Goal: Transaction & Acquisition: Purchase product/service

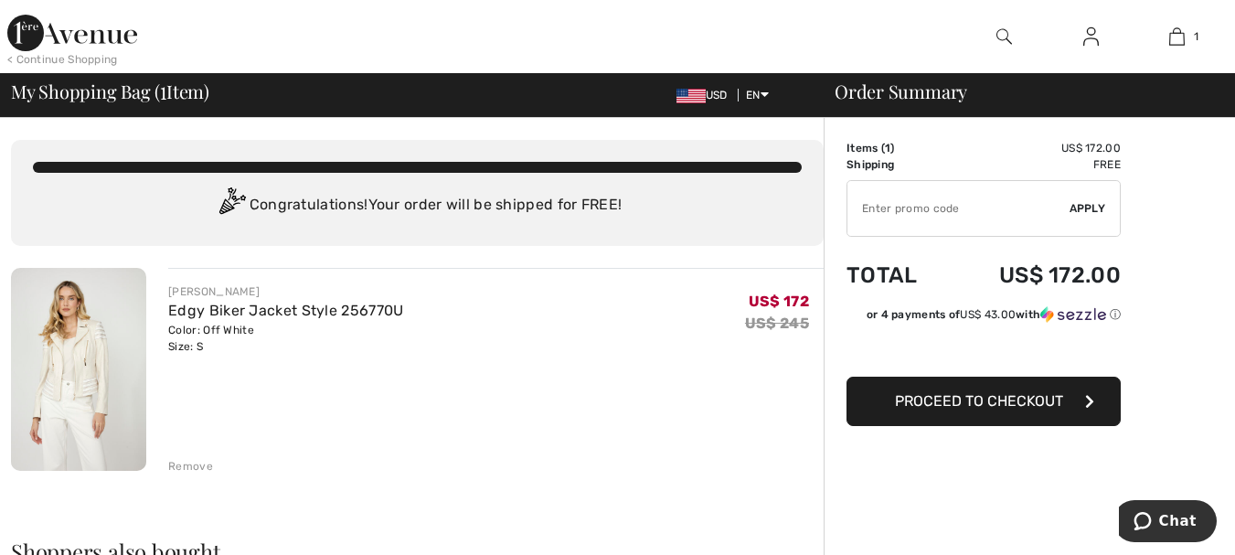
click at [179, 465] on div "Remove" at bounding box center [190, 466] width 45 height 16
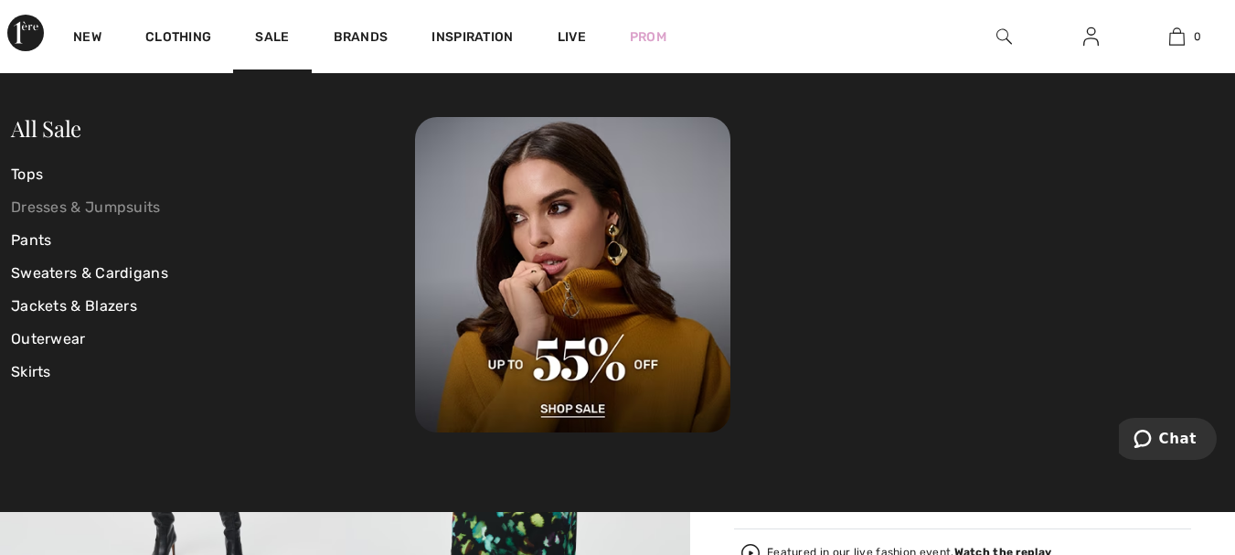
click at [94, 203] on link "Dresses & Jumpsuits" at bounding box center [213, 207] width 404 height 33
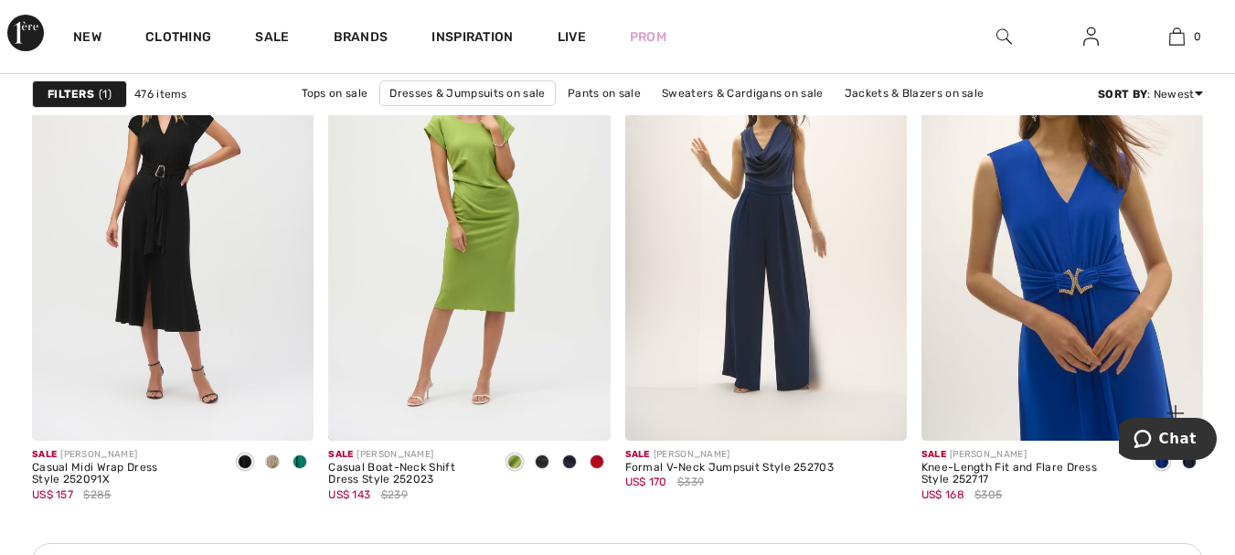
scroll to position [1829, 0]
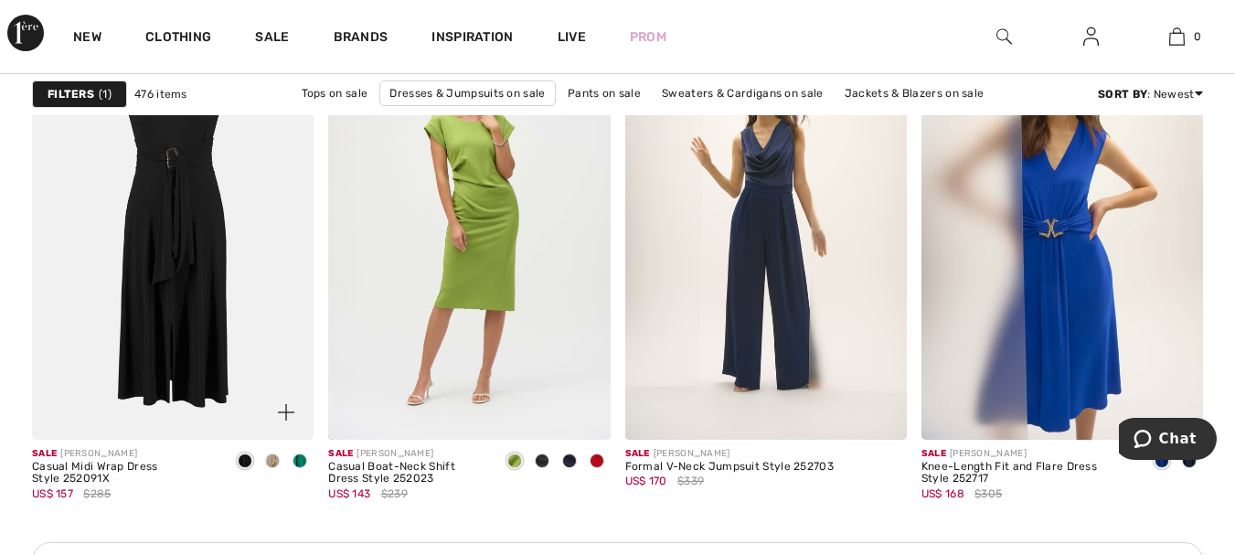
click at [233, 129] on img at bounding box center [173, 227] width 282 height 422
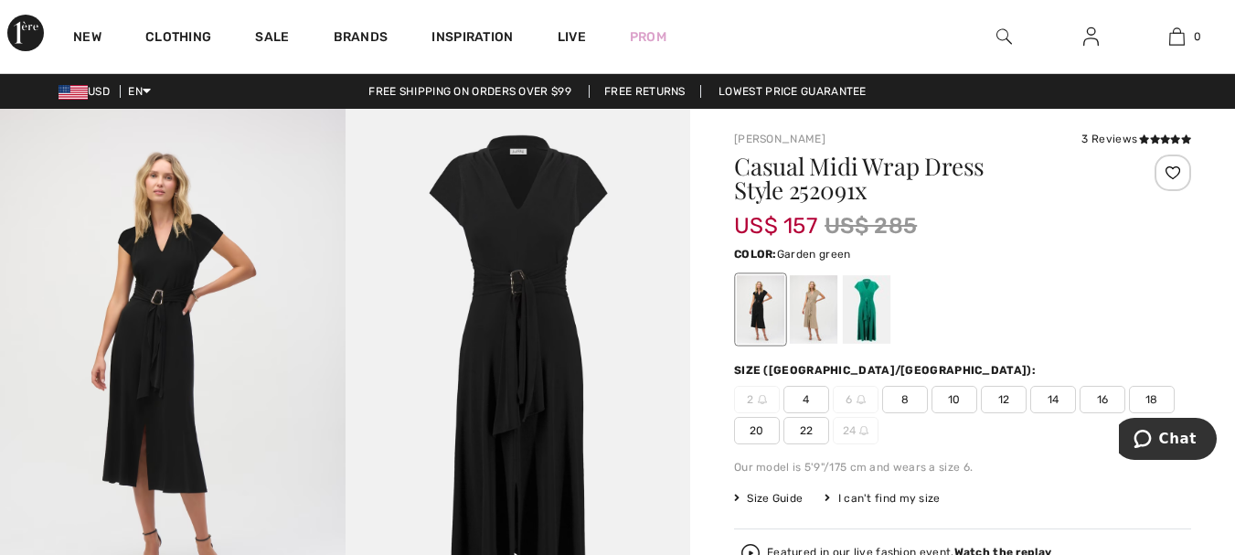
click at [862, 303] on div at bounding box center [867, 309] width 48 height 69
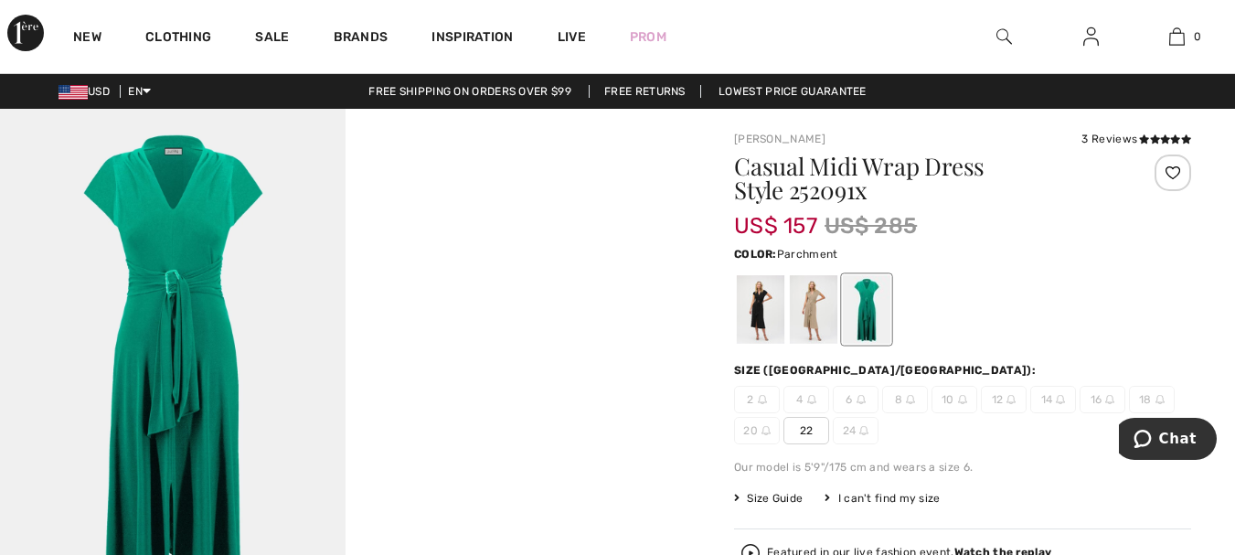
click at [810, 309] on div at bounding box center [814, 309] width 48 height 69
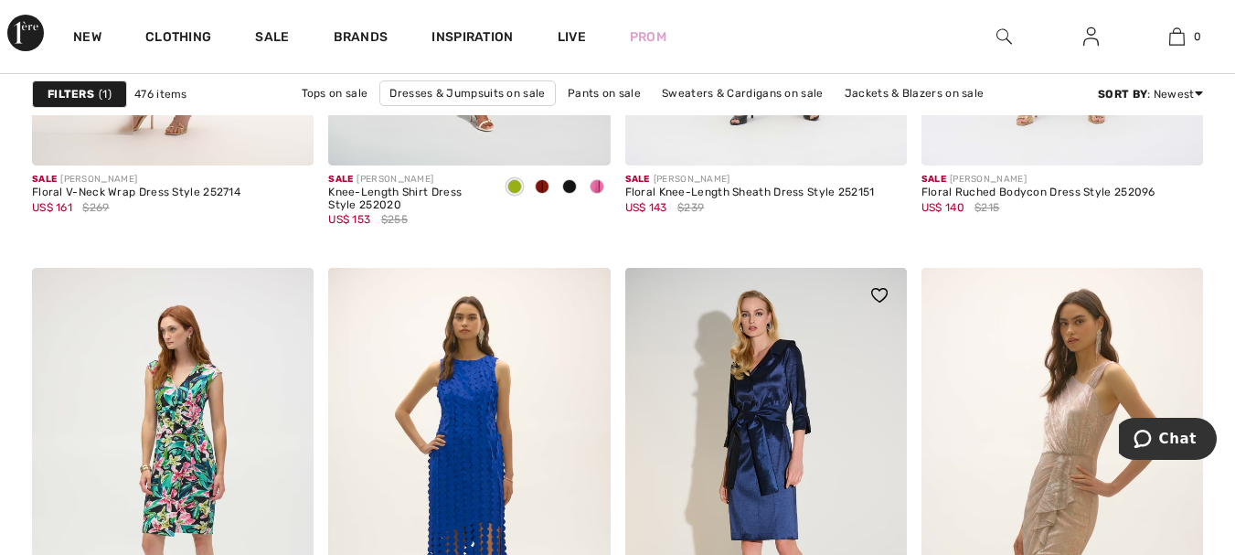
scroll to position [5669, 0]
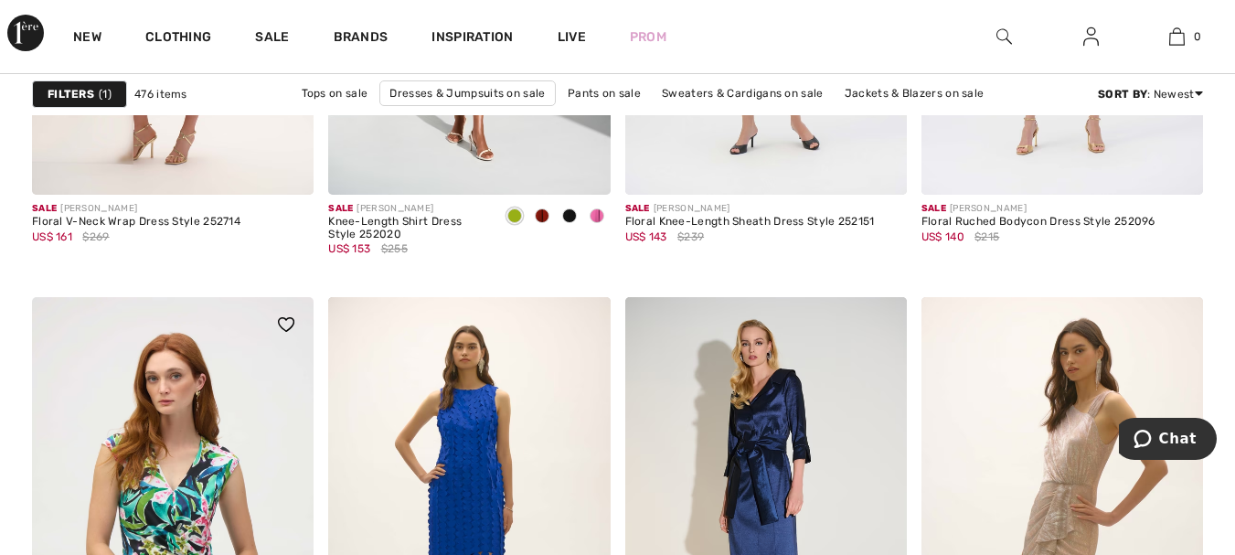
click at [201, 422] on img at bounding box center [173, 508] width 282 height 422
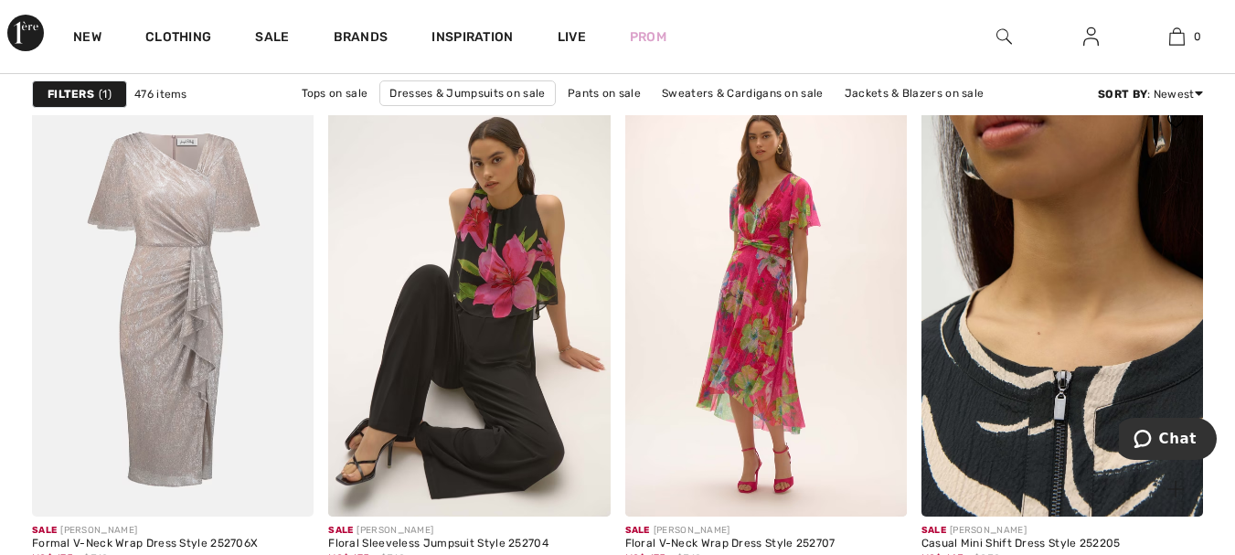
scroll to position [7955, 0]
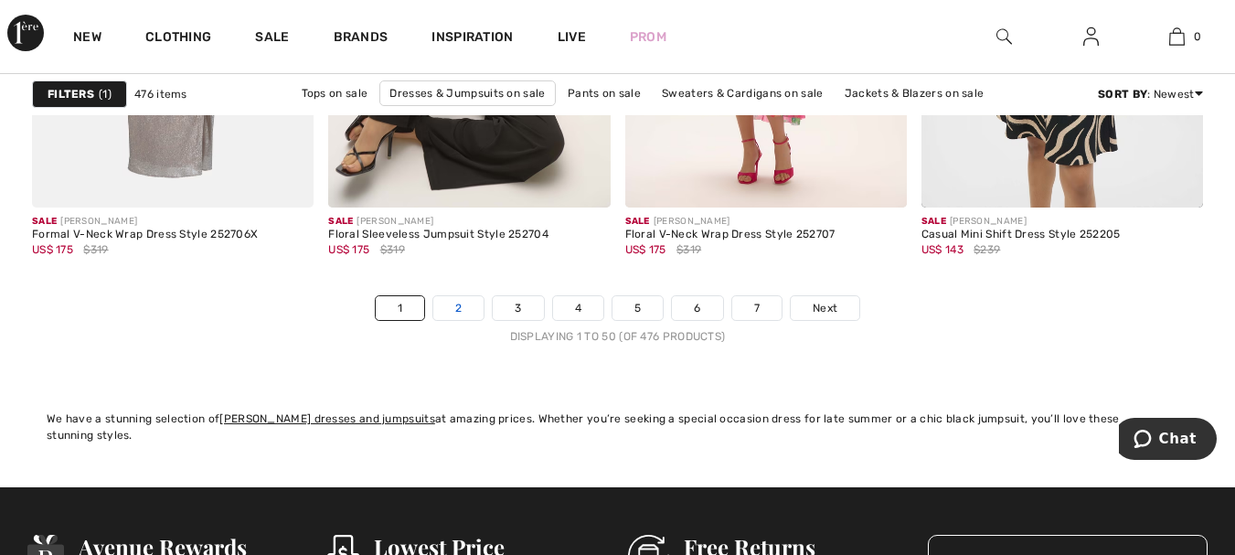
click at [467, 311] on link "2" at bounding box center [458, 308] width 50 height 24
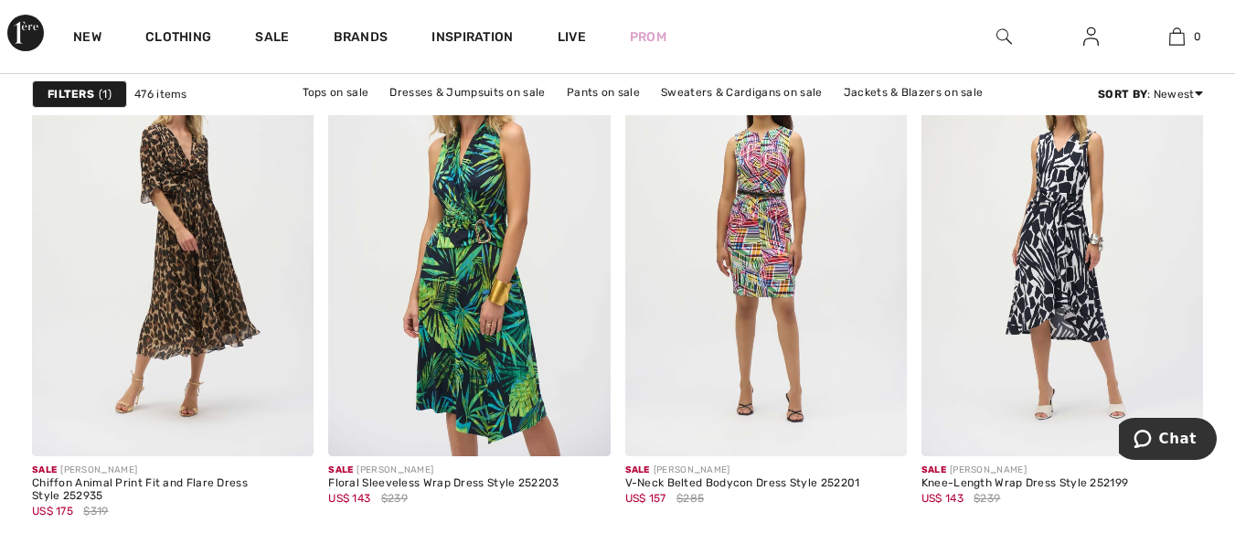
scroll to position [1280, 0]
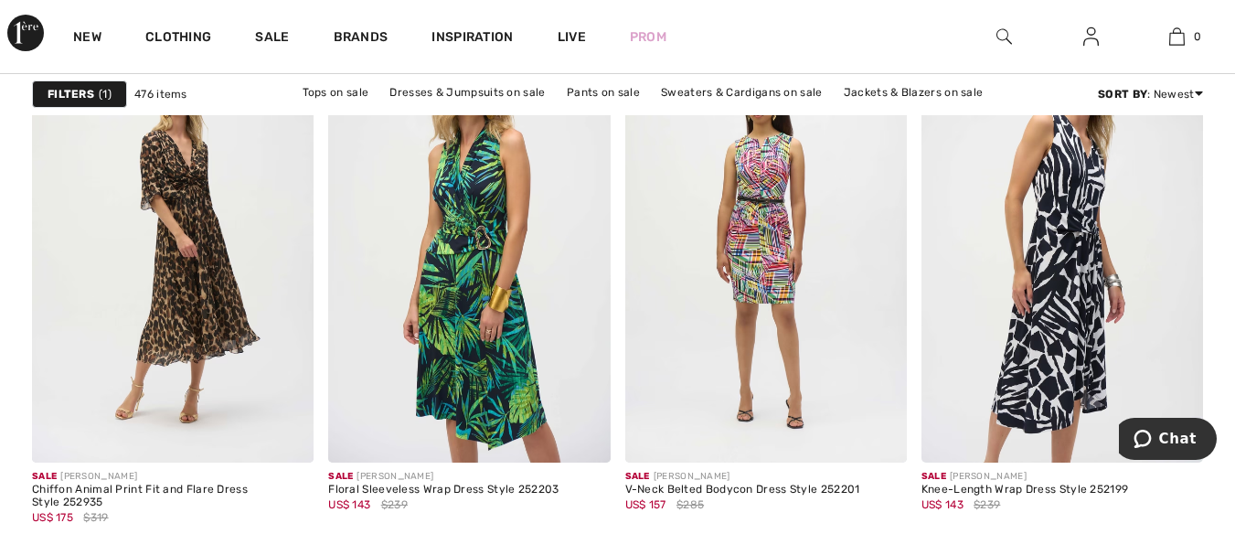
click at [1079, 224] on img at bounding box center [1063, 251] width 282 height 422
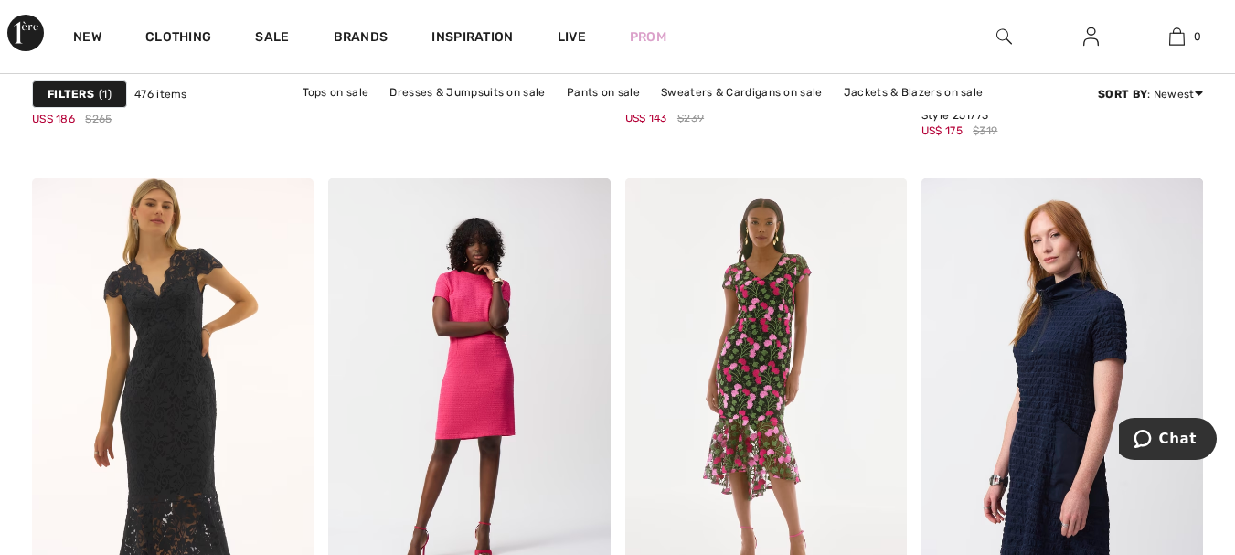
scroll to position [5303, 0]
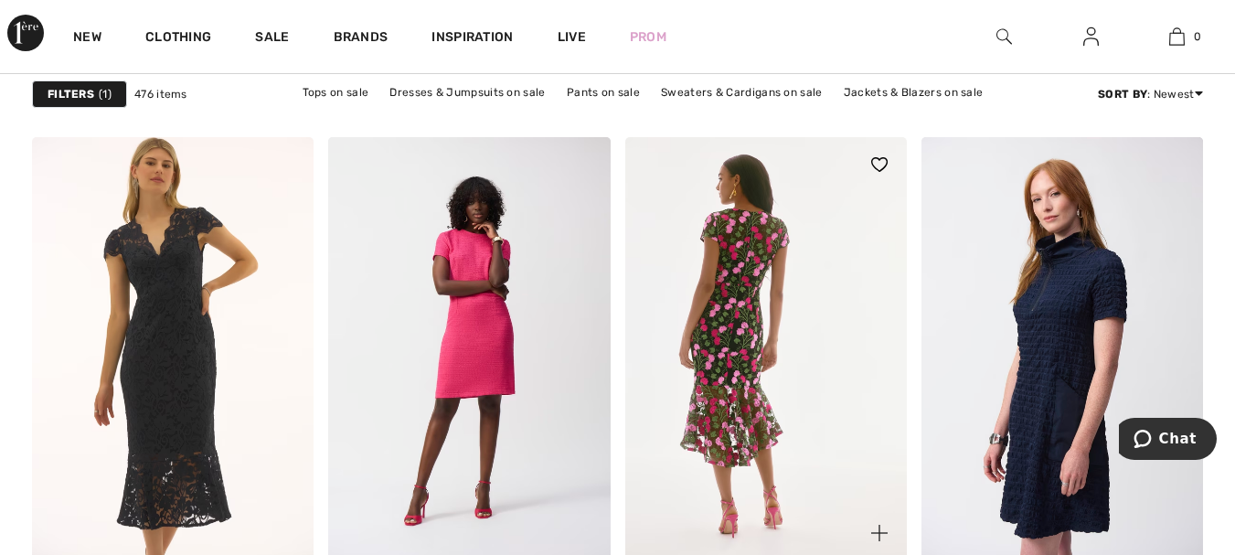
click at [743, 283] on img at bounding box center [766, 348] width 282 height 422
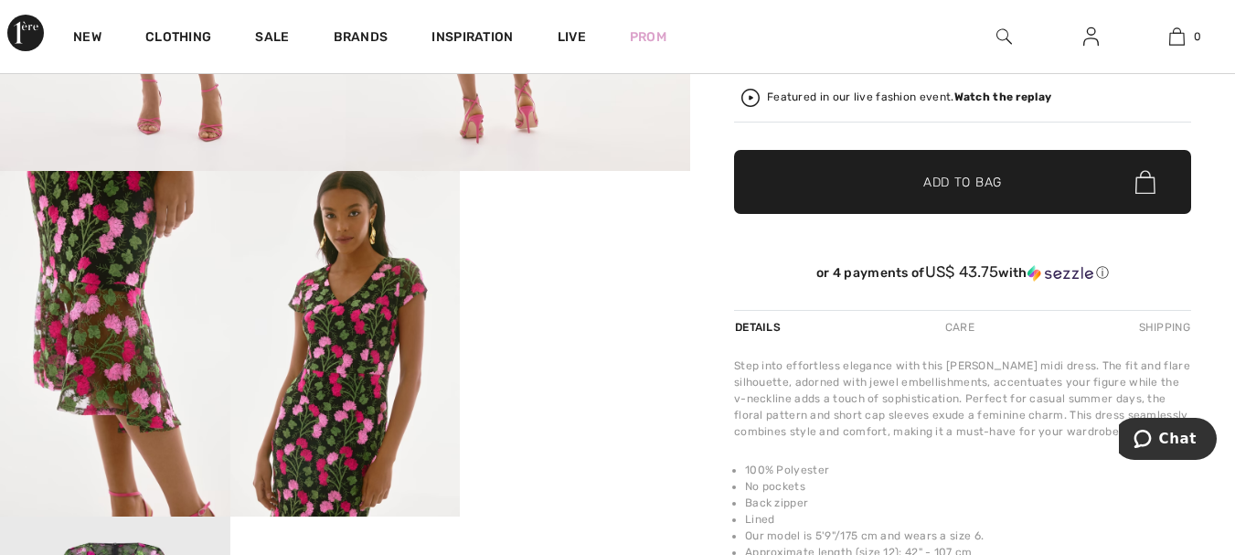
scroll to position [457, 0]
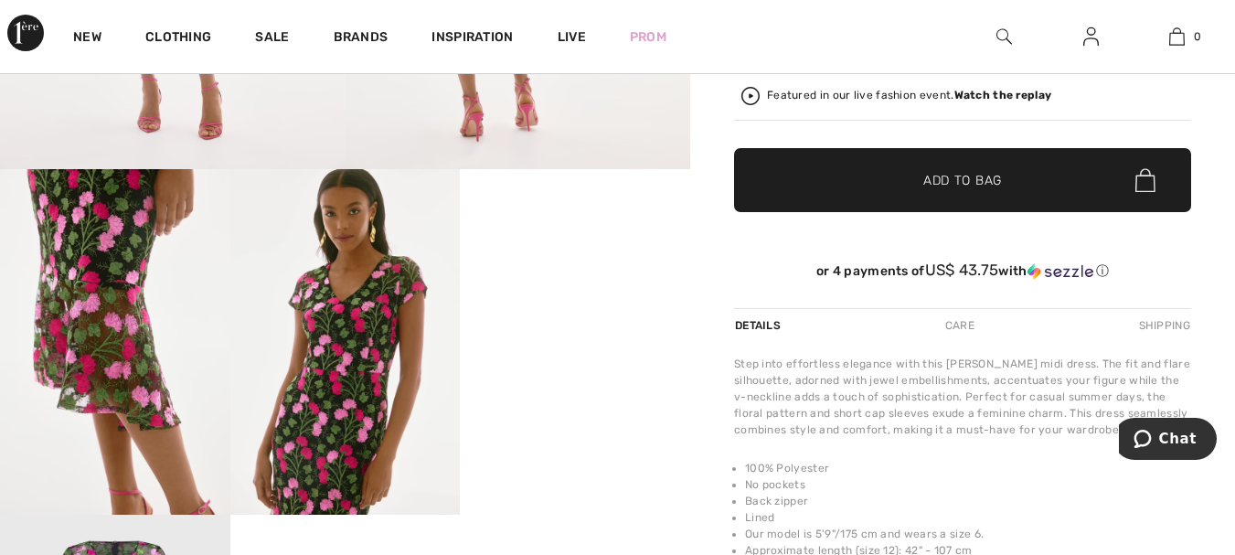
click at [568, 284] on video "Your browser does not support the video tag." at bounding box center [575, 226] width 230 height 115
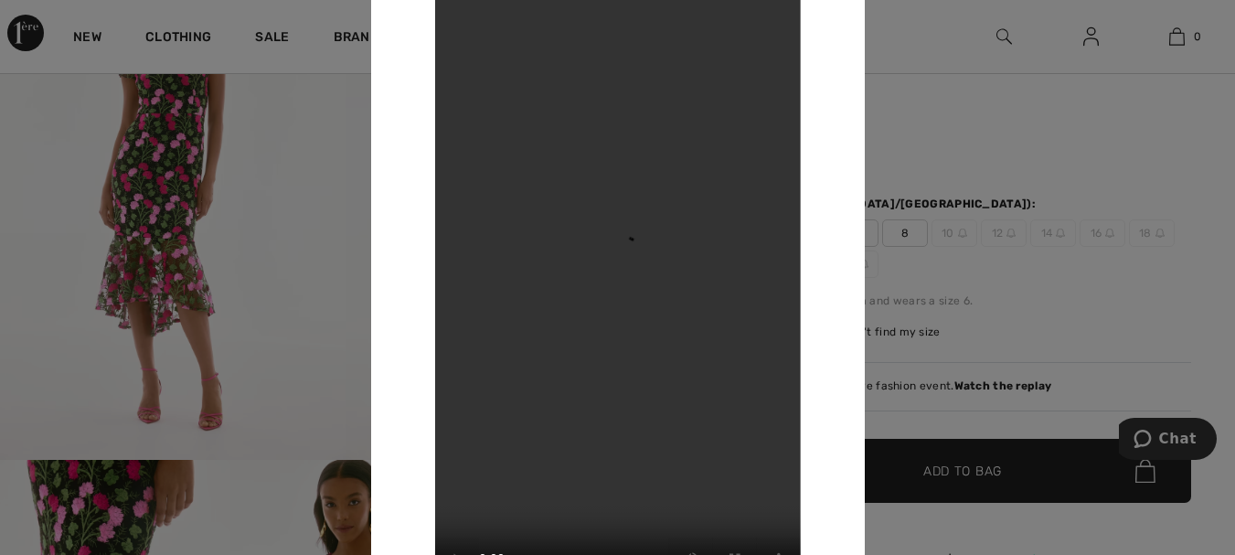
scroll to position [174, 0]
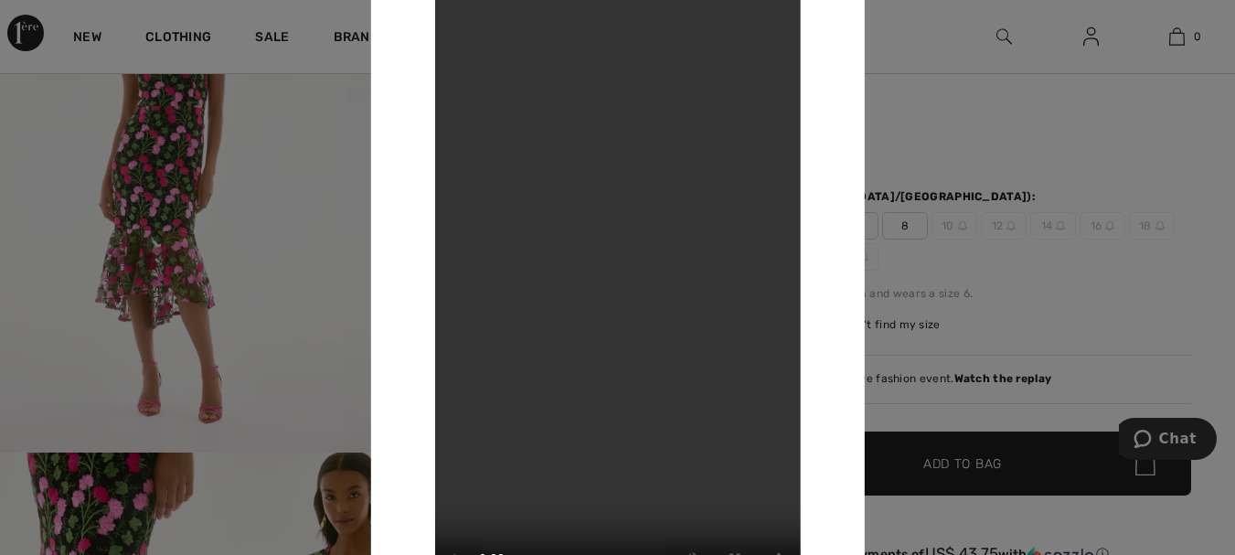
click at [1191, 112] on div at bounding box center [617, 277] width 1235 height 555
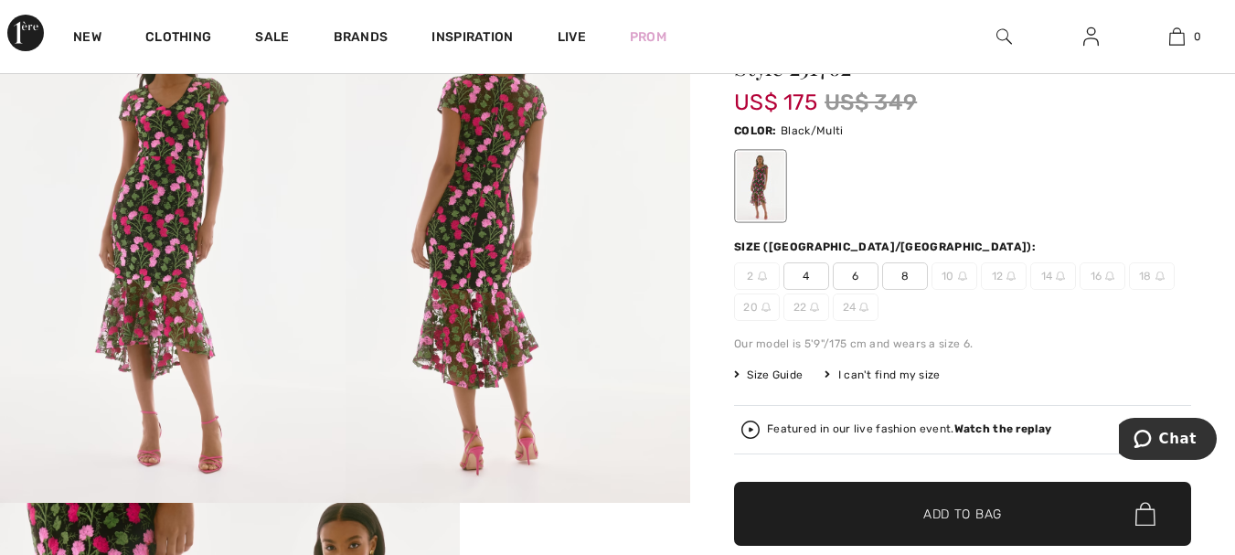
scroll to position [82, 0]
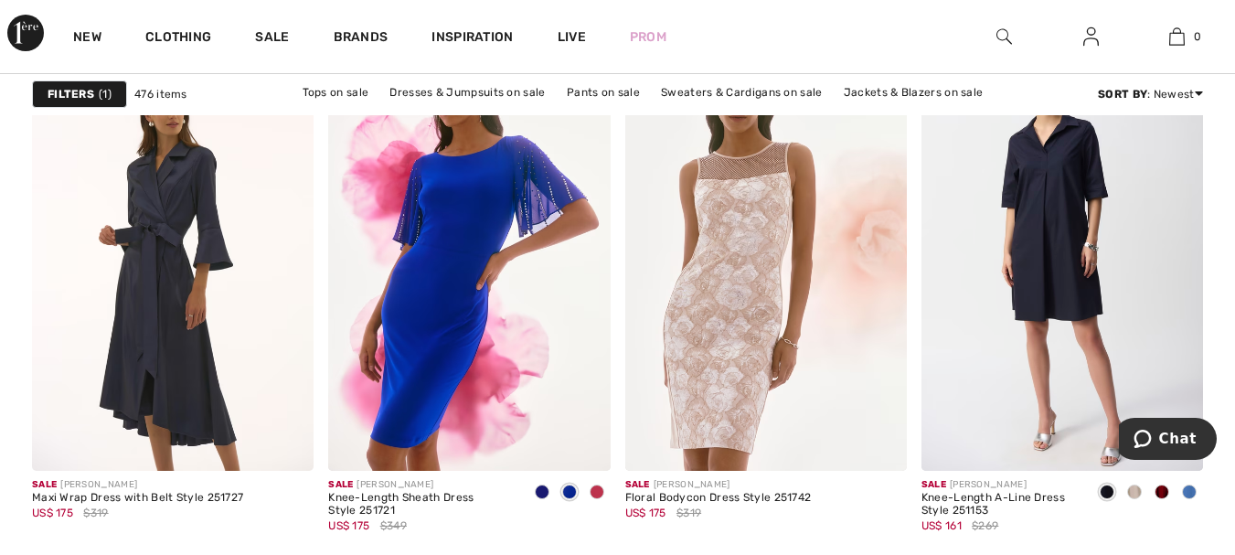
scroll to position [5943, 0]
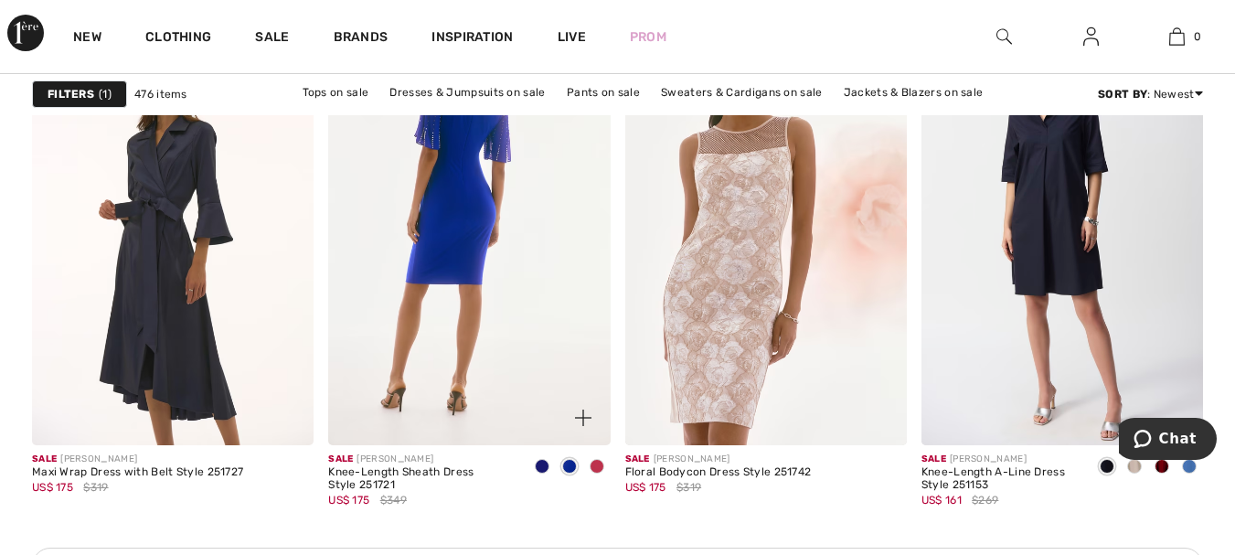
click img
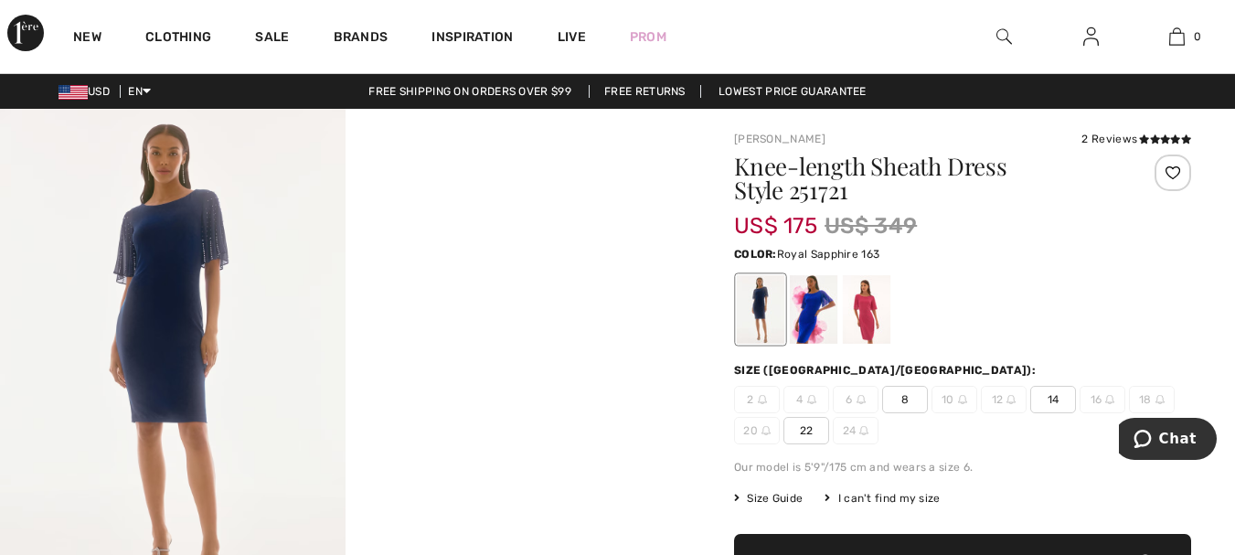
click at [808, 310] on div at bounding box center [814, 309] width 48 height 69
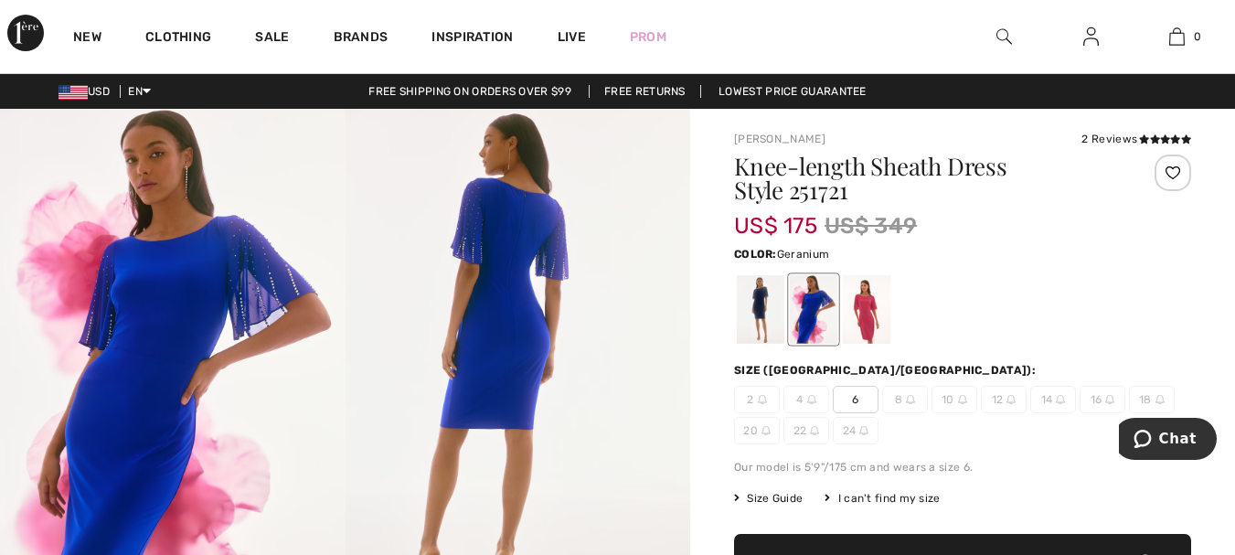
click at [857, 311] on div at bounding box center [867, 309] width 48 height 69
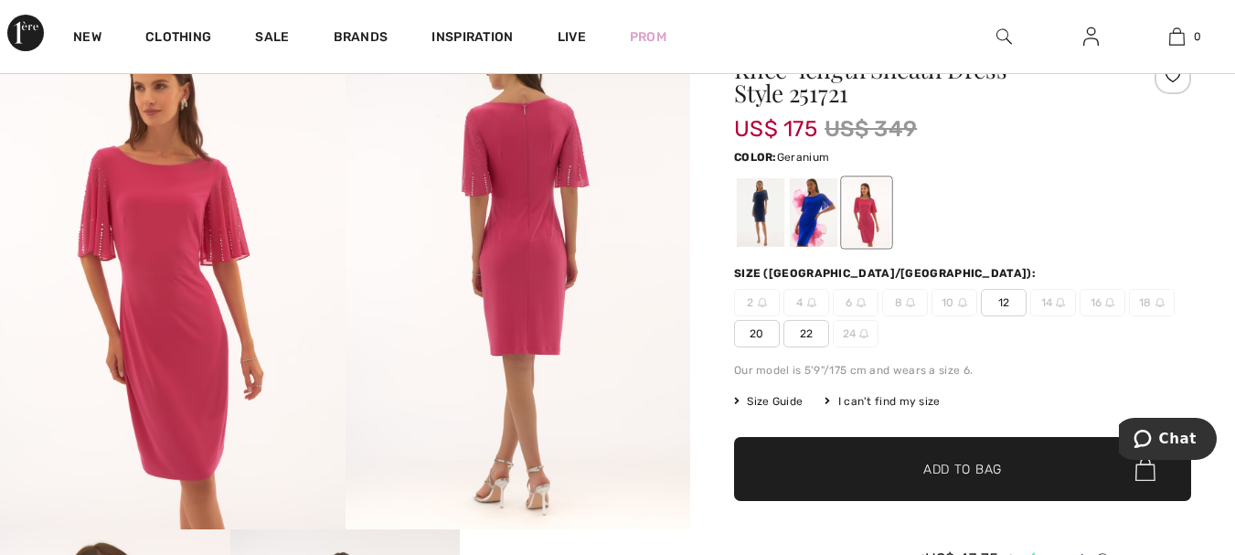
scroll to position [91, 0]
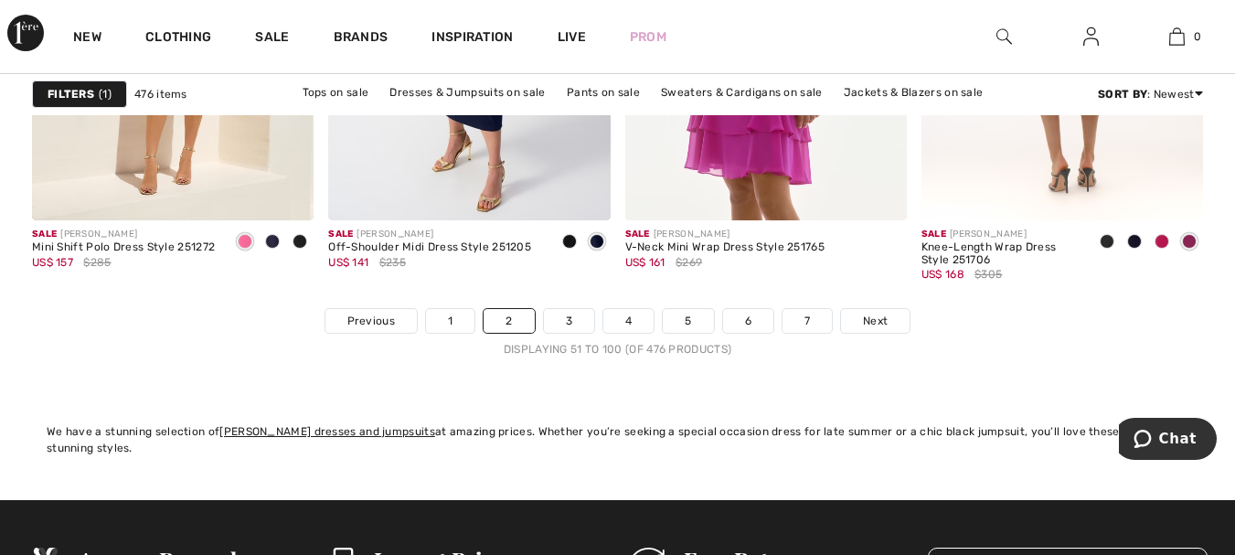
scroll to position [7955, 0]
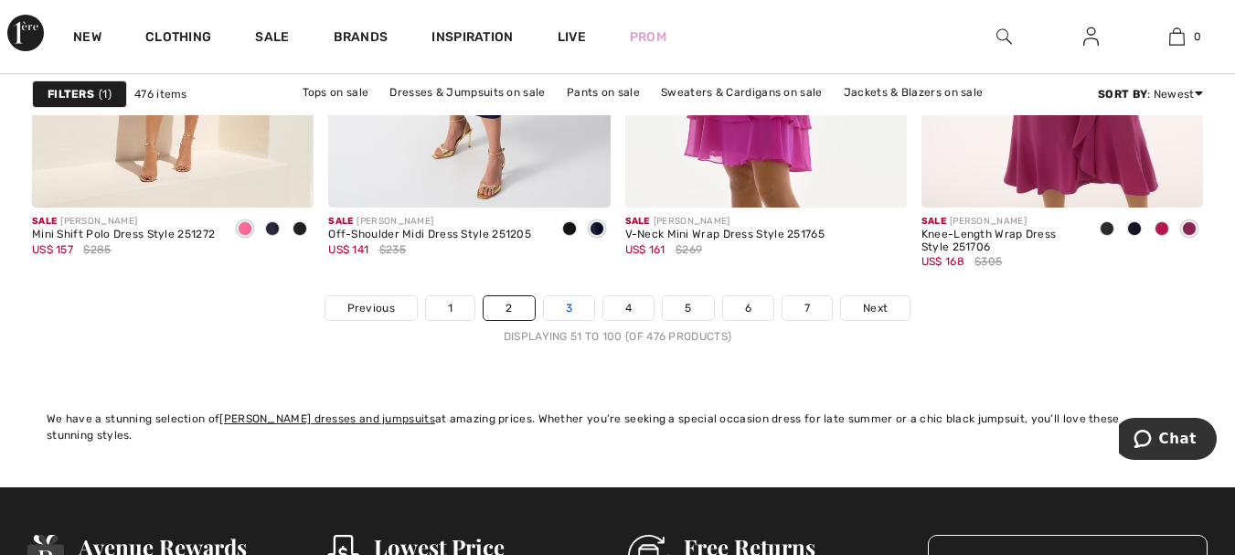
click at [559, 311] on link "3" at bounding box center [569, 308] width 50 height 24
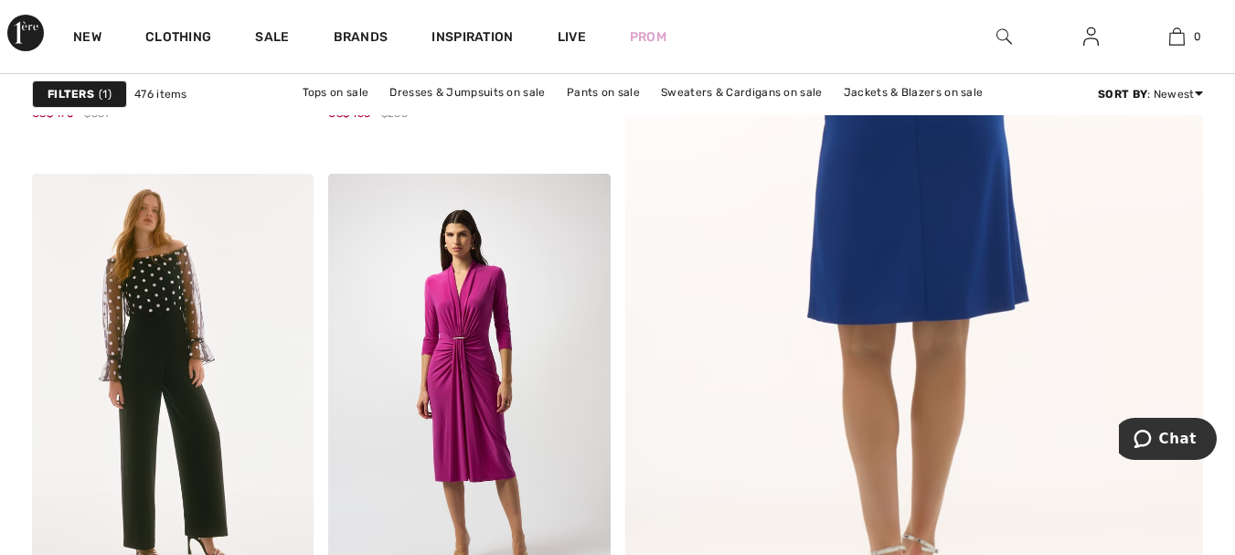
scroll to position [731, 0]
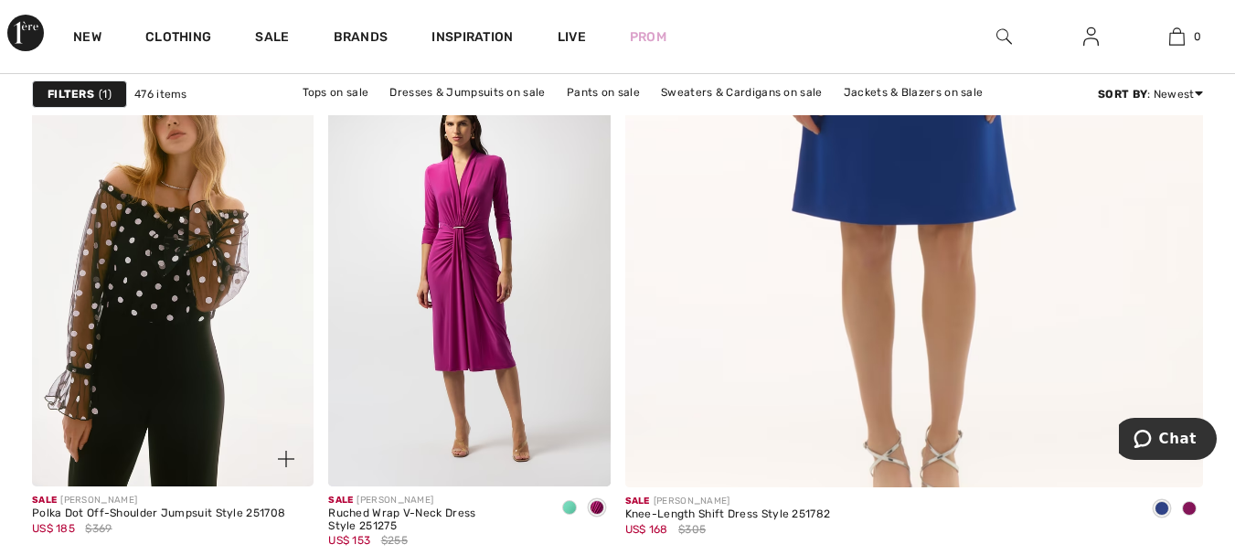
click at [143, 217] on img at bounding box center [173, 274] width 282 height 422
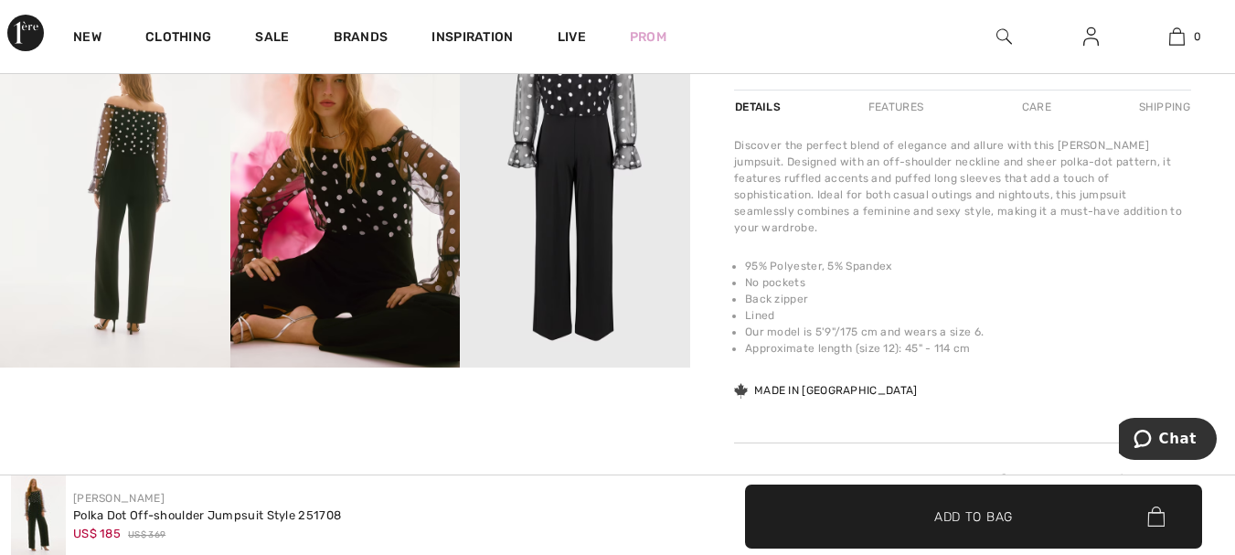
scroll to position [640, 0]
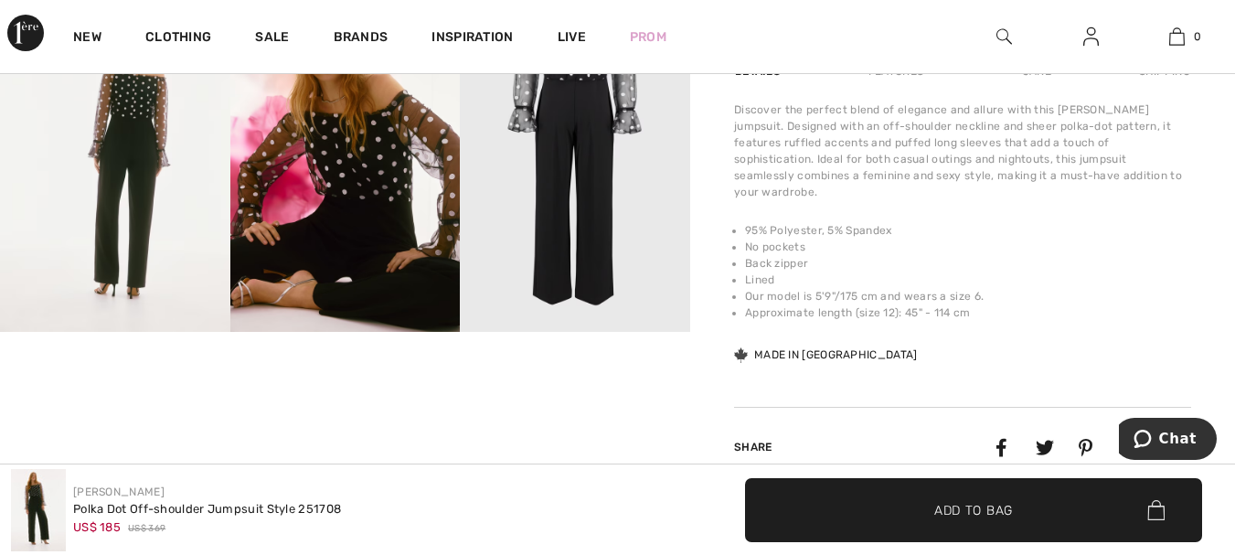
click at [361, 202] on img at bounding box center [345, 158] width 230 height 345
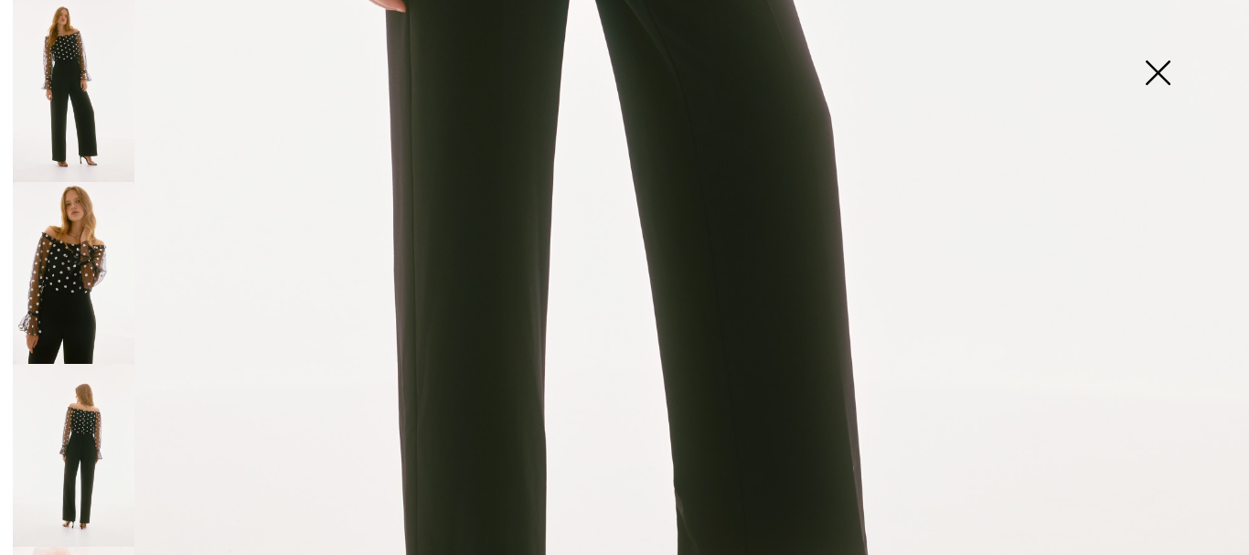
scroll to position [1280, 0]
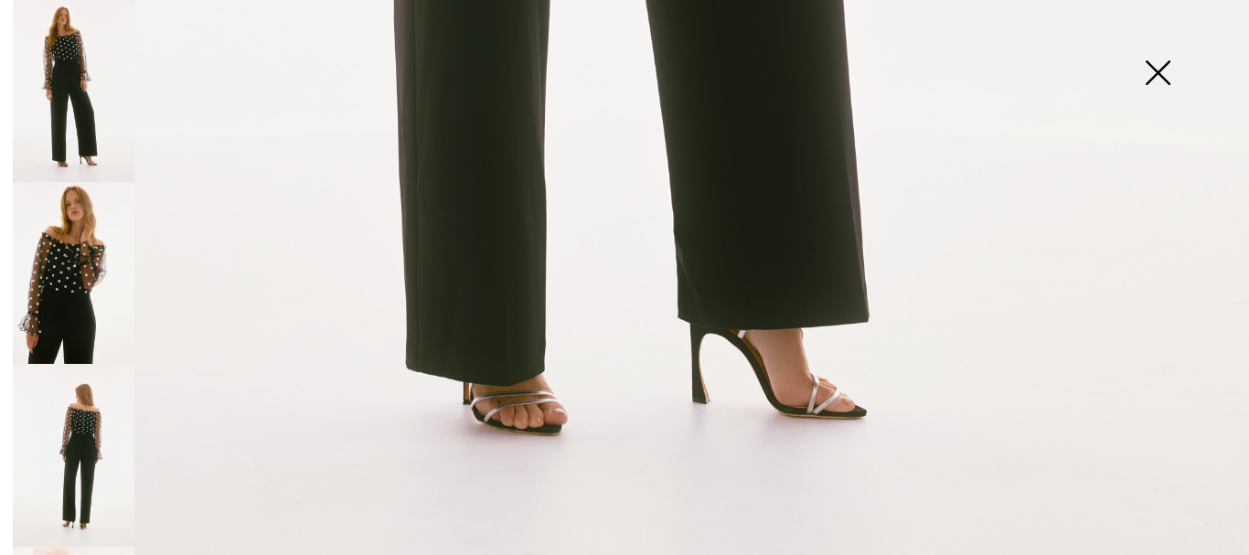
click at [1163, 65] on img at bounding box center [1157, 74] width 91 height 94
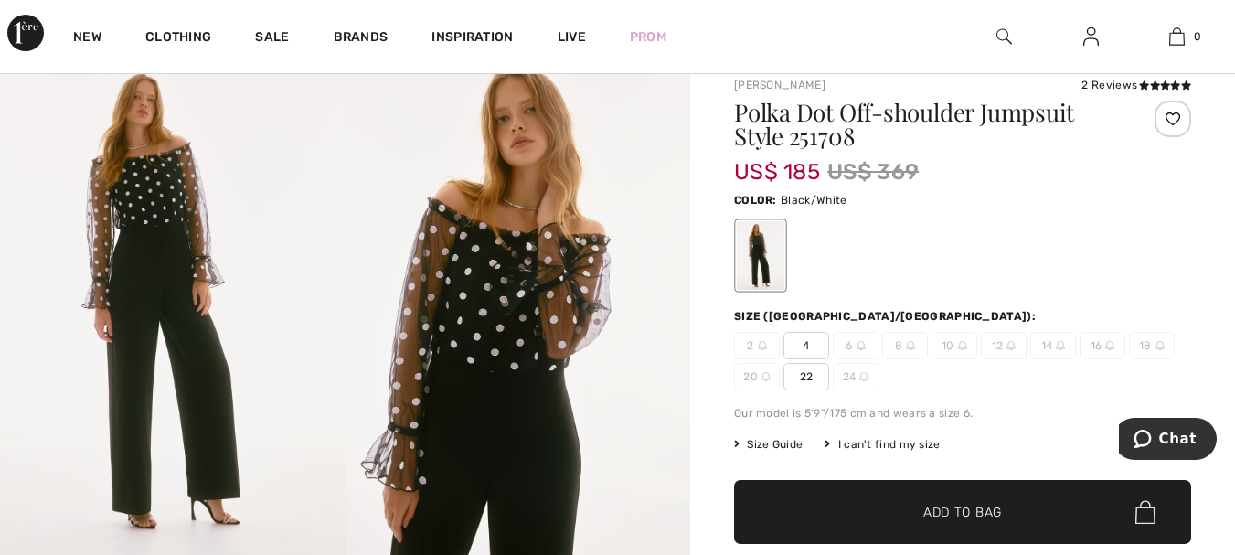
scroll to position [0, 0]
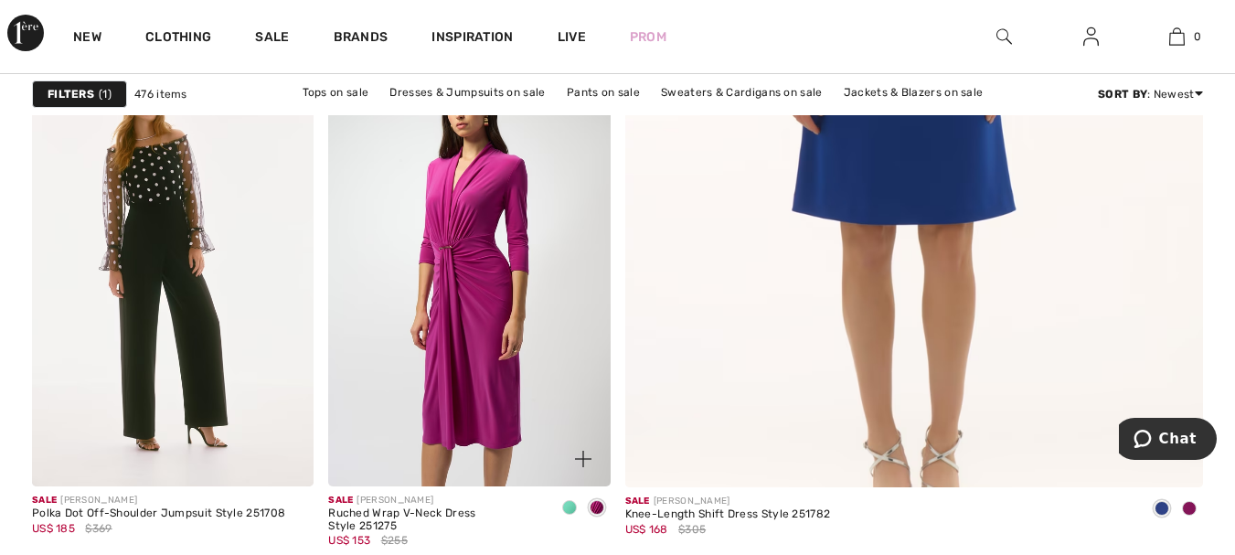
click at [489, 166] on img at bounding box center [469, 274] width 282 height 422
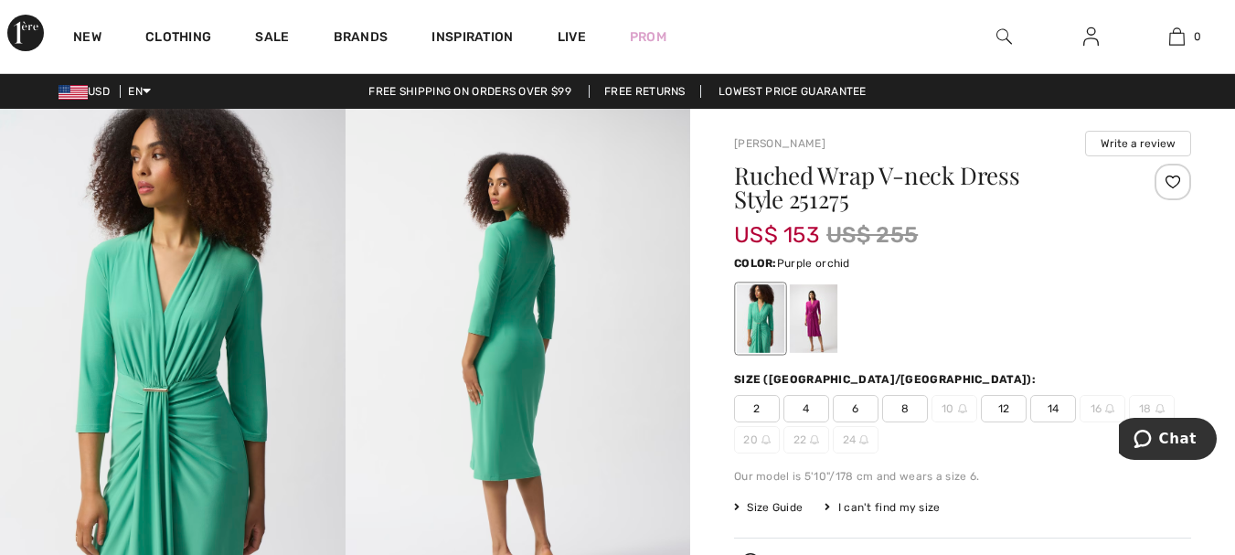
click at [808, 316] on div at bounding box center [814, 318] width 48 height 69
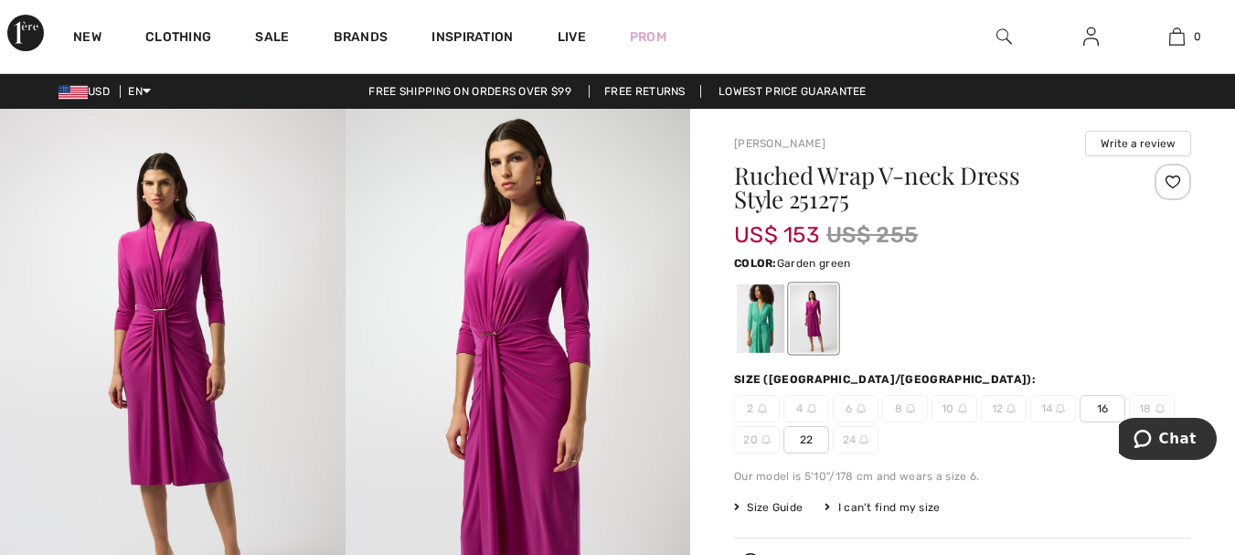
click at [752, 319] on div at bounding box center [761, 318] width 48 height 69
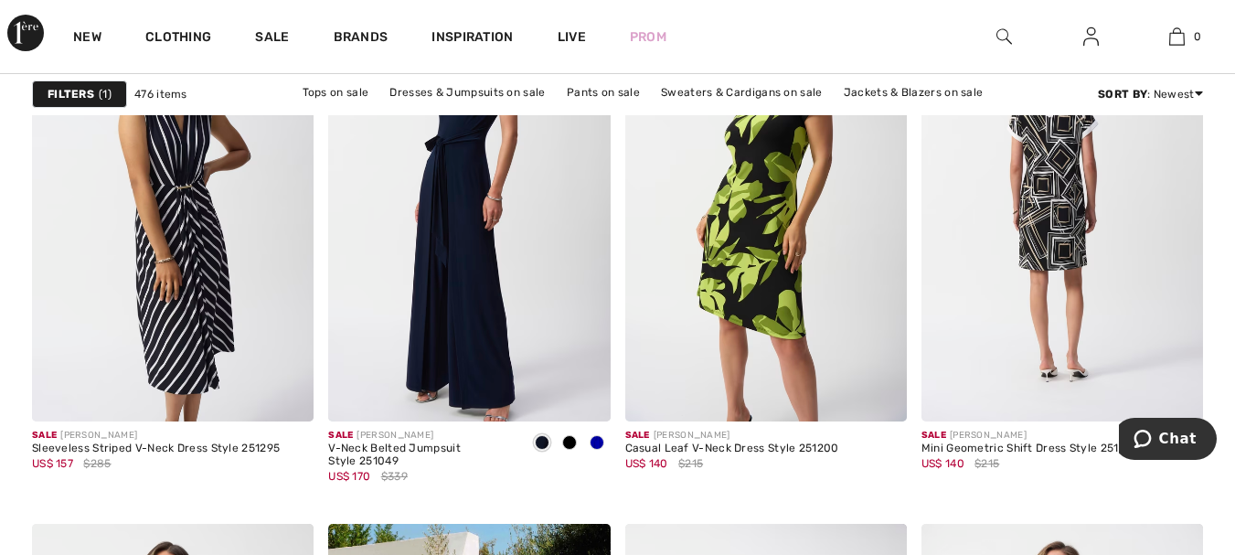
scroll to position [1189, 0]
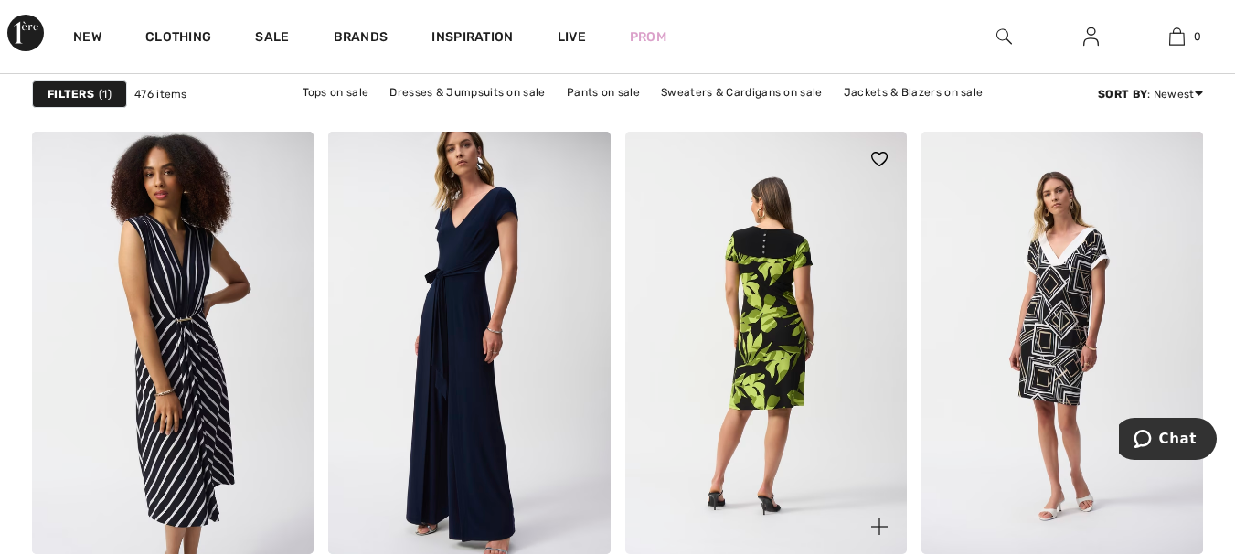
click at [778, 258] on img at bounding box center [766, 343] width 282 height 422
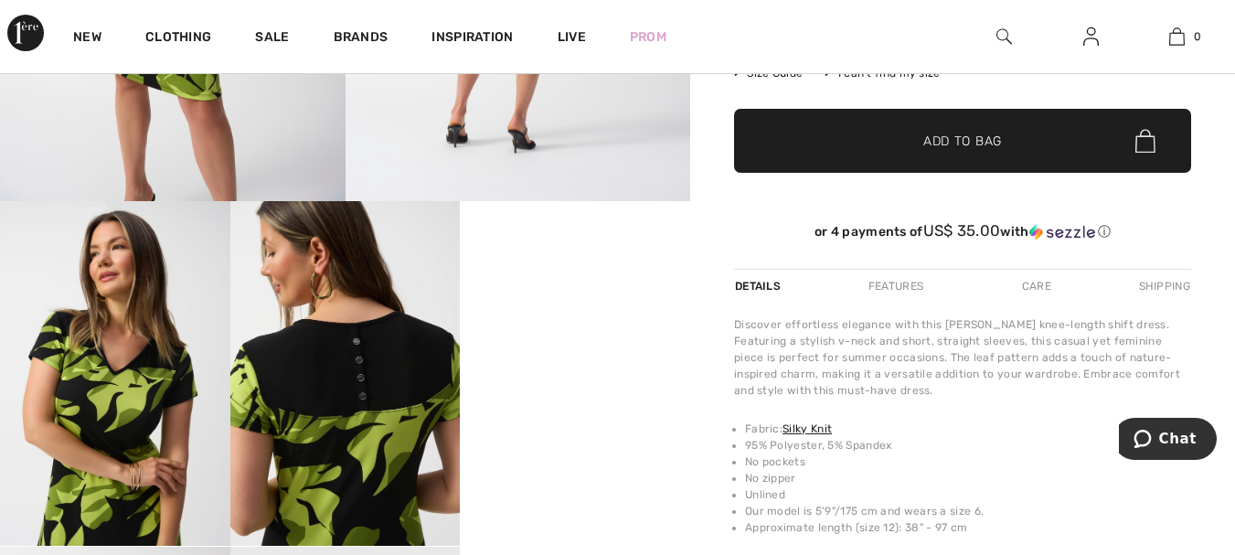
scroll to position [457, 0]
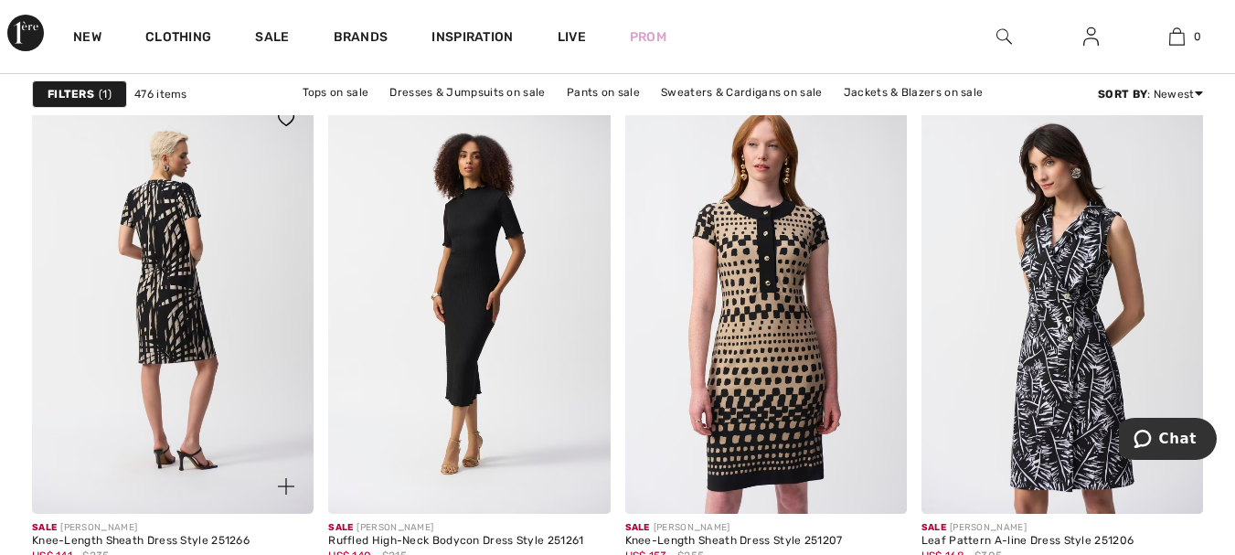
scroll to position [2469, 0]
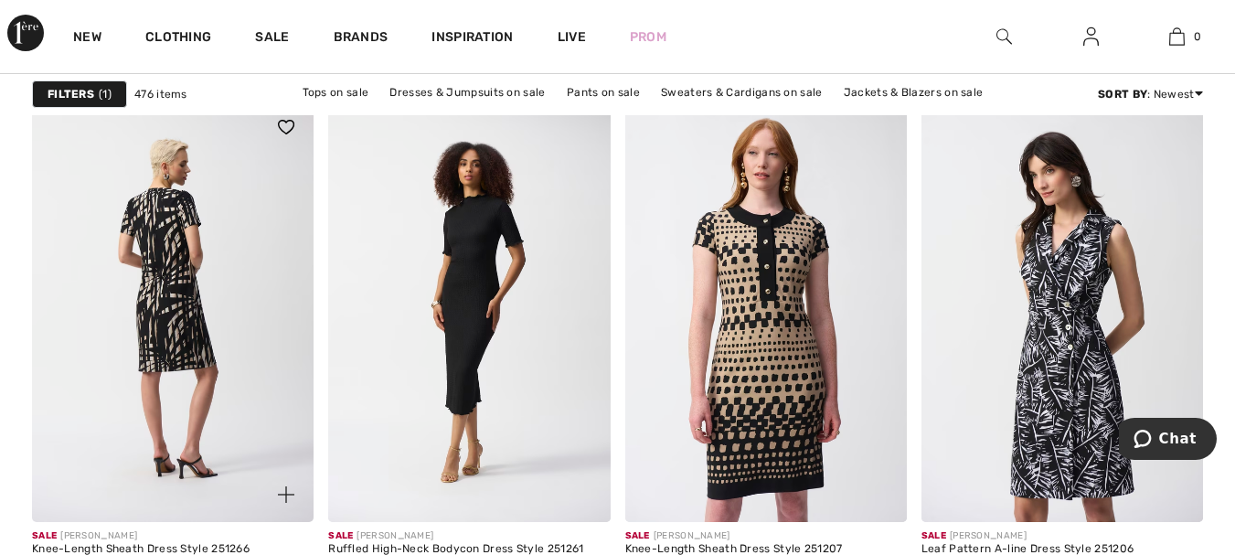
click at [189, 240] on img at bounding box center [173, 311] width 282 height 422
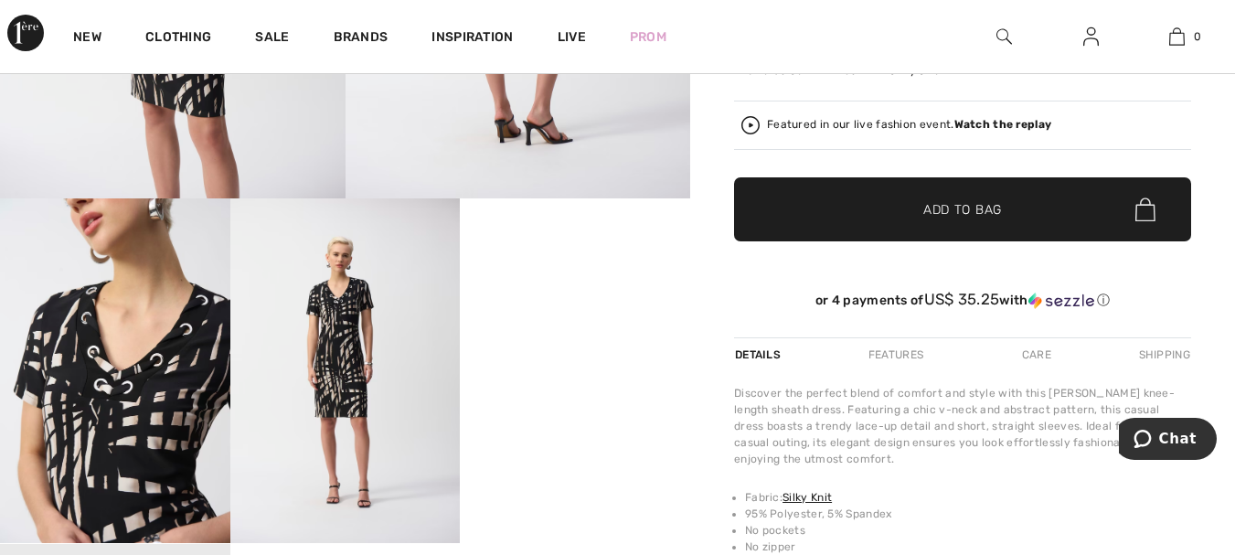
scroll to position [457, 0]
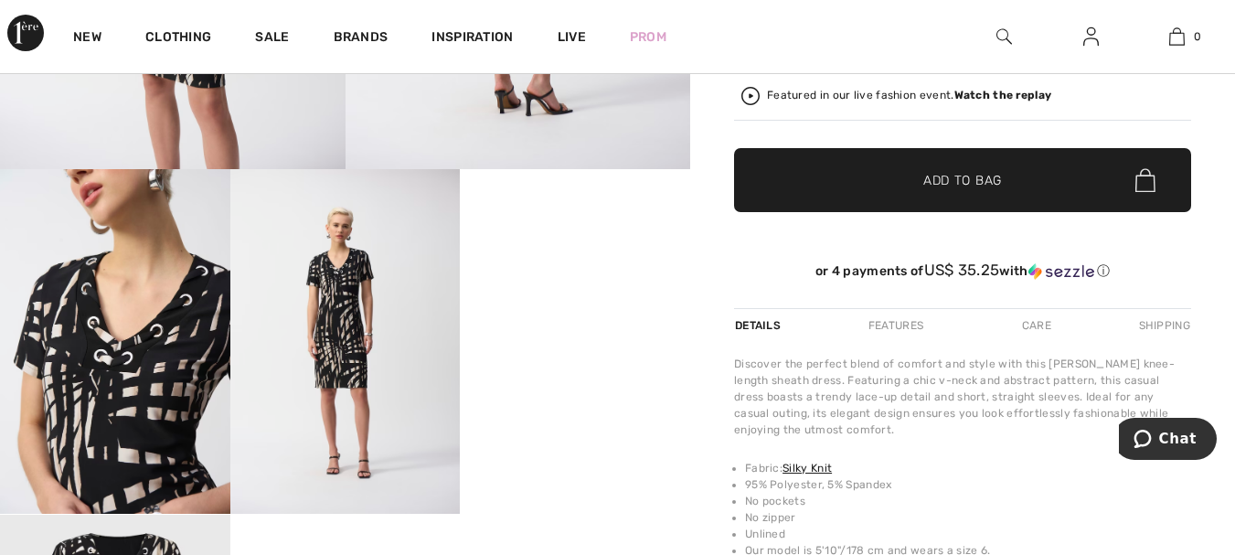
click at [577, 284] on video "Your browser does not support the video tag." at bounding box center [575, 226] width 230 height 115
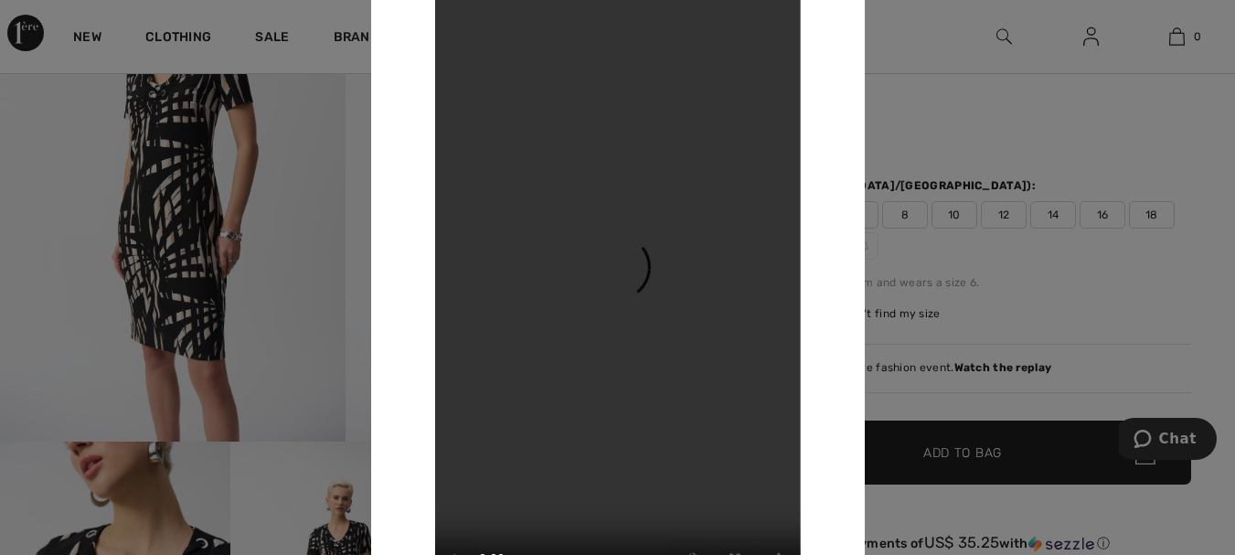
scroll to position [190, 0]
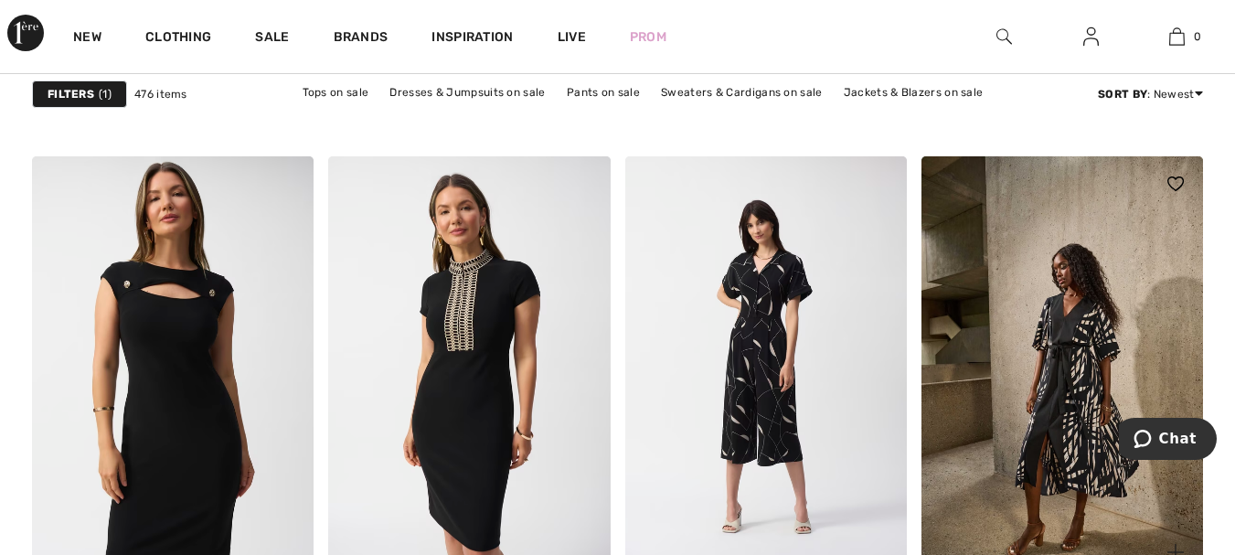
scroll to position [3017, 0]
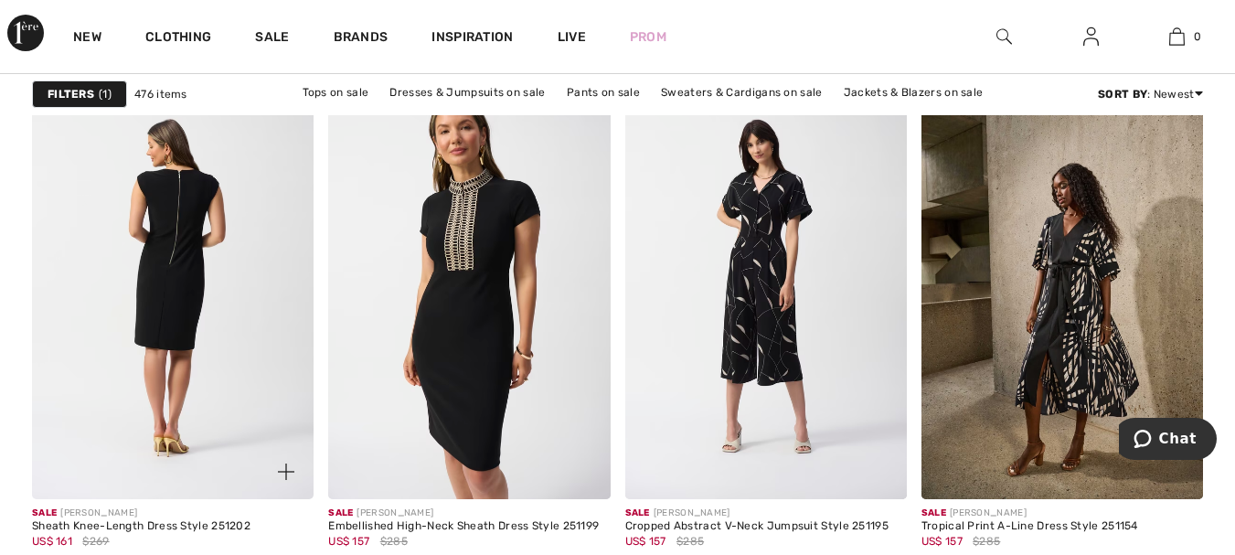
click at [161, 249] on img at bounding box center [173, 287] width 282 height 422
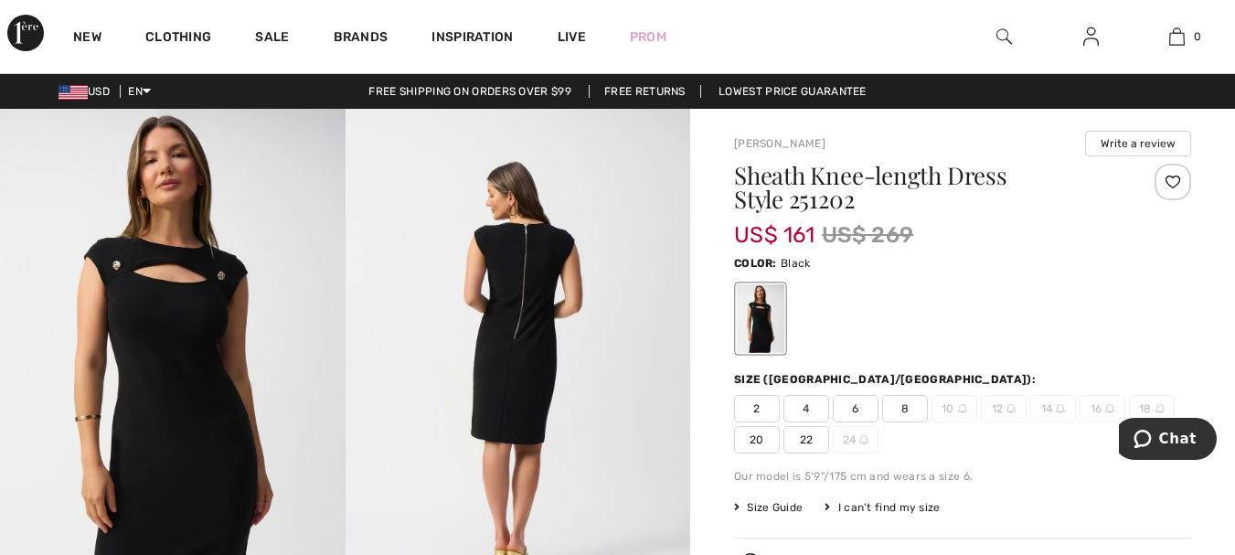
click at [152, 302] on img at bounding box center [173, 368] width 346 height 518
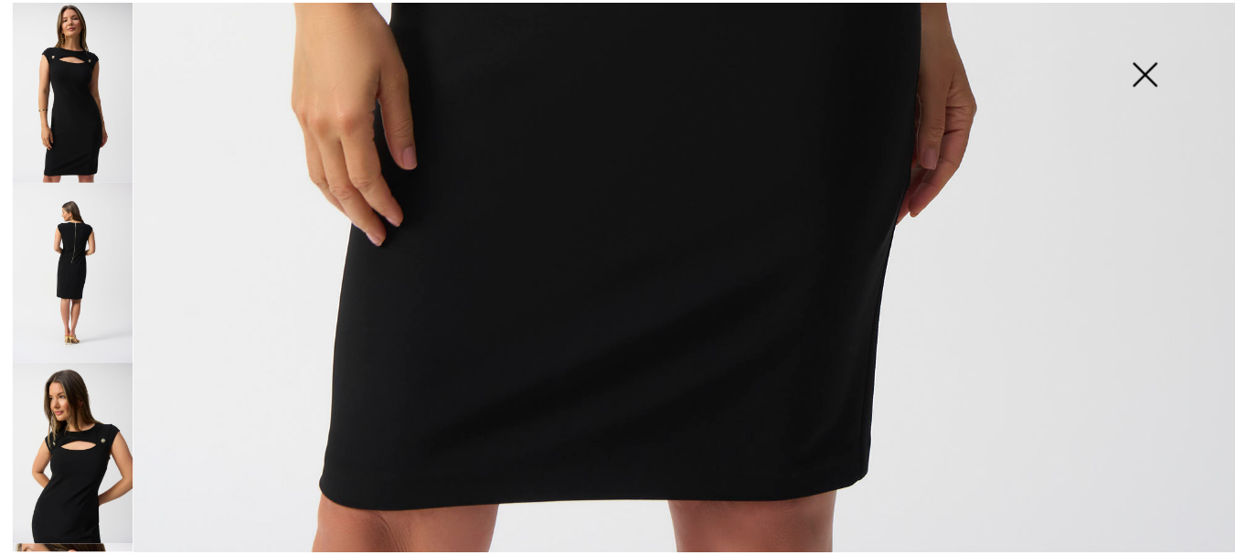
scroll to position [1296, 0]
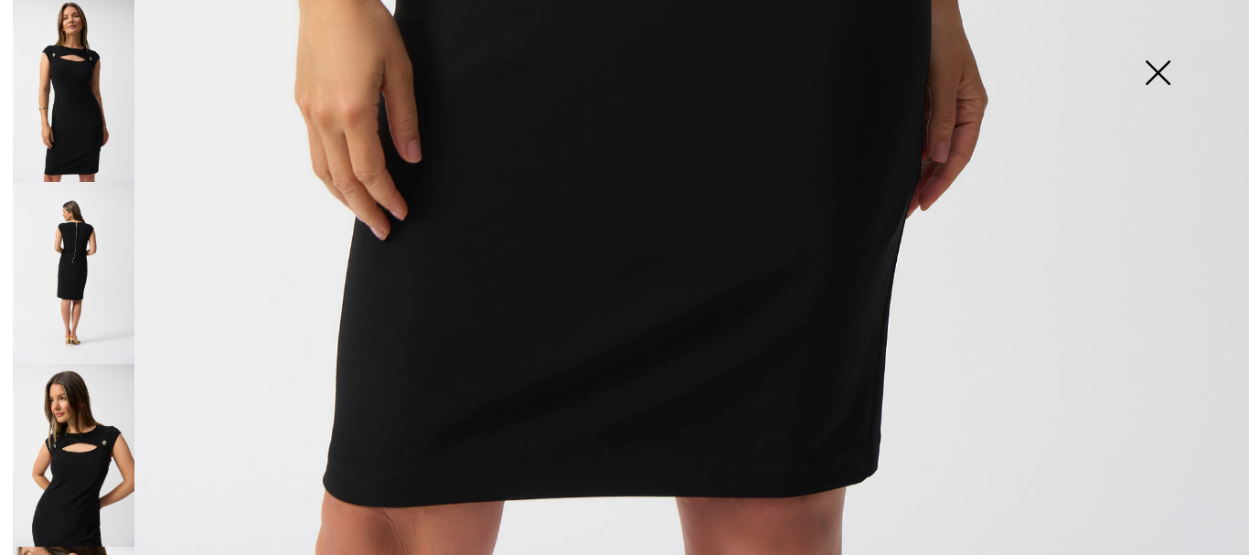
click at [1170, 72] on img at bounding box center [1157, 74] width 91 height 94
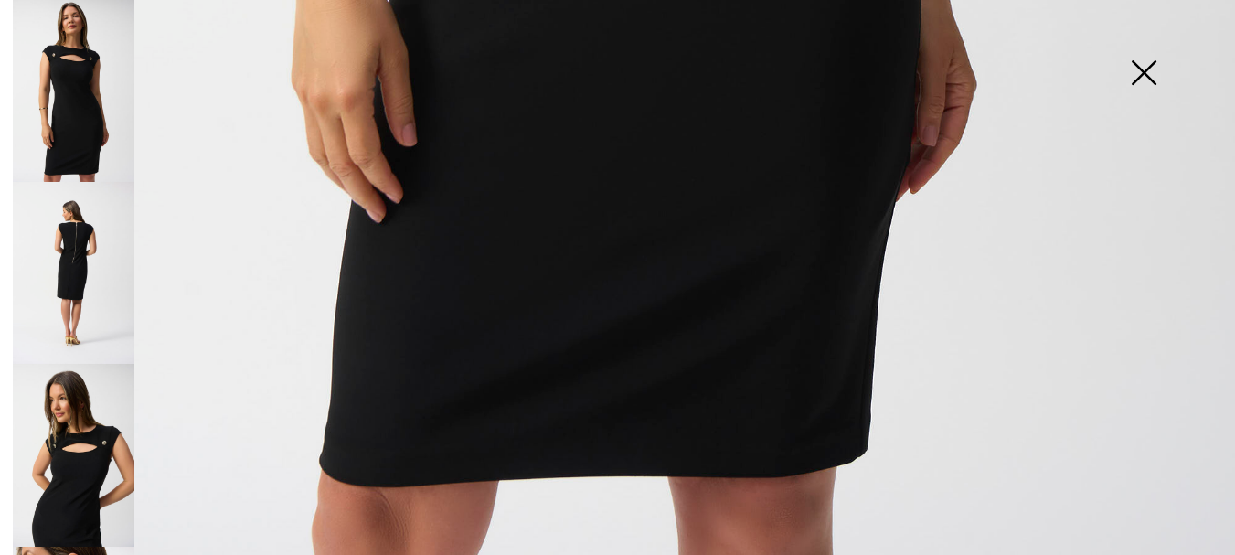
scroll to position [1275, 0]
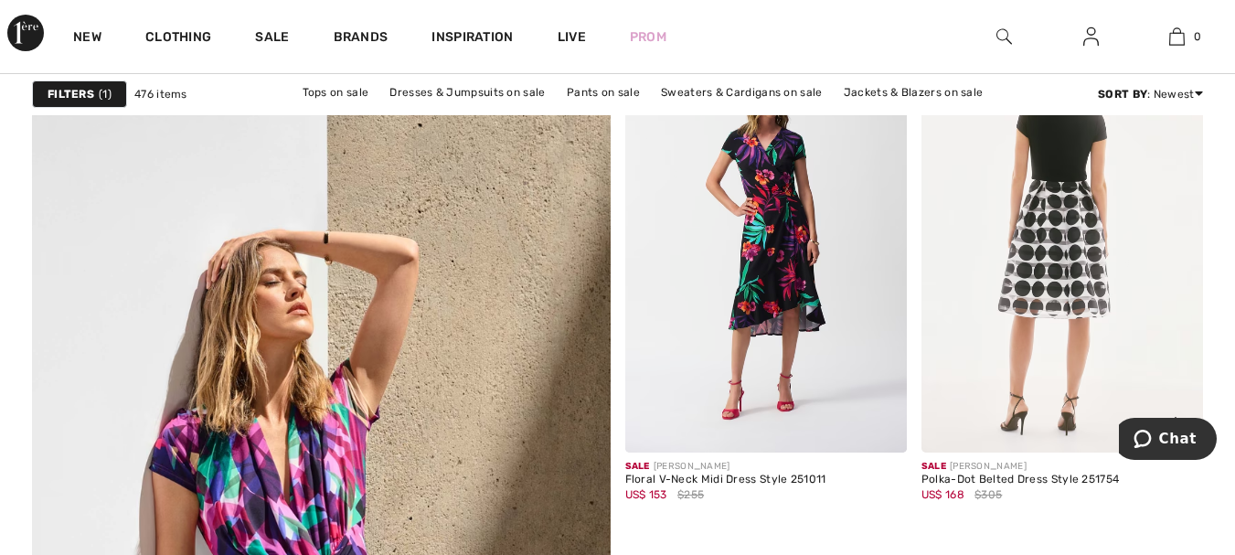
scroll to position [4389, 0]
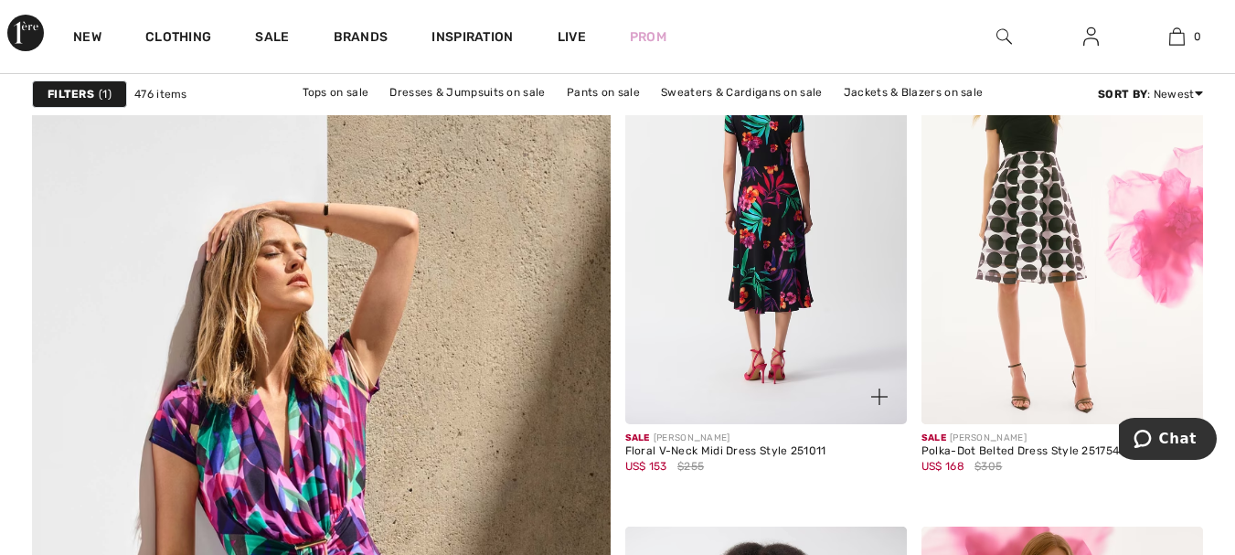
click at [753, 172] on img at bounding box center [766, 213] width 282 height 422
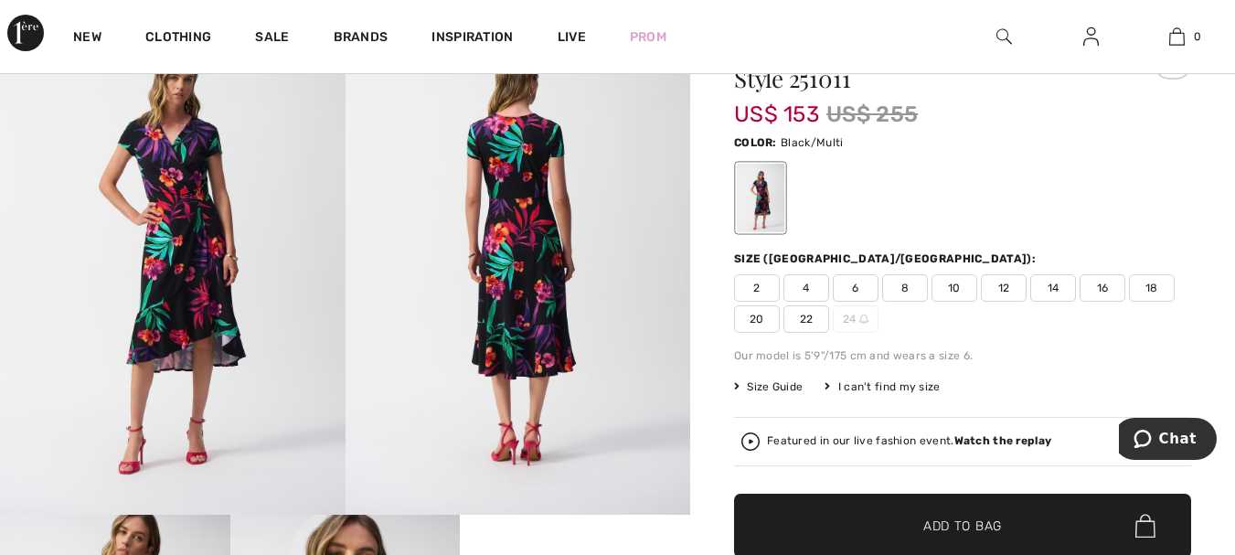
scroll to position [91, 0]
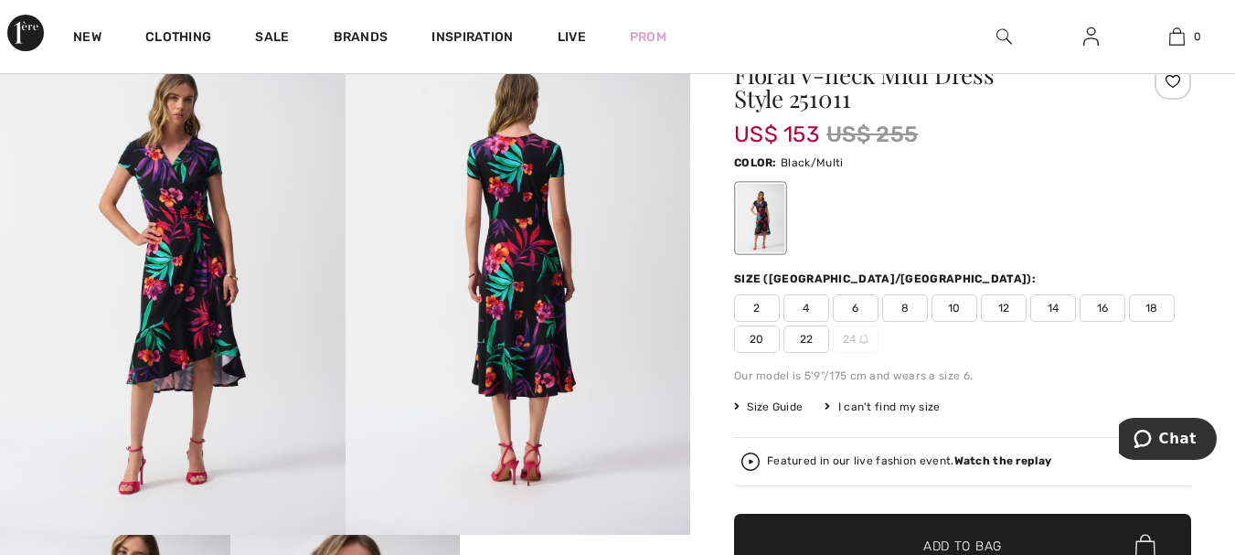
click at [860, 310] on span "6" at bounding box center [856, 307] width 46 height 27
click at [931, 529] on span "✔ Added to Bag Add to Bag" at bounding box center [962, 546] width 457 height 64
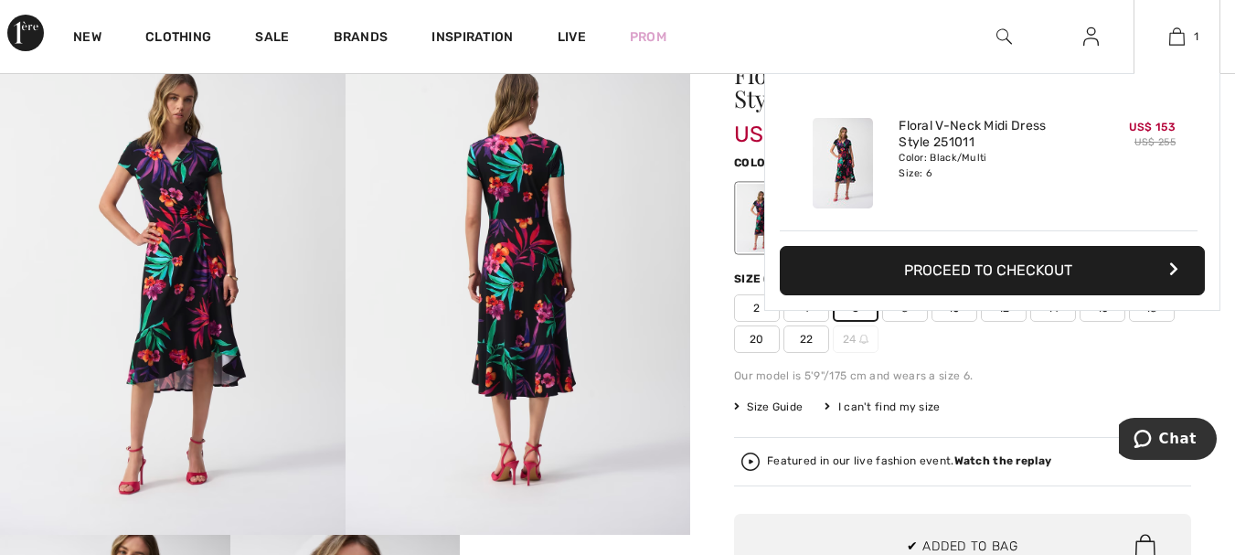
click at [902, 313] on div "Added to Bag Joseph Ribkoff Floral V-neck Midi Dress Style 251011 US$ 153 US$ 2…" at bounding box center [992, 235] width 456 height 325
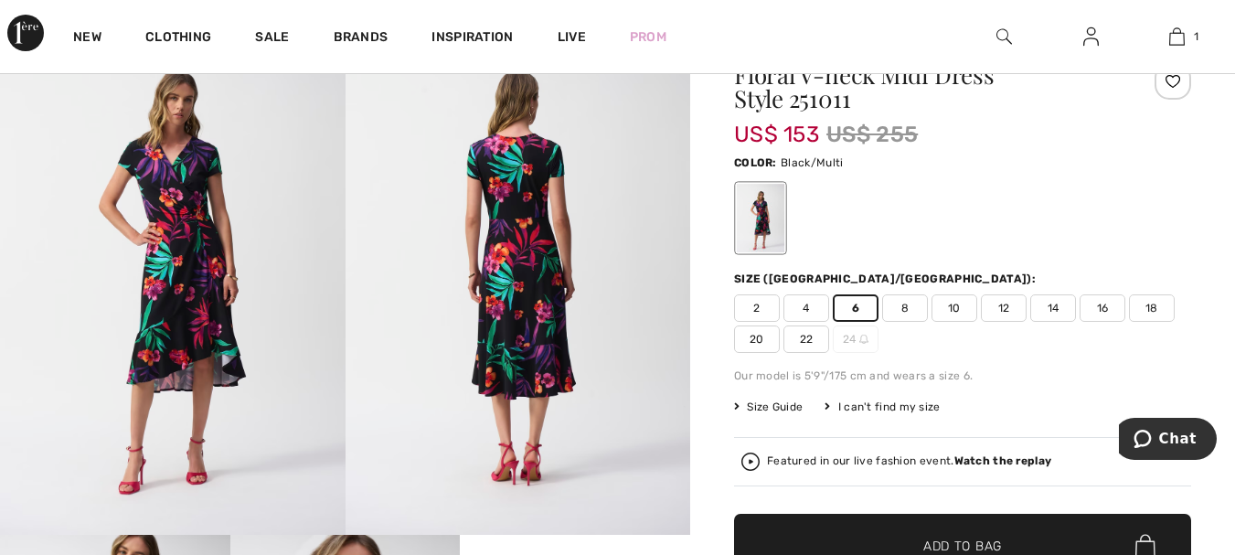
click at [907, 310] on span "8" at bounding box center [905, 307] width 46 height 27
drag, startPoint x: 897, startPoint y: 534, endPoint x: 889, endPoint y: 527, distance: 11.0
click at [898, 534] on span "✔ Added to Bag Add to Bag" at bounding box center [962, 546] width 457 height 64
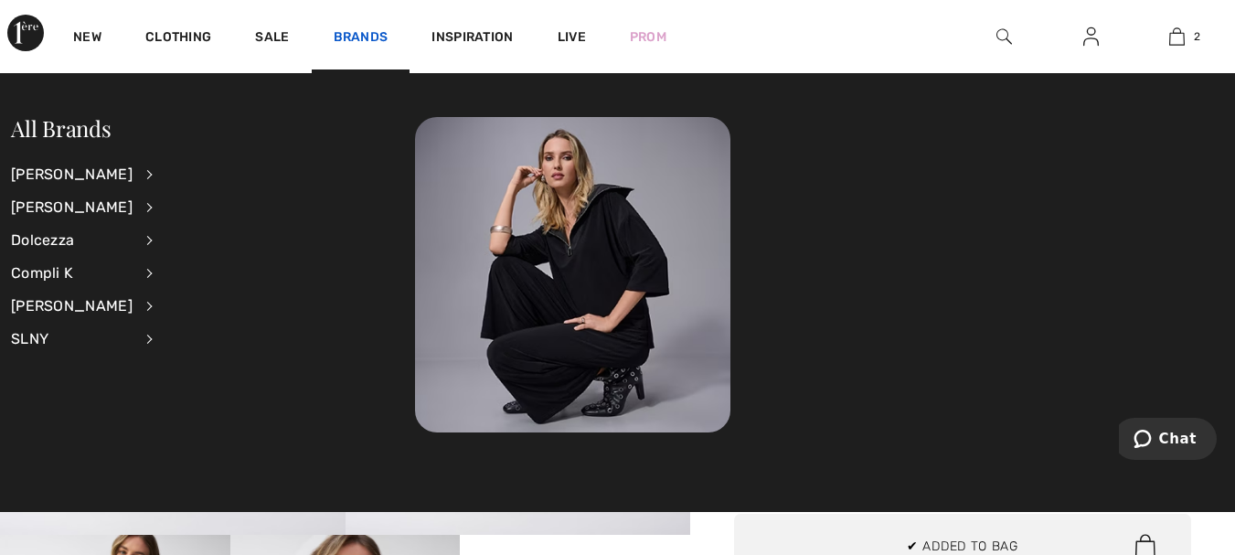
scroll to position [57, 0]
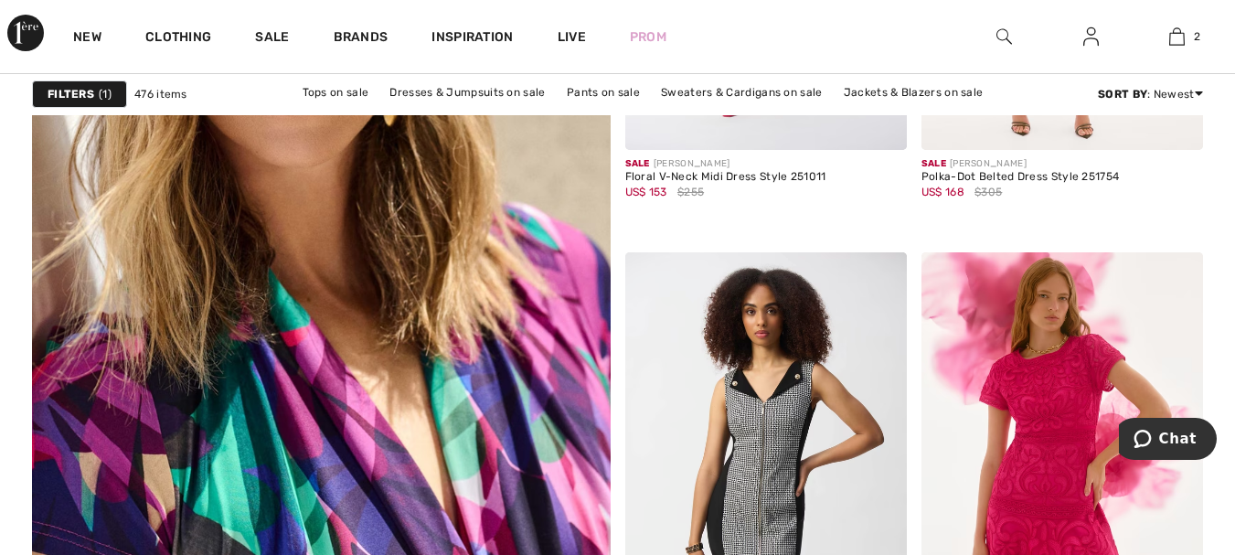
click at [353, 239] on img at bounding box center [321, 248] width 694 height 1041
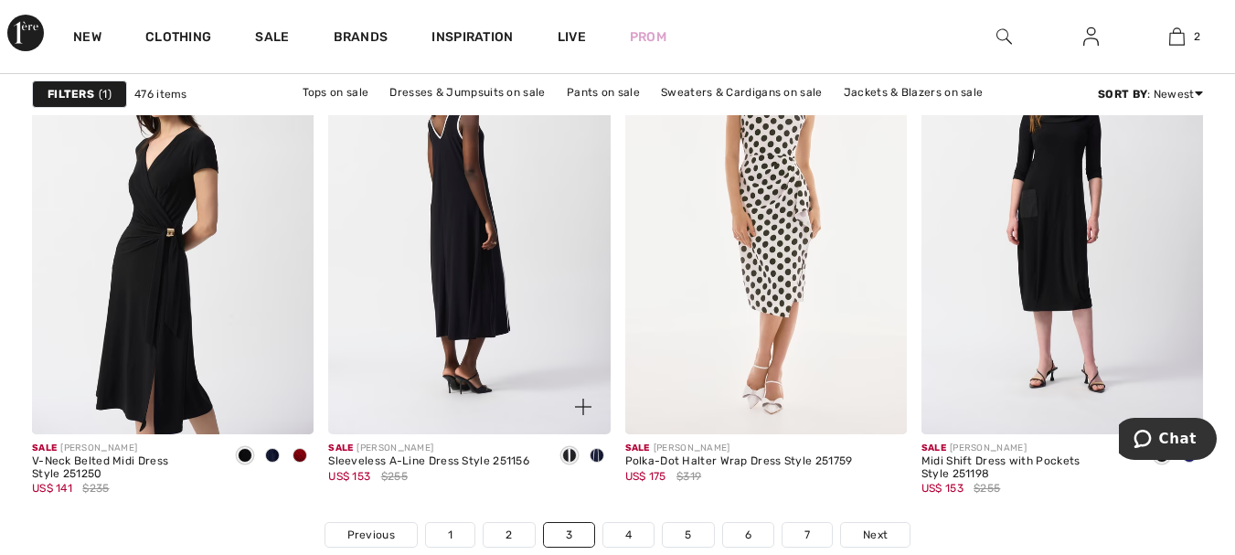
scroll to position [7680, 0]
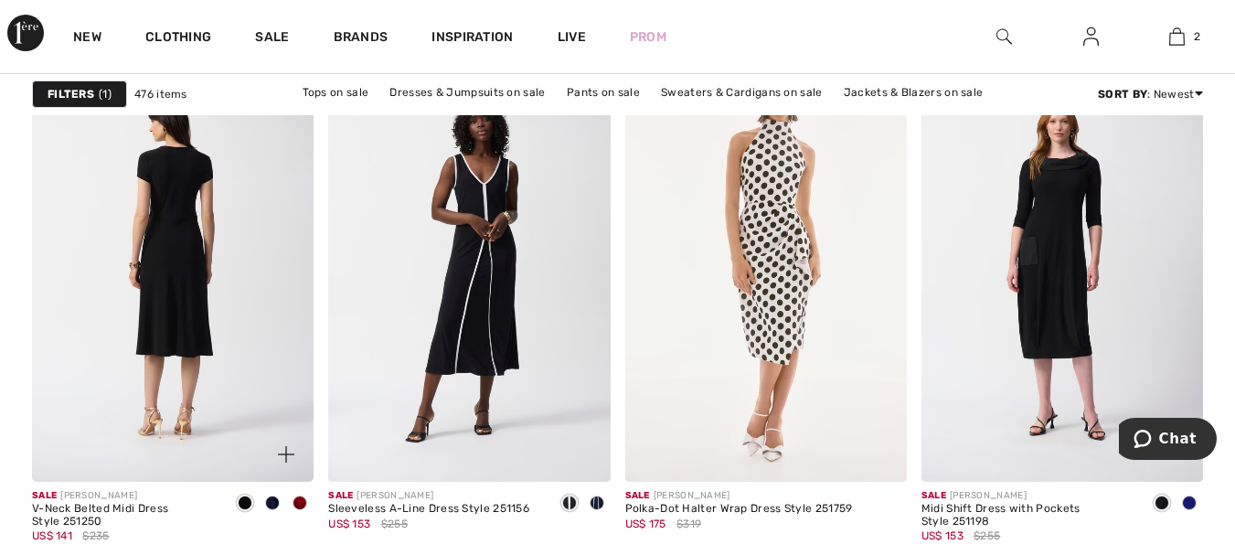
click at [187, 207] on img at bounding box center [173, 270] width 282 height 422
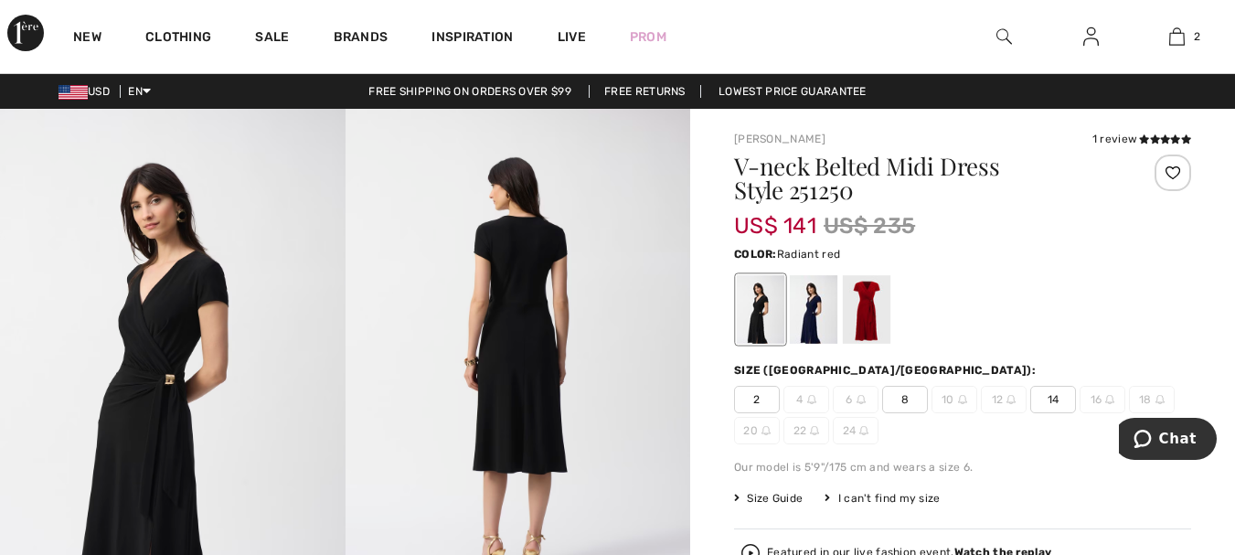
click at [869, 308] on div at bounding box center [867, 309] width 48 height 69
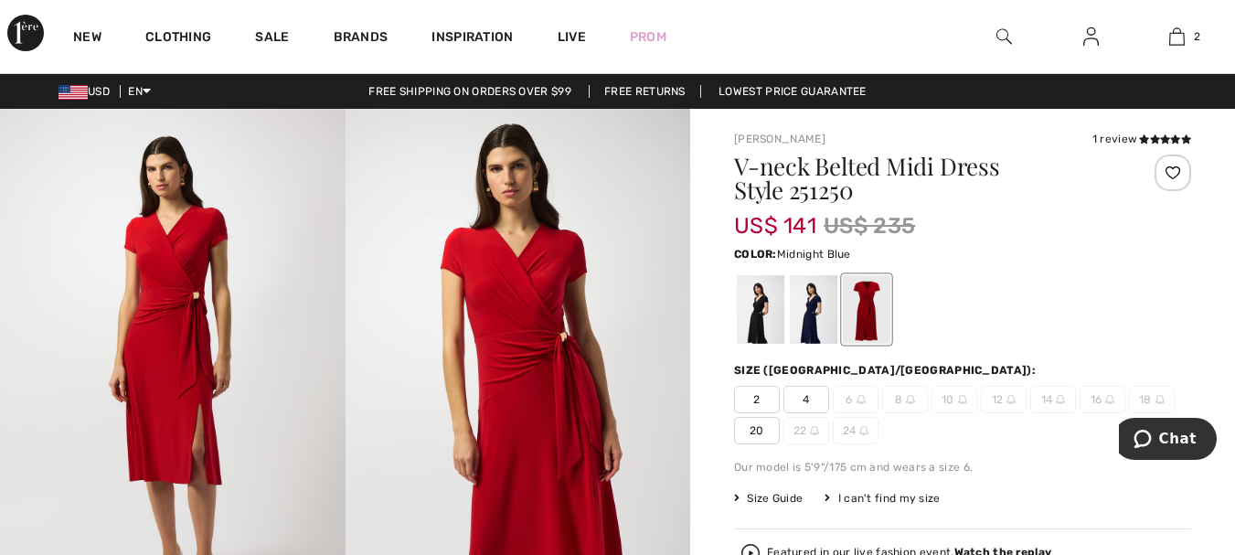
click at [812, 310] on div at bounding box center [814, 309] width 48 height 69
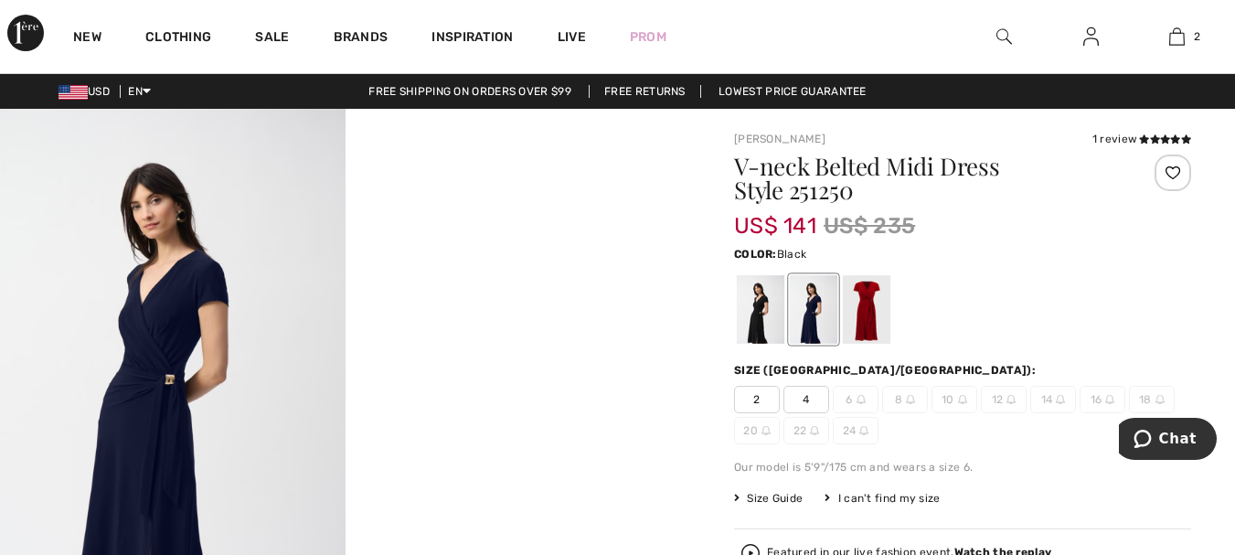
click at [747, 308] on div at bounding box center [761, 309] width 48 height 69
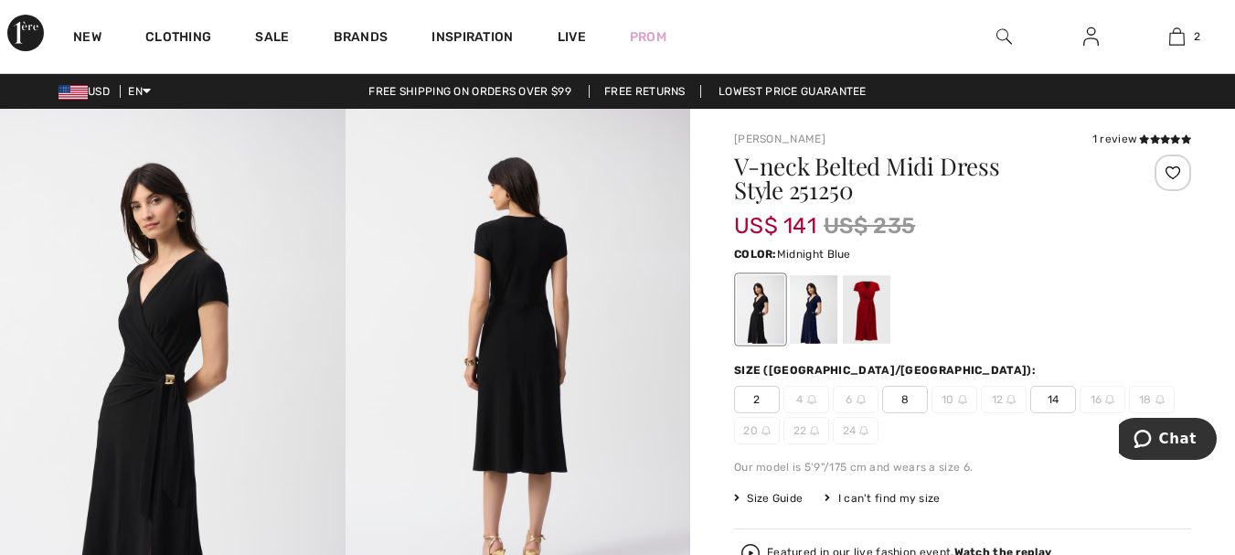
click at [812, 308] on div at bounding box center [814, 309] width 48 height 69
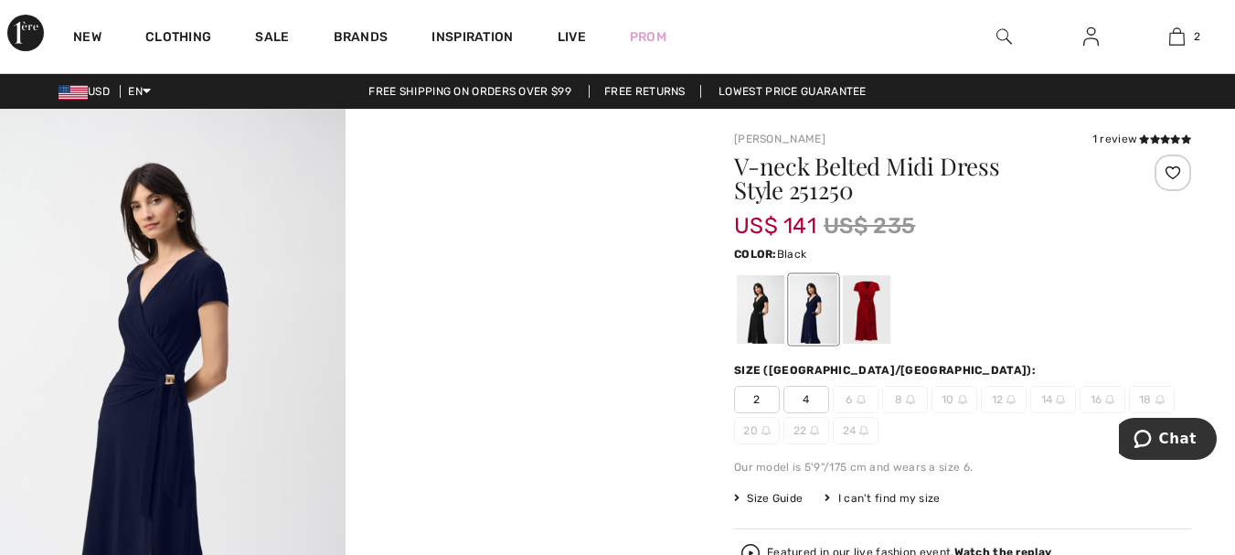
click at [747, 301] on div at bounding box center [761, 309] width 48 height 69
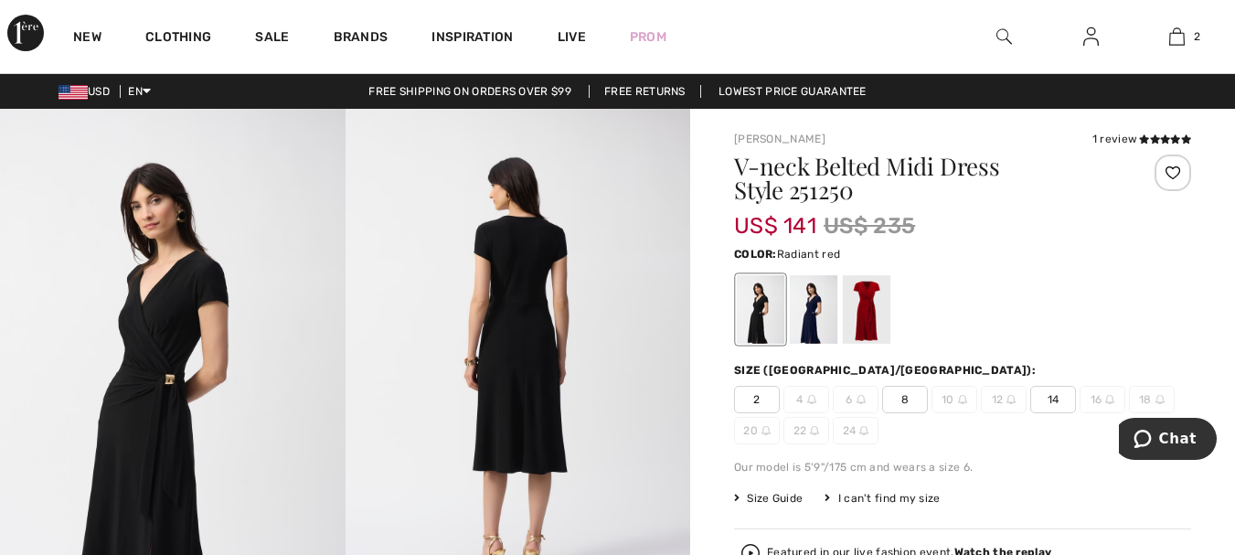
click at [872, 307] on div at bounding box center [867, 309] width 48 height 69
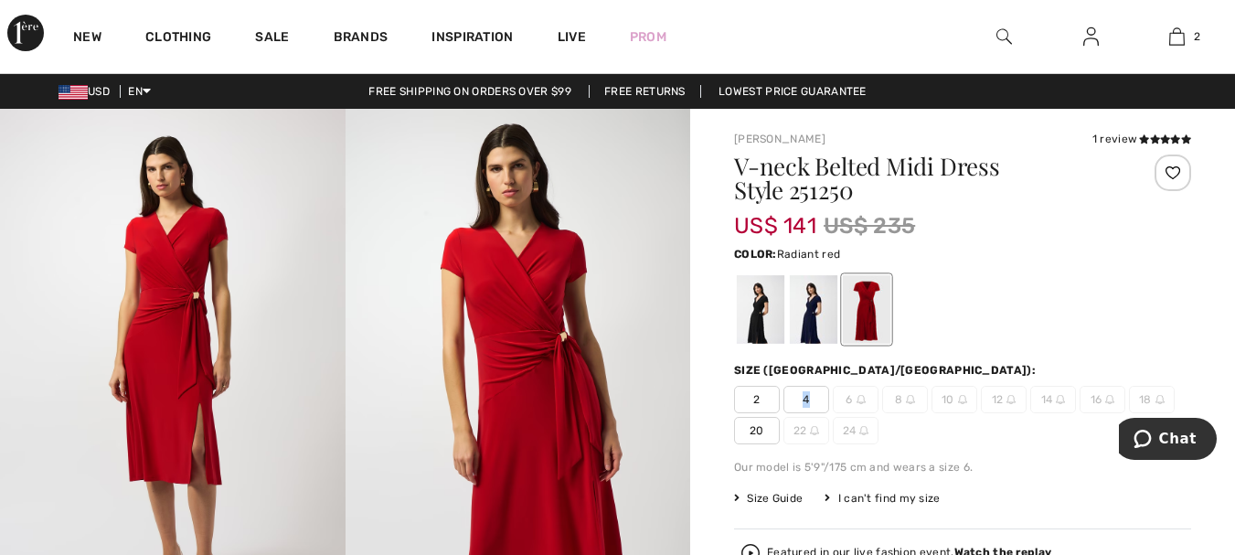
click at [807, 401] on span "4" at bounding box center [807, 399] width 46 height 27
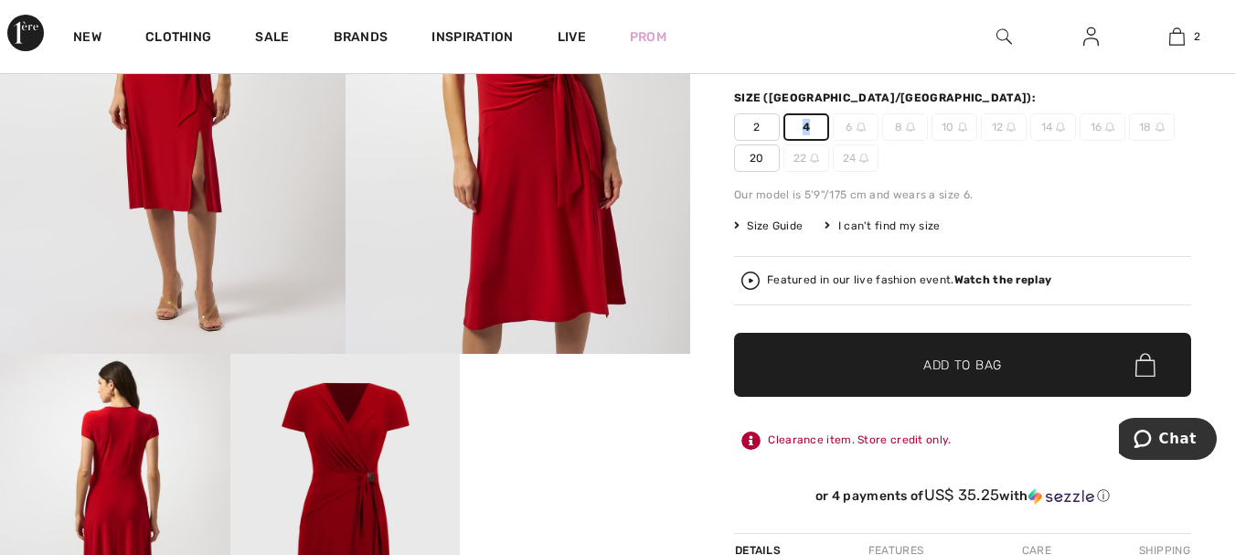
scroll to position [274, 0]
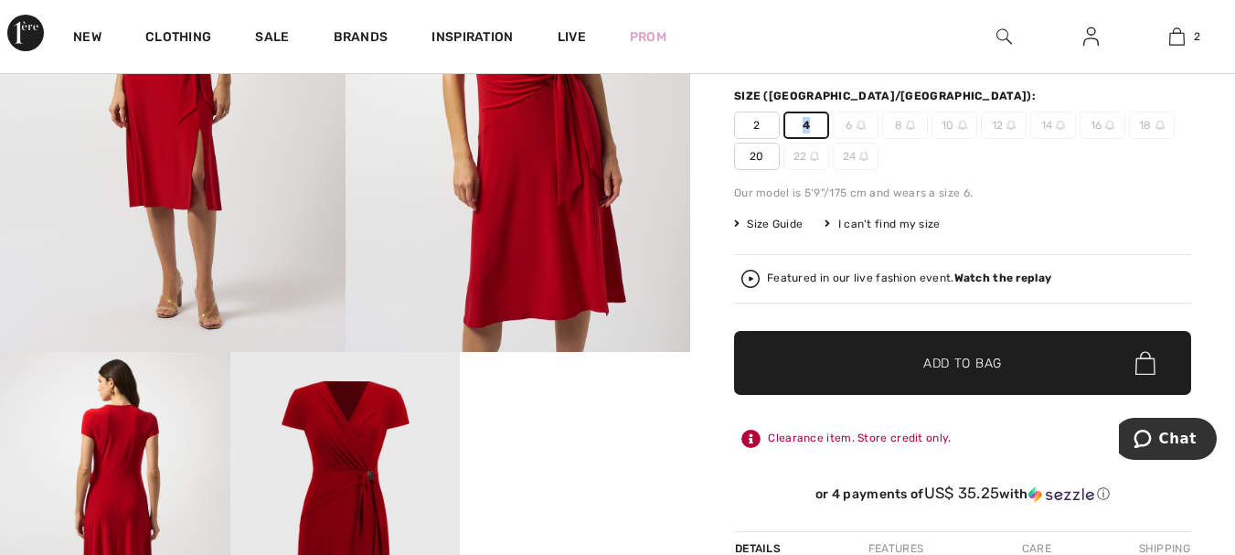
click at [962, 354] on span "Add to Bag" at bounding box center [962, 363] width 79 height 19
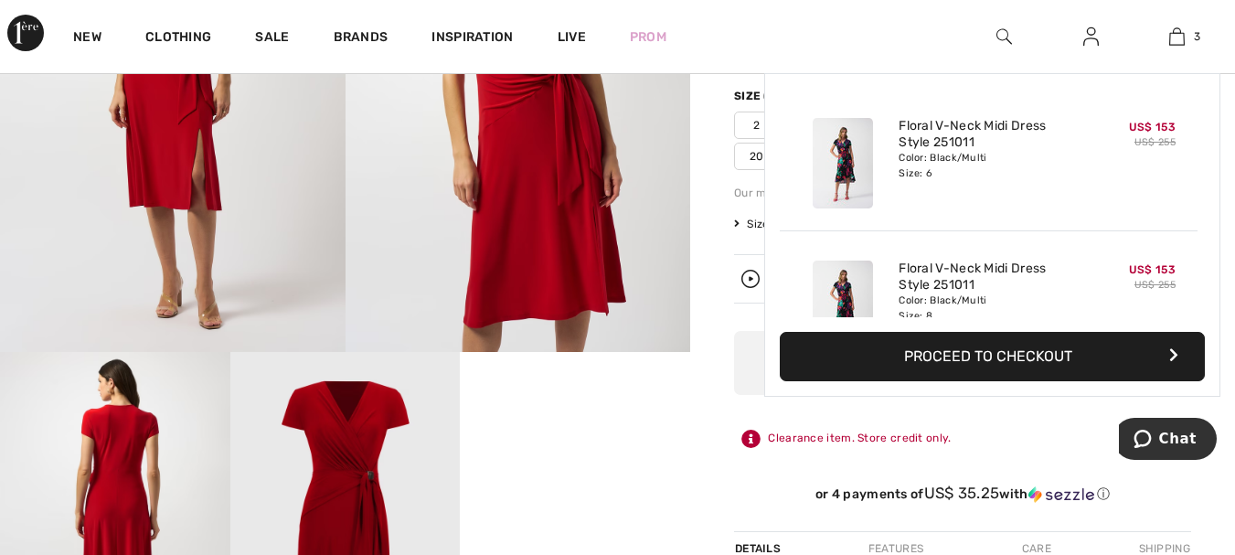
scroll to position [199, 0]
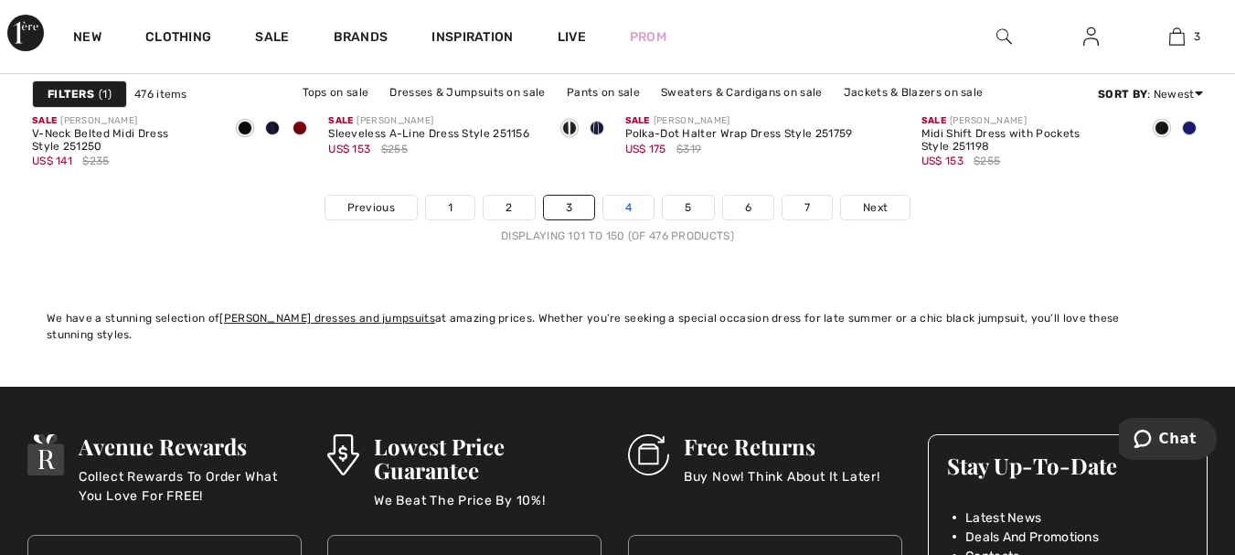
scroll to position [8046, 0]
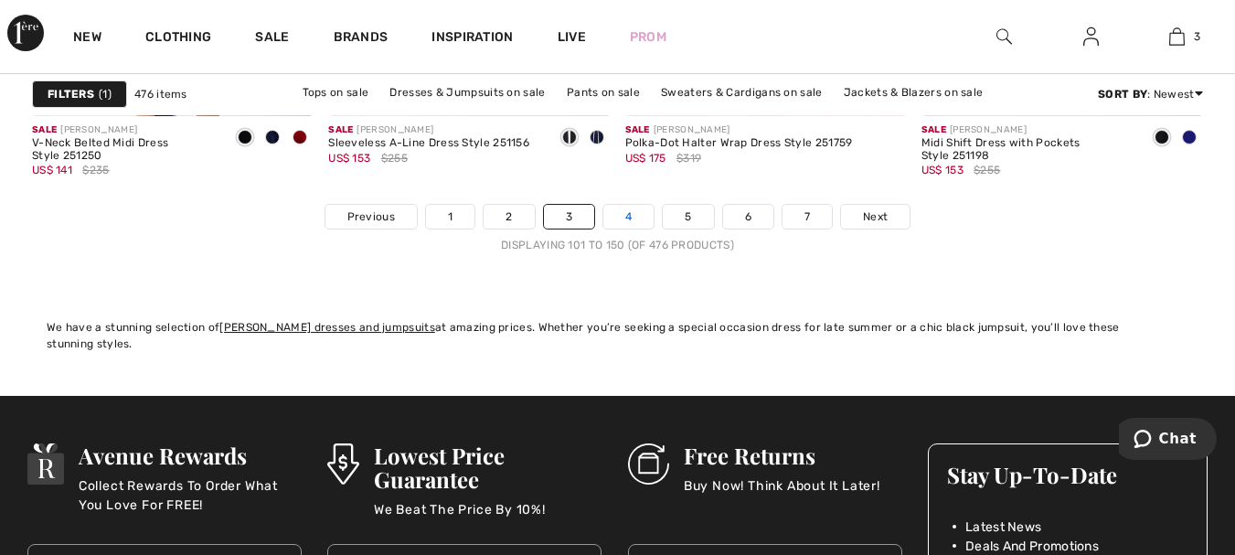
click at [616, 219] on link "4" at bounding box center [628, 217] width 50 height 24
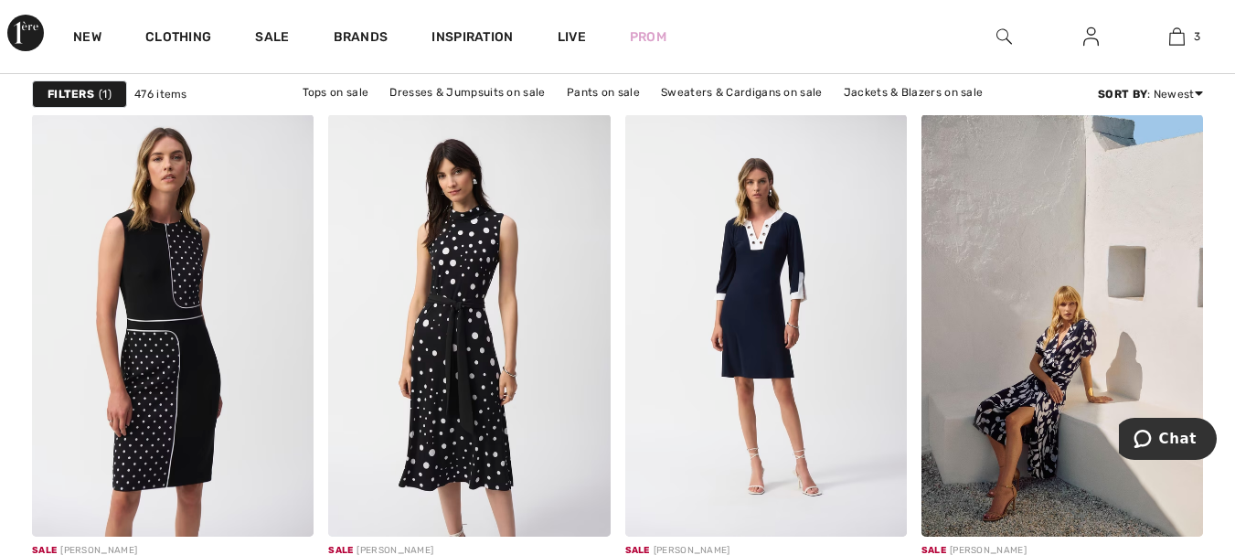
scroll to position [2469, 0]
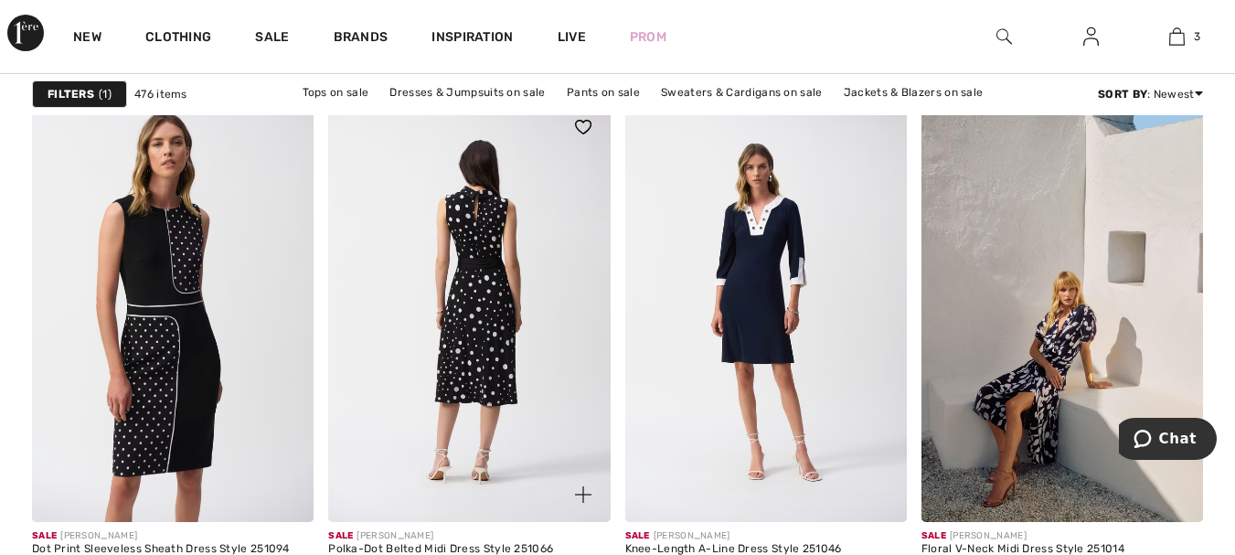
click at [492, 231] on img at bounding box center [469, 311] width 282 height 422
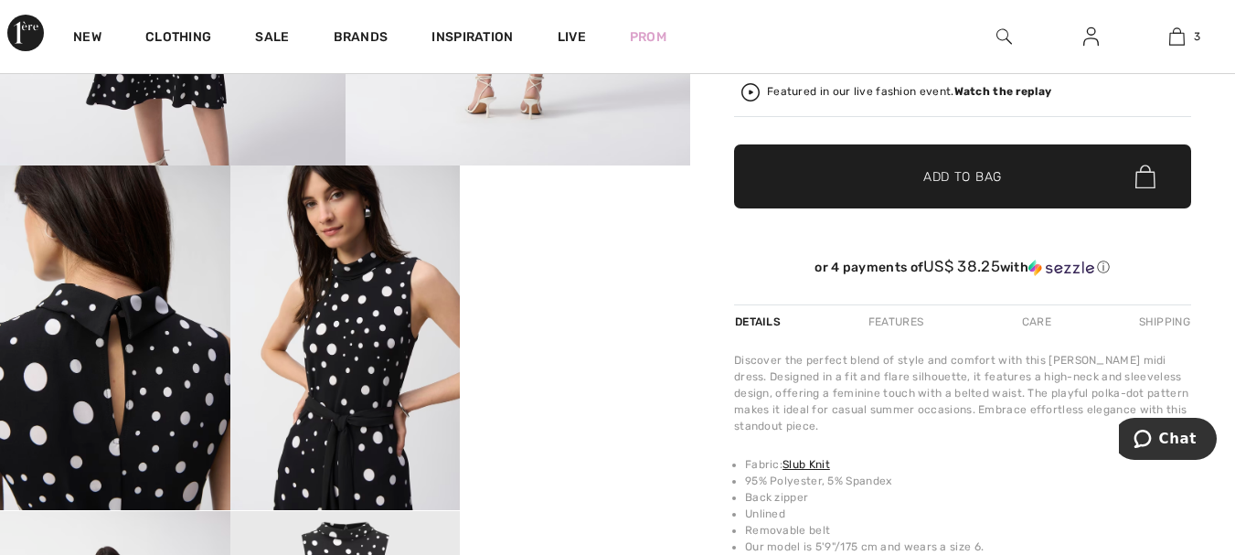
scroll to position [549, 0]
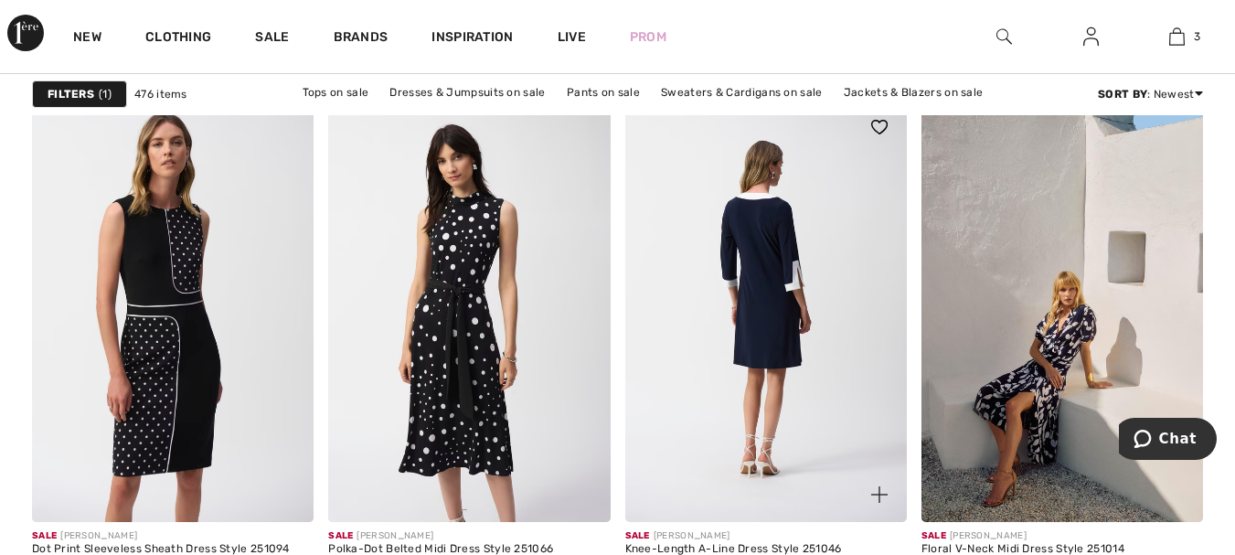
click at [762, 226] on img at bounding box center [766, 311] width 282 height 422
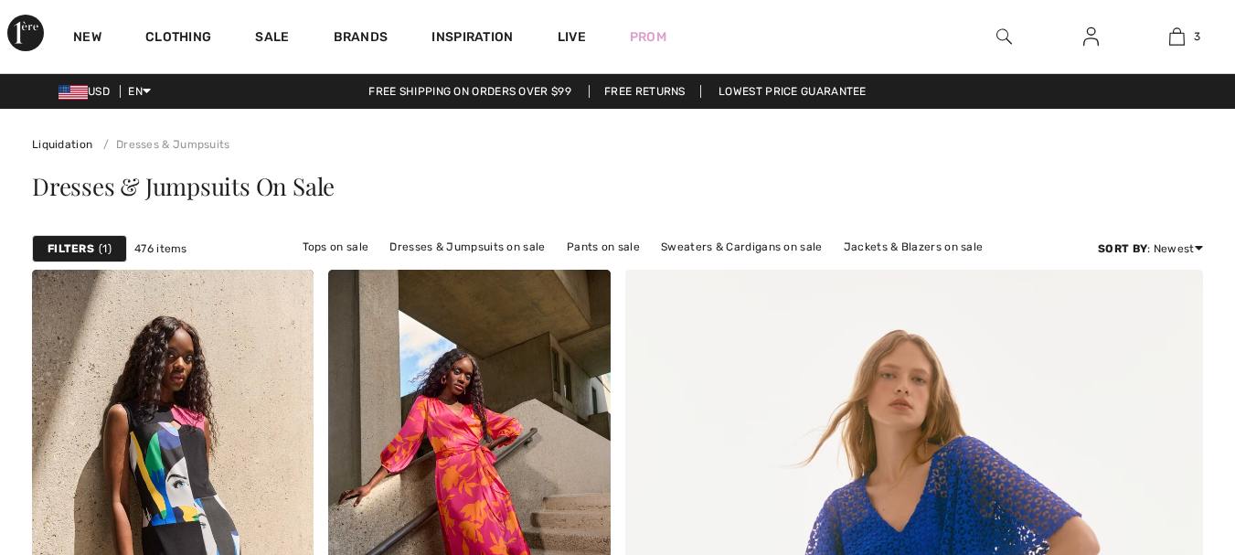
scroll to position [2469, 0]
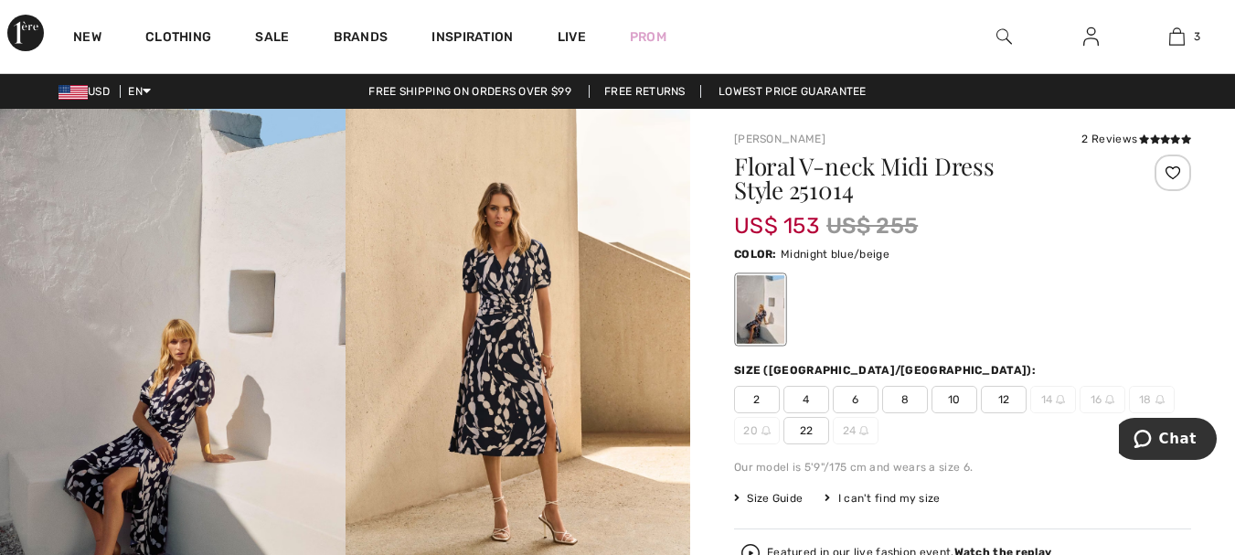
scroll to position [91, 0]
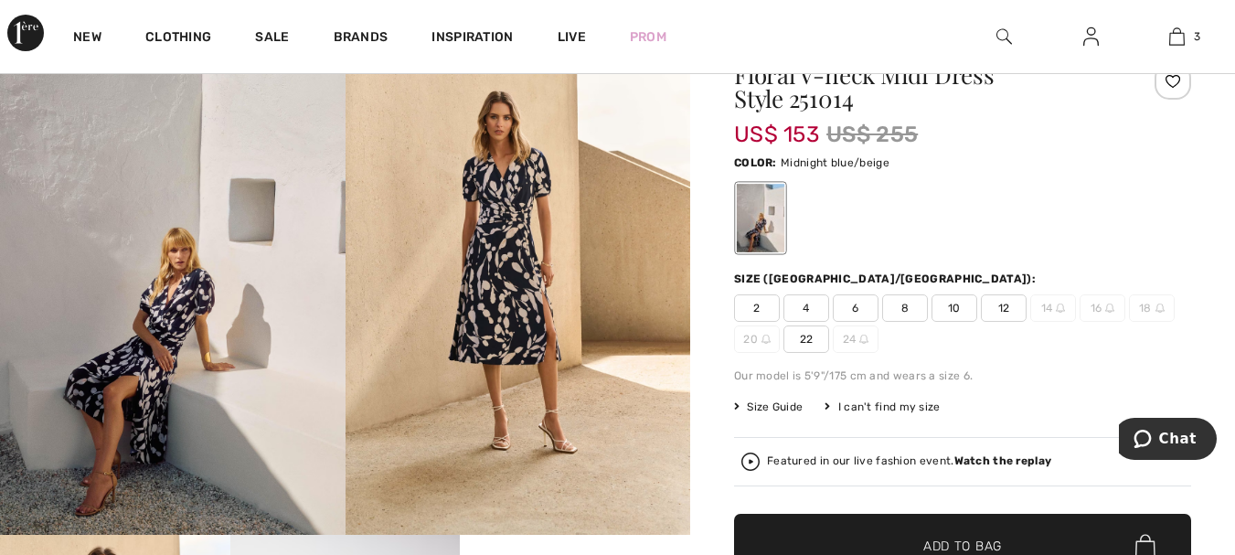
click at [806, 310] on span "4" at bounding box center [807, 307] width 46 height 27
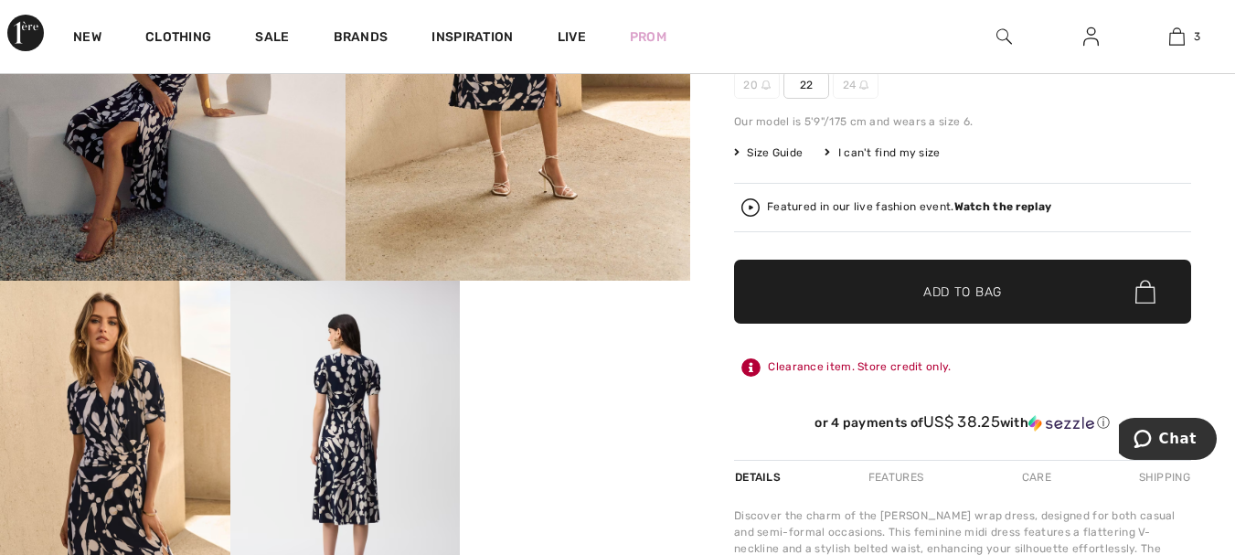
scroll to position [366, 0]
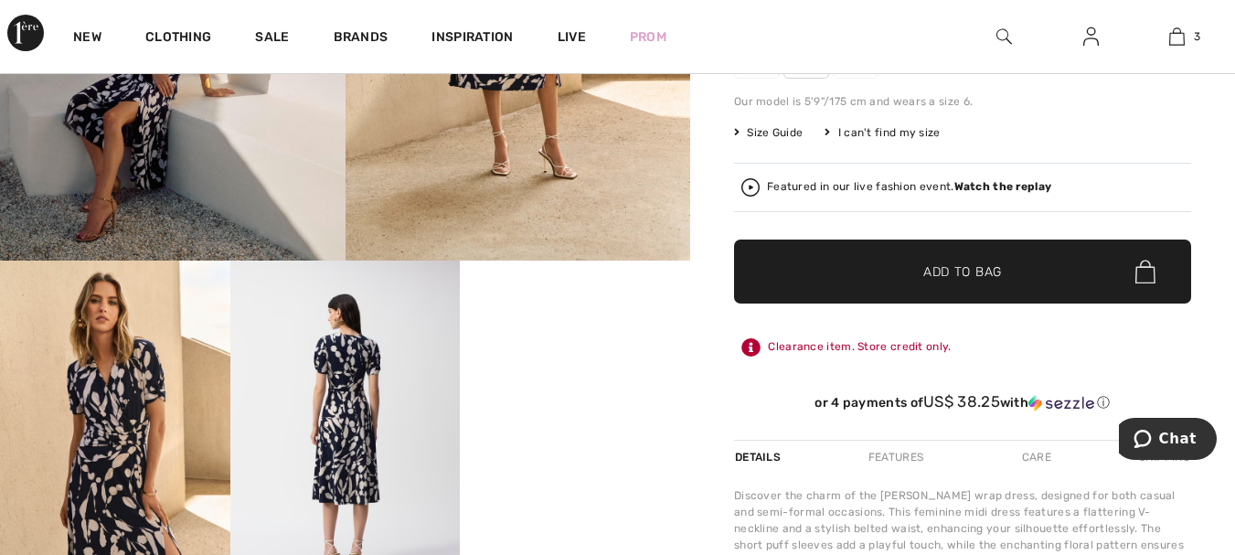
click at [943, 283] on span "✔ Added to Bag Add to Bag" at bounding box center [962, 272] width 457 height 64
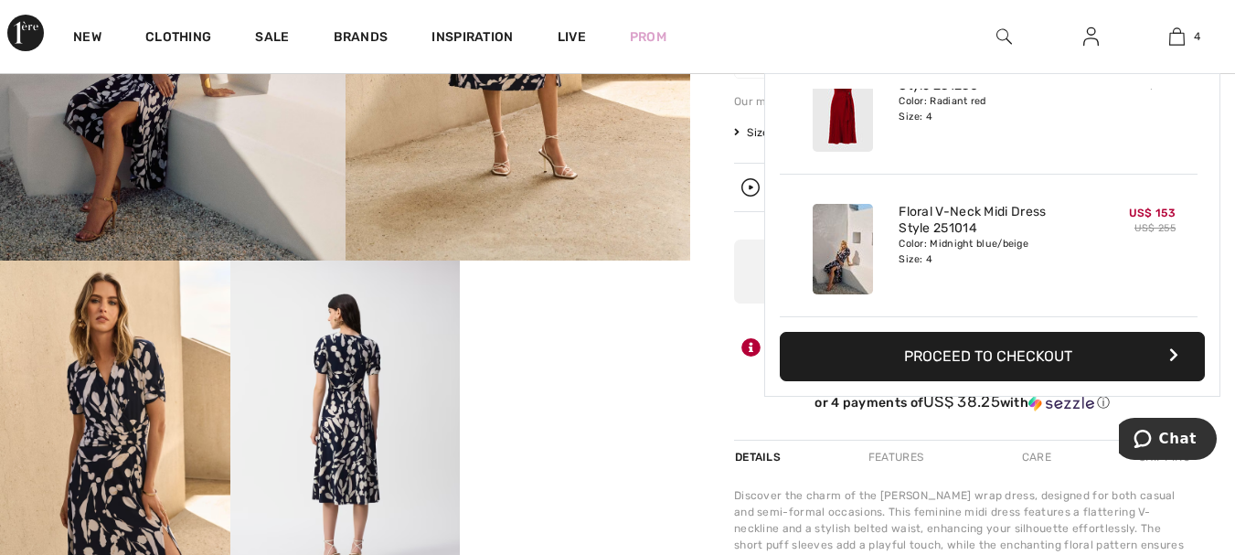
scroll to position [342, 0]
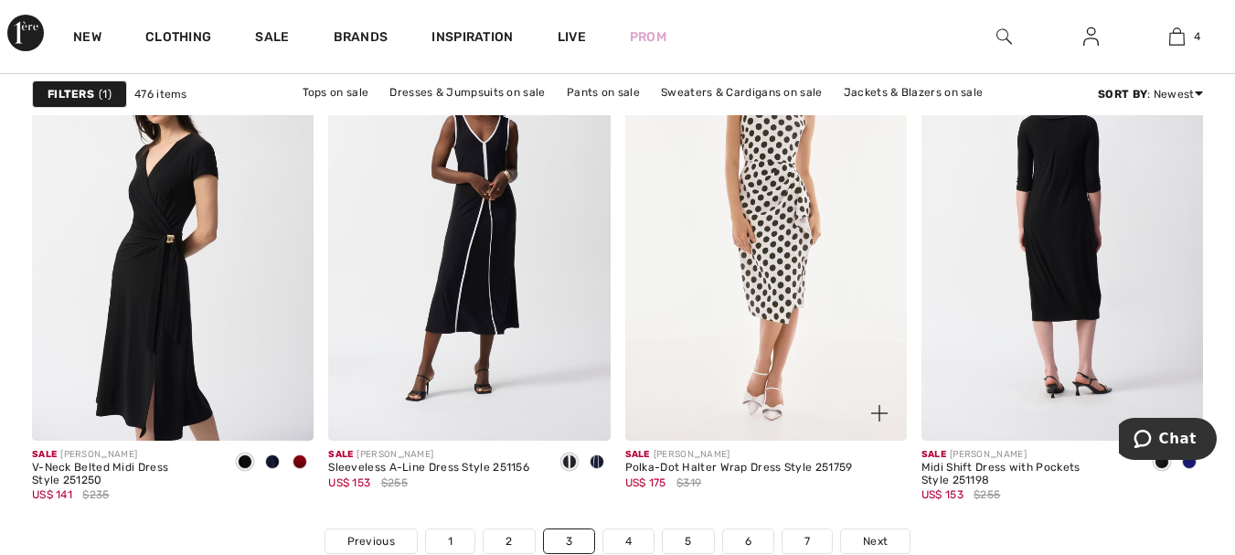
scroll to position [7772, 0]
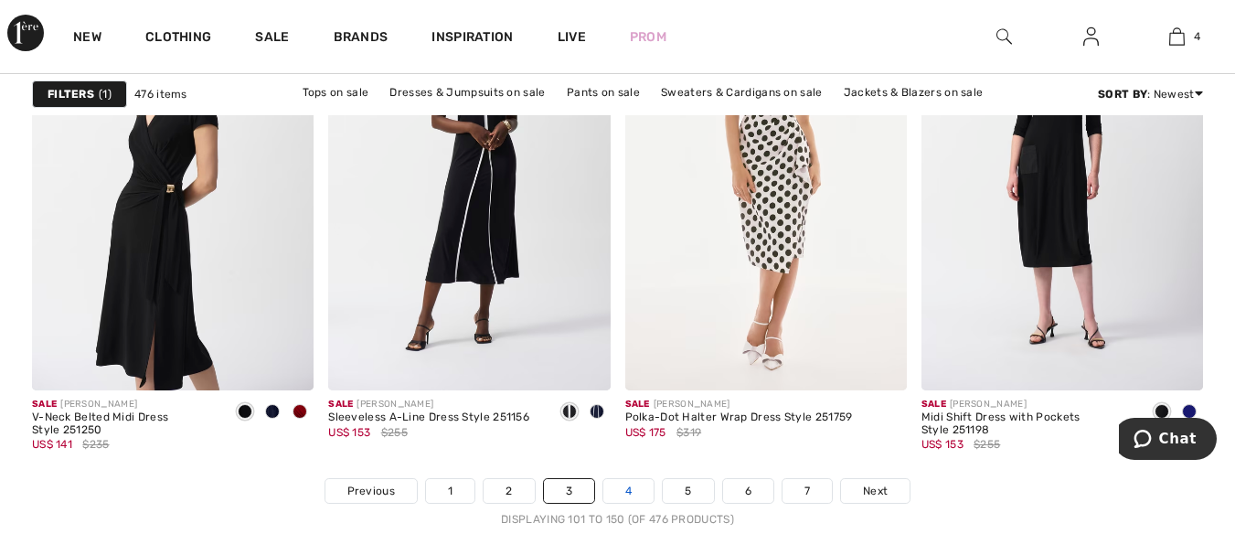
click at [629, 486] on link "4" at bounding box center [628, 491] width 50 height 24
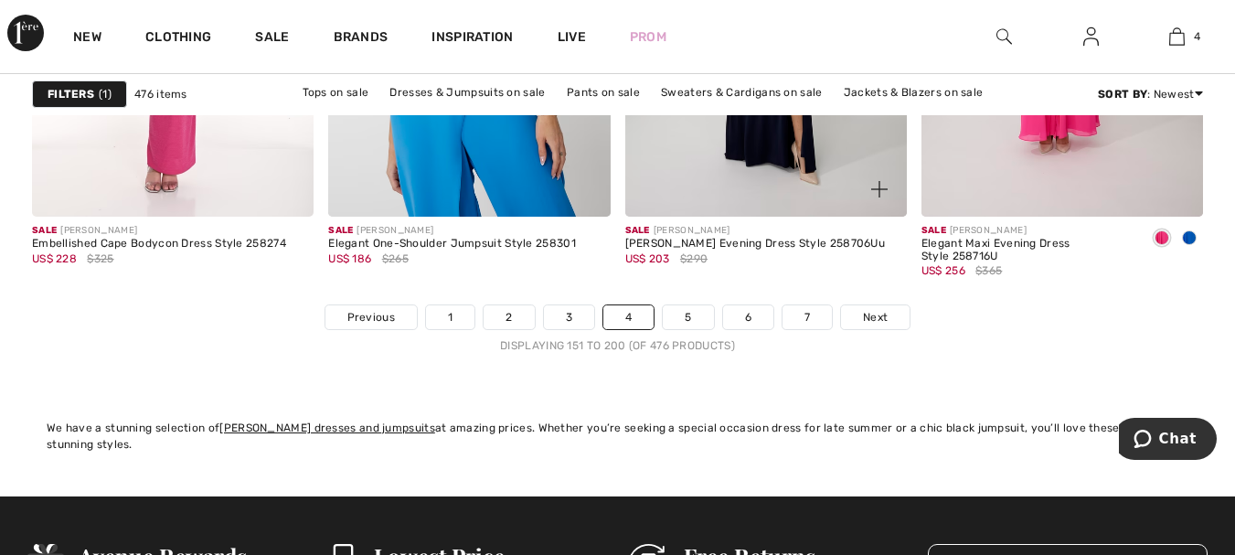
scroll to position [7955, 0]
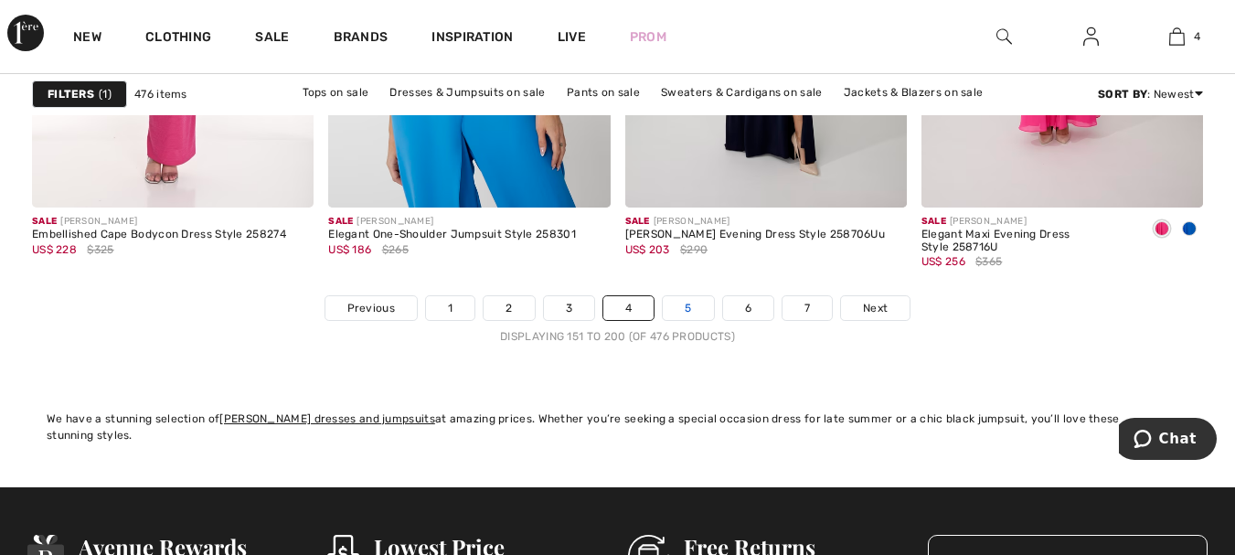
click at [683, 309] on link "5" at bounding box center [688, 308] width 50 height 24
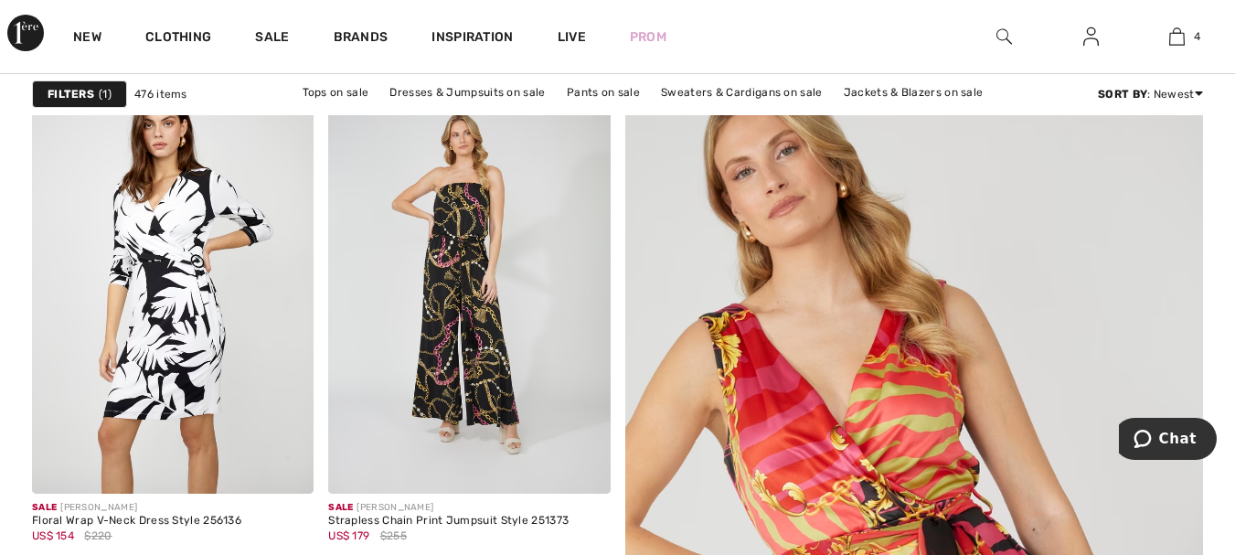
scroll to position [91, 0]
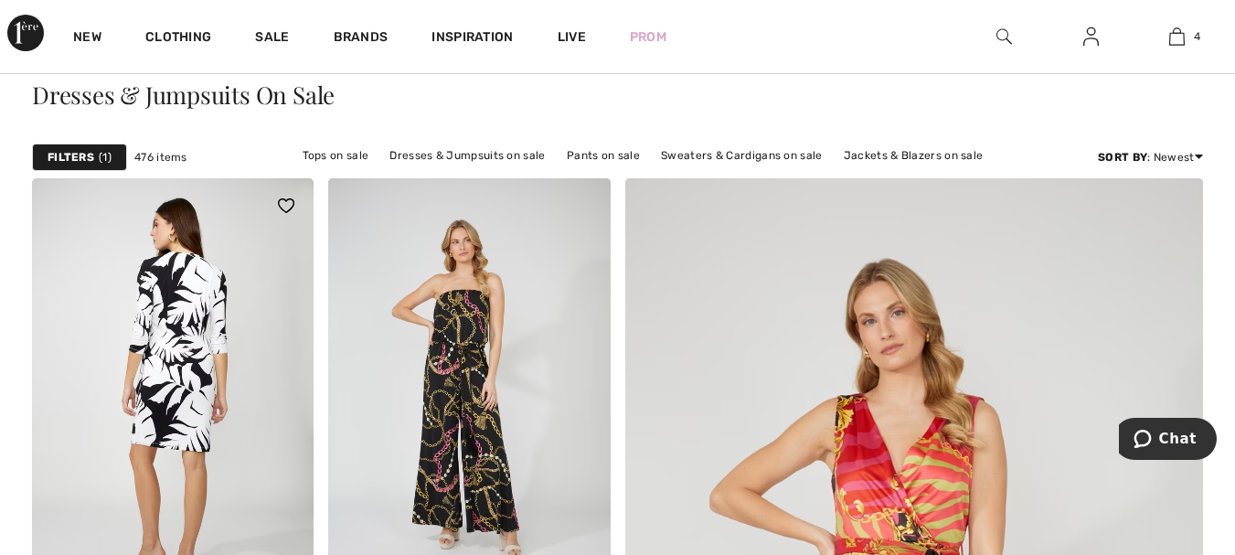
click at [171, 277] on img at bounding box center [173, 389] width 282 height 422
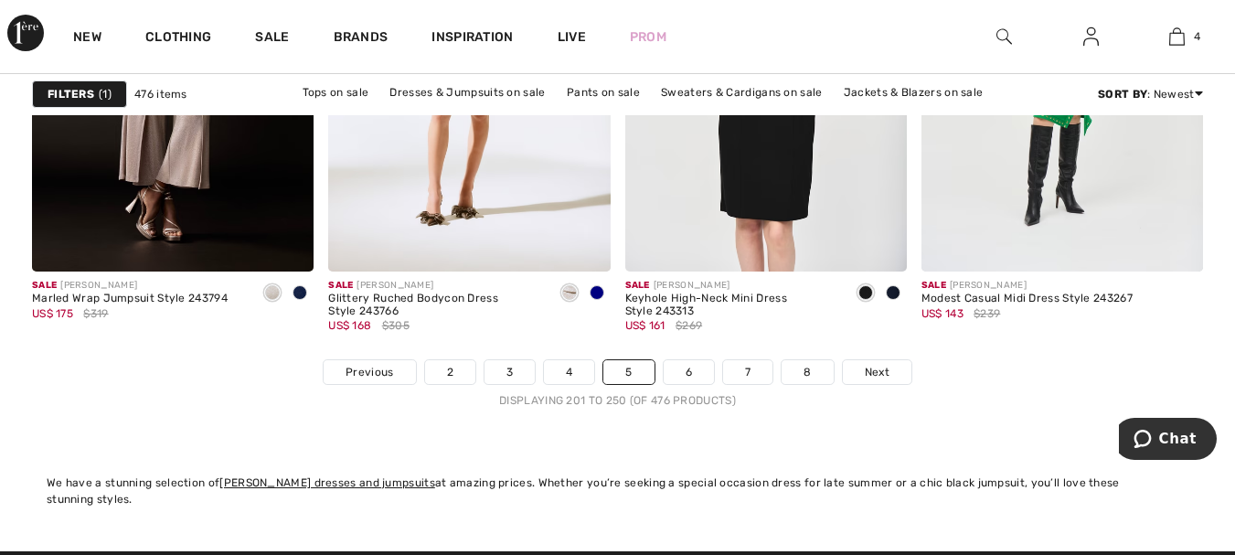
scroll to position [7955, 0]
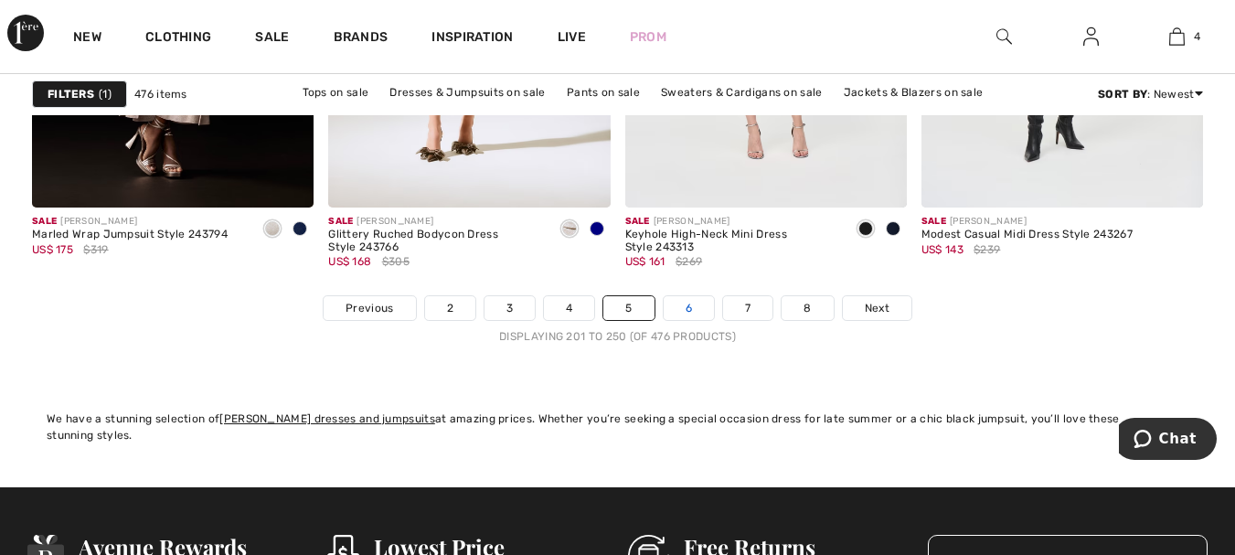
click at [694, 311] on link "6" at bounding box center [689, 308] width 50 height 24
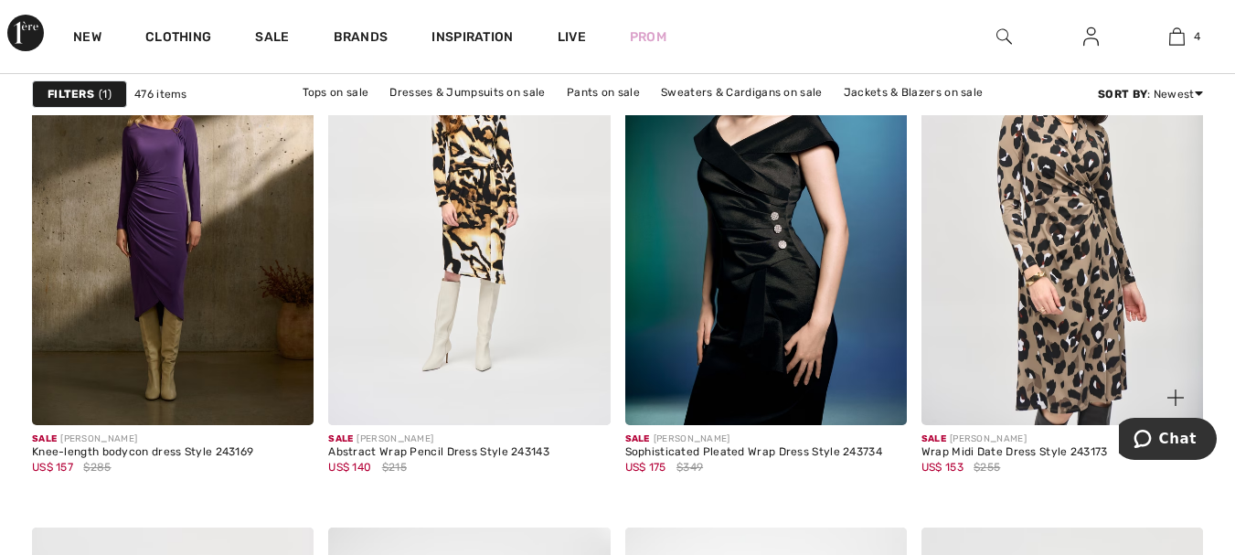
scroll to position [3109, 0]
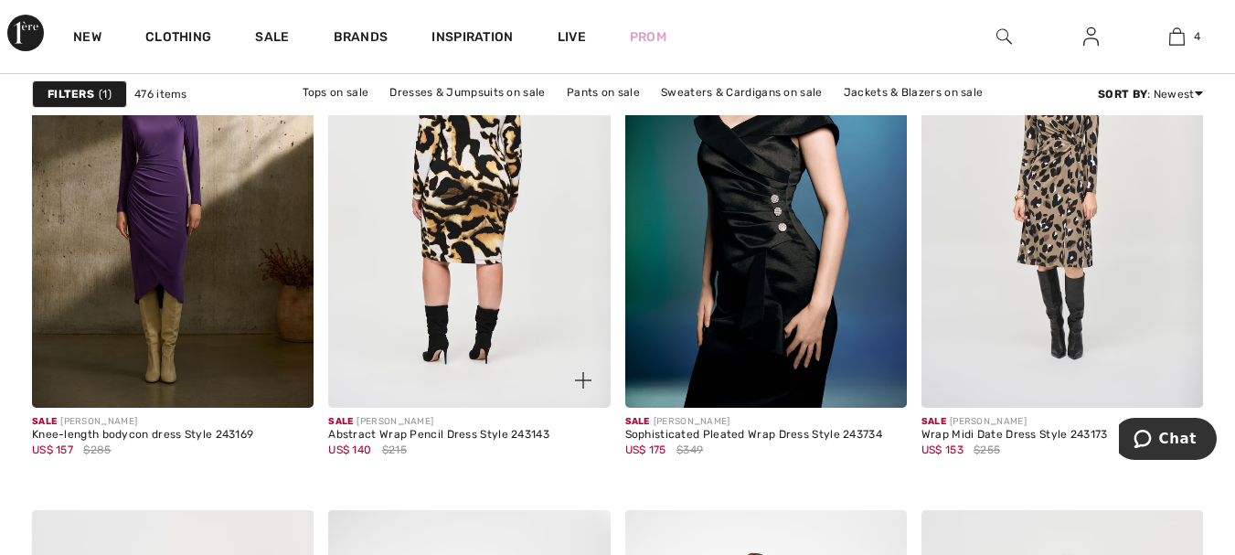
click at [478, 173] on img at bounding box center [469, 195] width 282 height 422
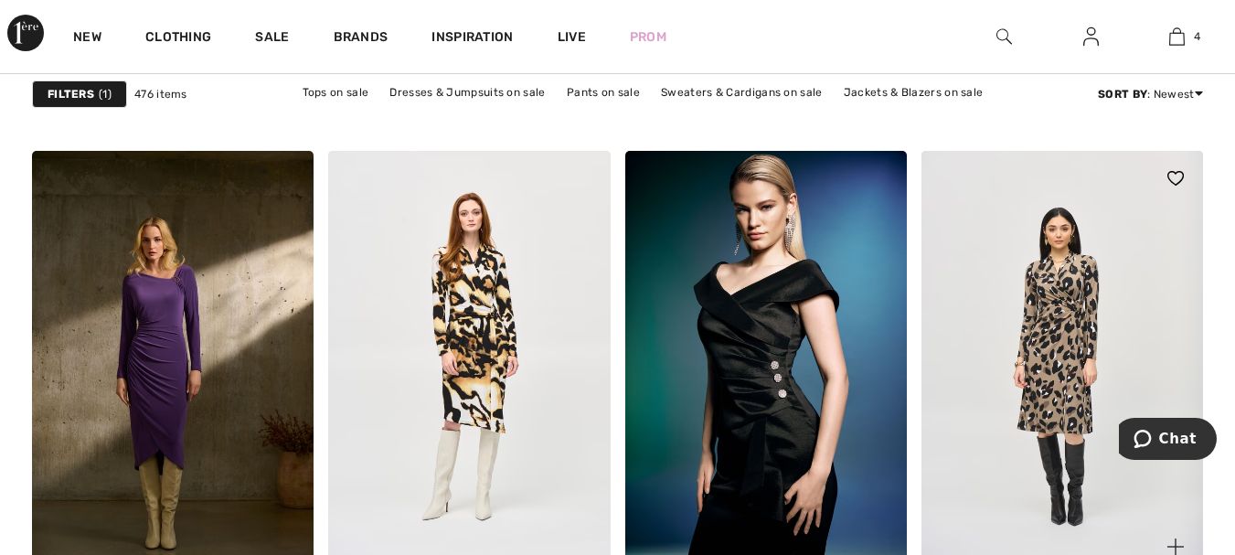
scroll to position [2926, 0]
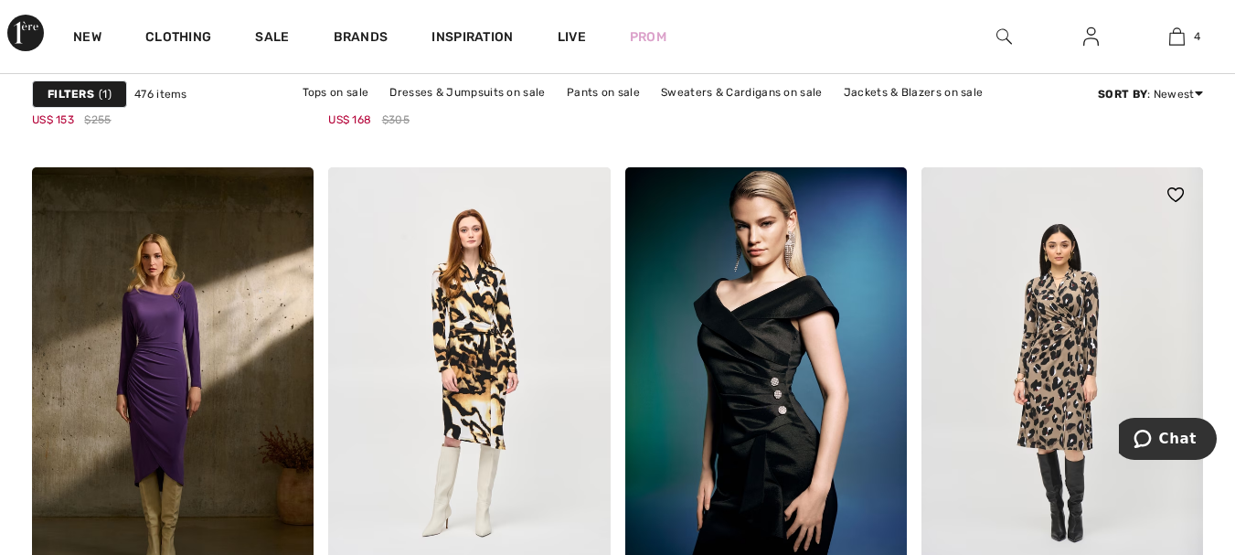
click at [1060, 323] on img at bounding box center [1063, 378] width 282 height 422
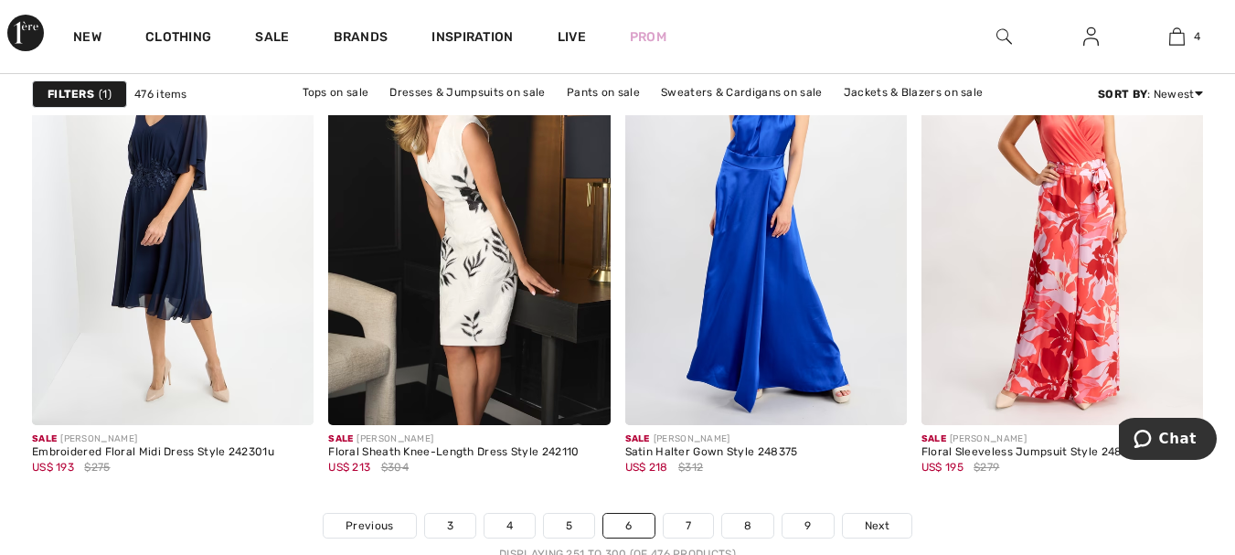
scroll to position [7772, 0]
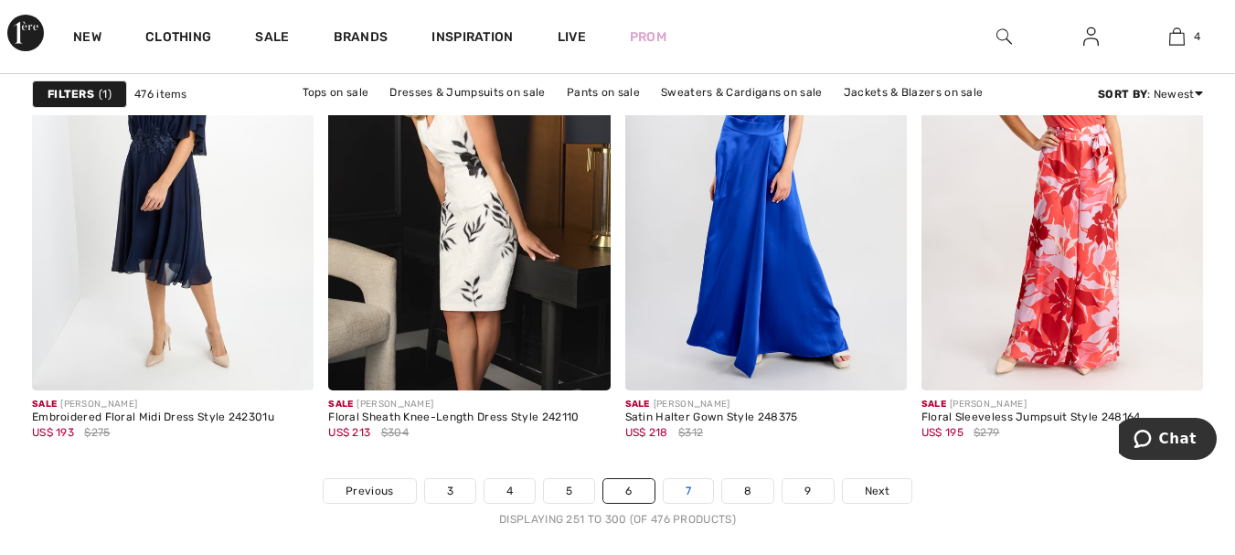
click at [710, 497] on link "7" at bounding box center [688, 491] width 49 height 24
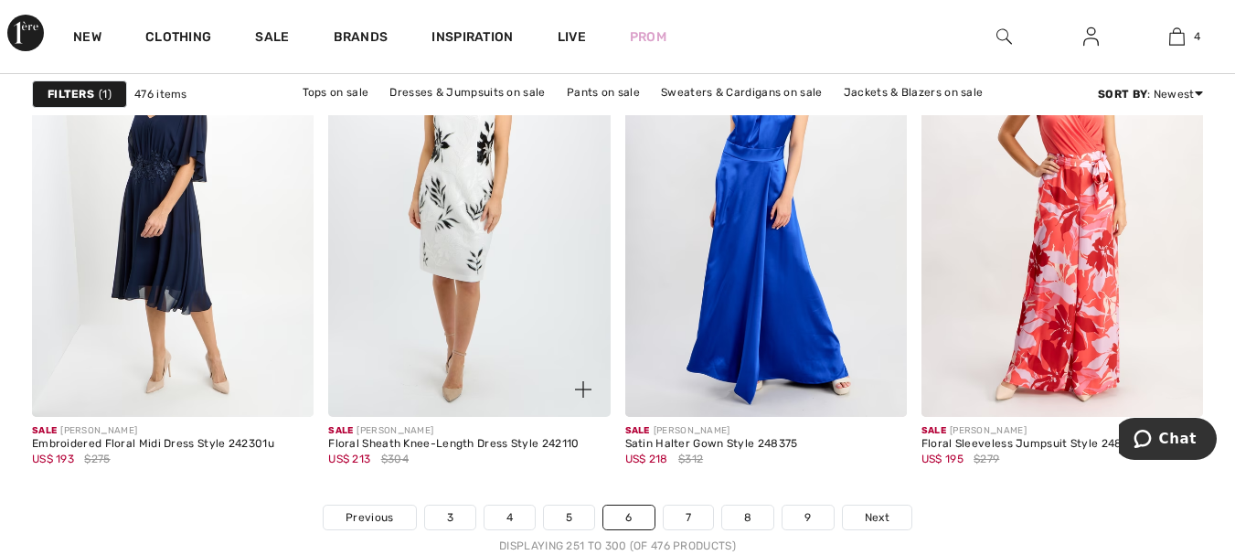
scroll to position [7772, 0]
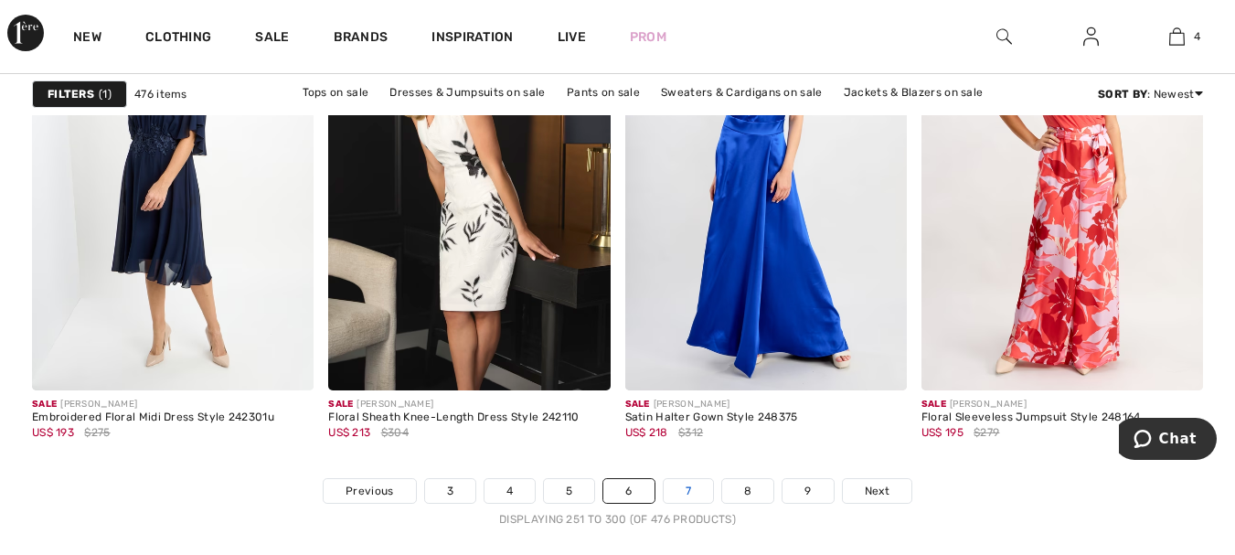
click at [684, 491] on link "7" at bounding box center [688, 491] width 49 height 24
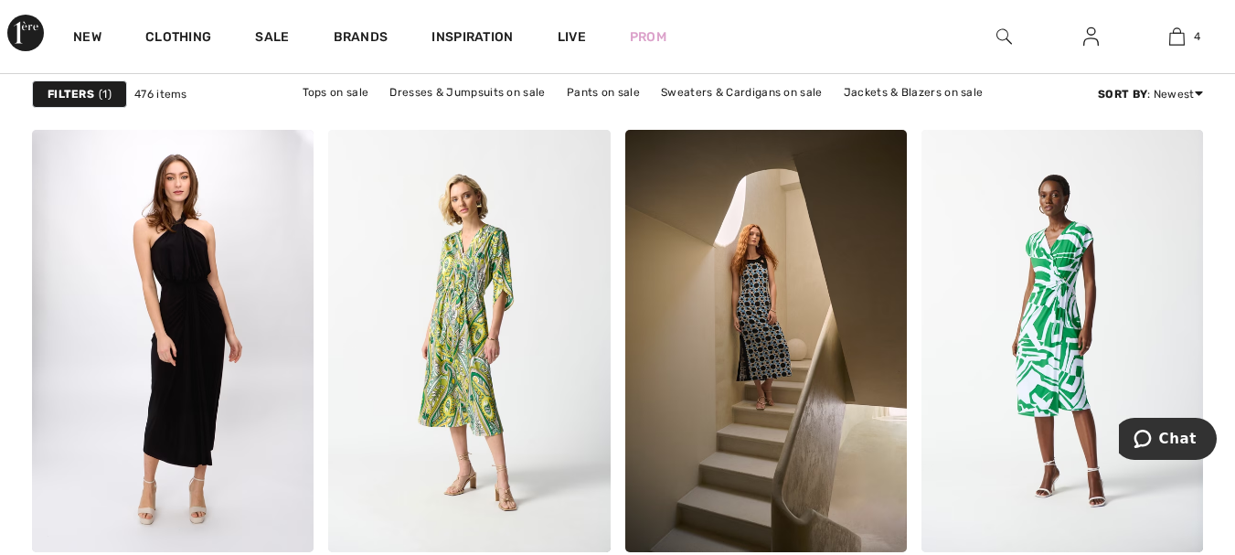
scroll to position [6583, 0]
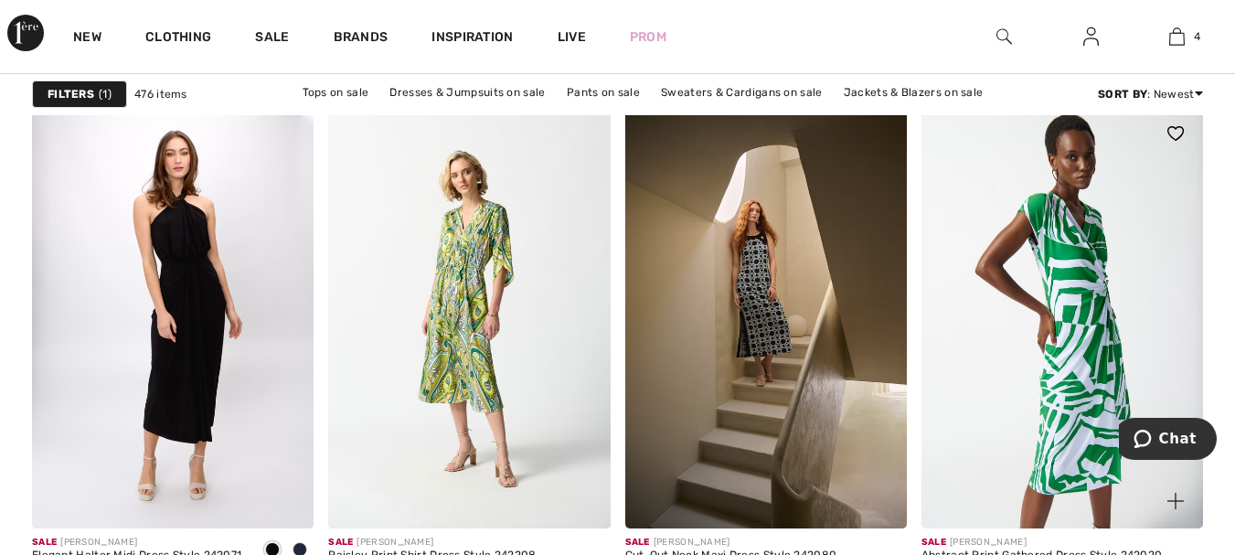
click at [1085, 287] on img at bounding box center [1063, 317] width 282 height 422
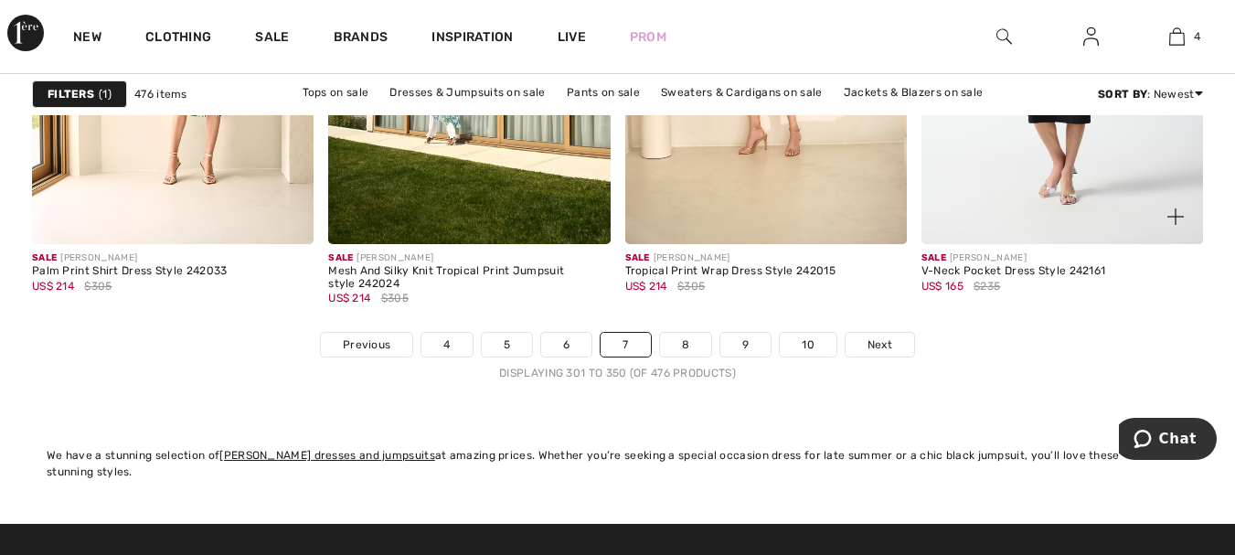
scroll to position [7955, 0]
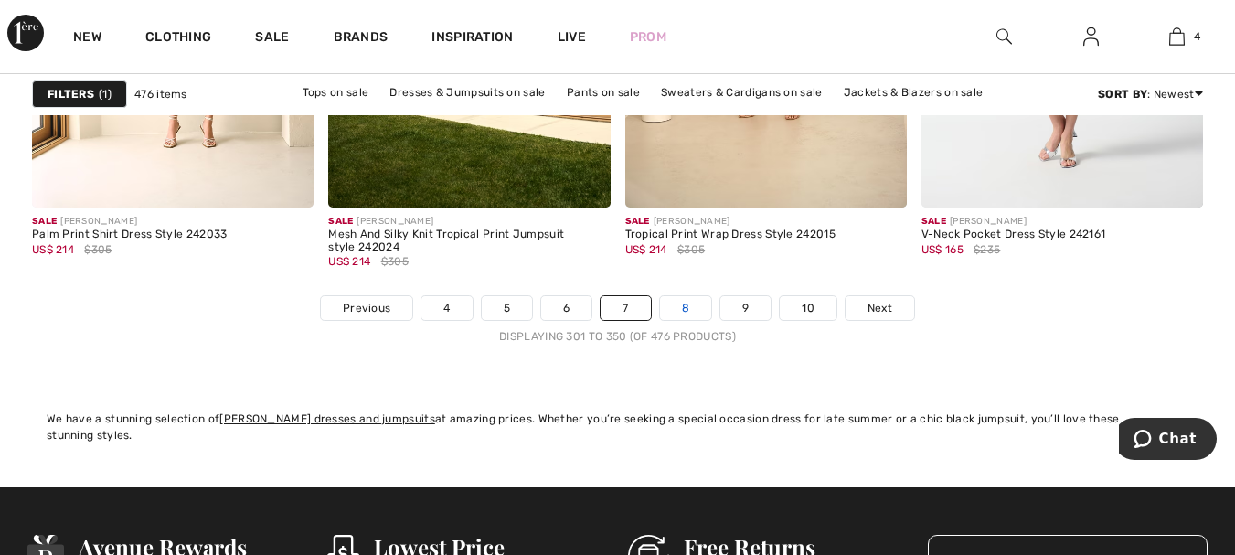
click at [686, 305] on link "8" at bounding box center [685, 308] width 51 height 24
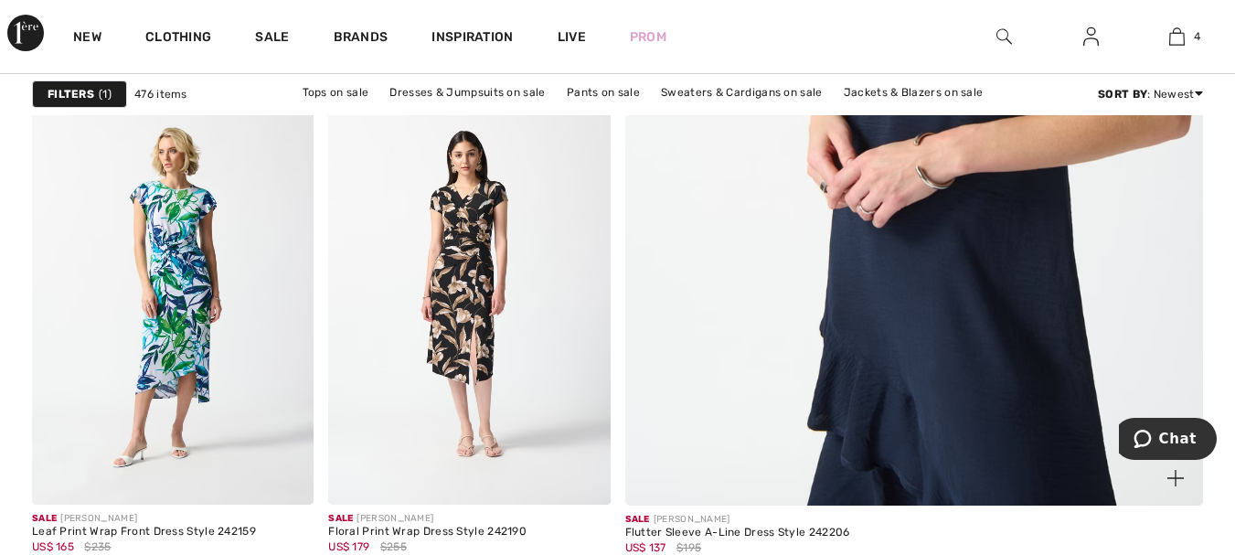
scroll to position [640, 0]
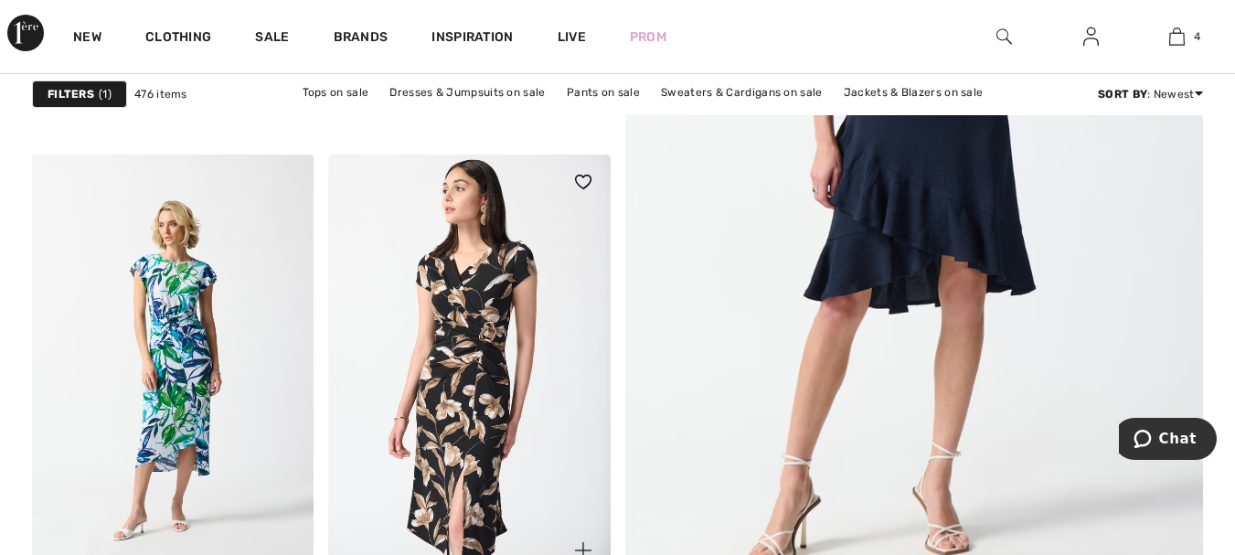
click at [468, 271] on img at bounding box center [469, 366] width 282 height 422
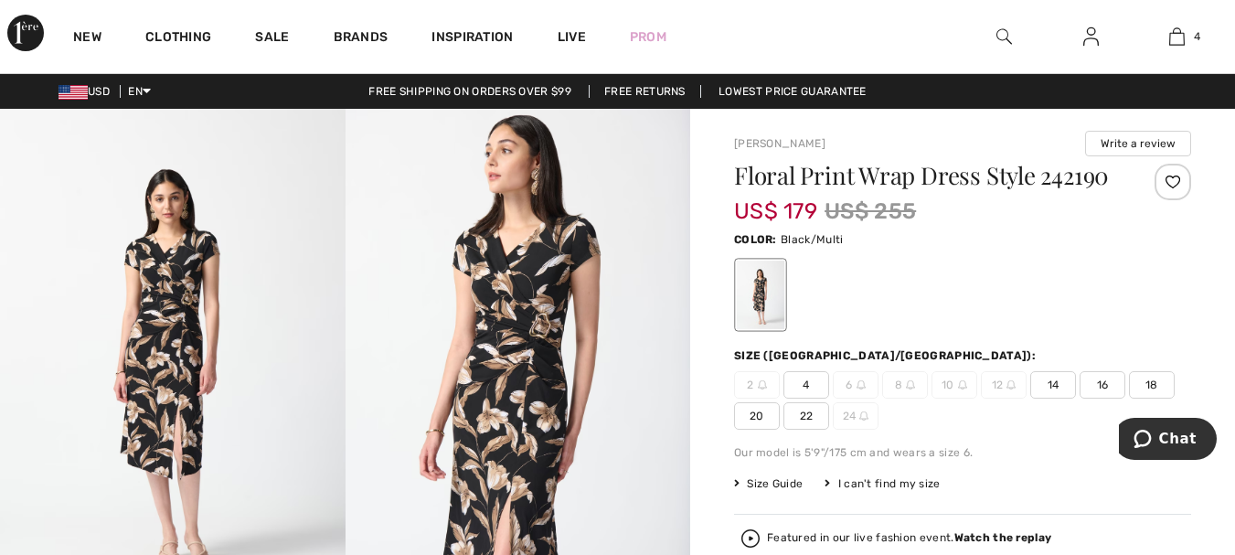
click at [211, 304] on img at bounding box center [173, 368] width 346 height 518
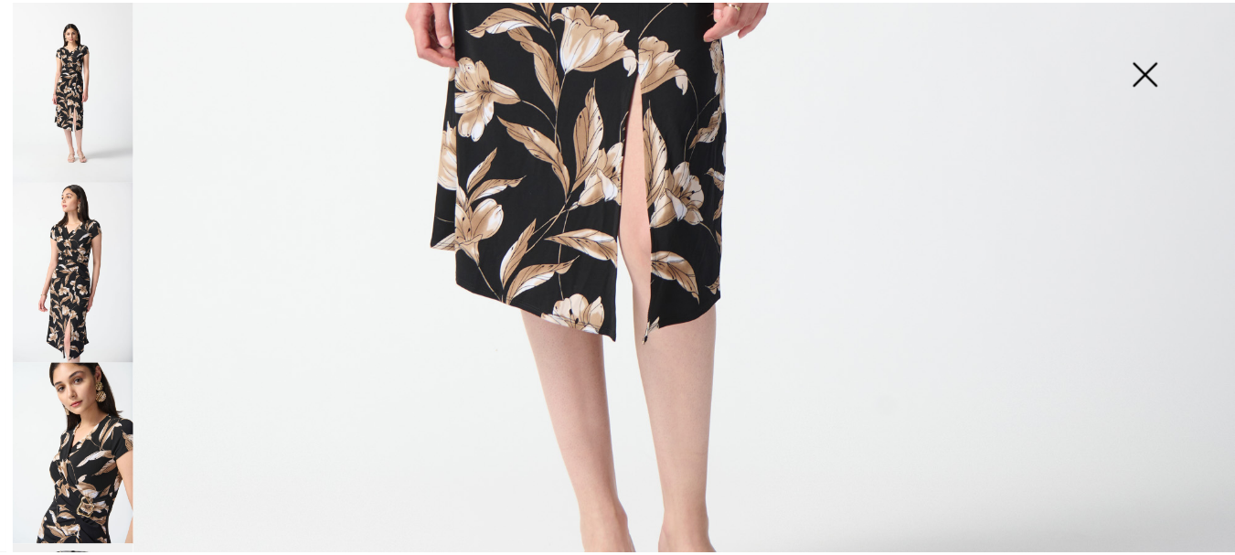
scroll to position [1006, 0]
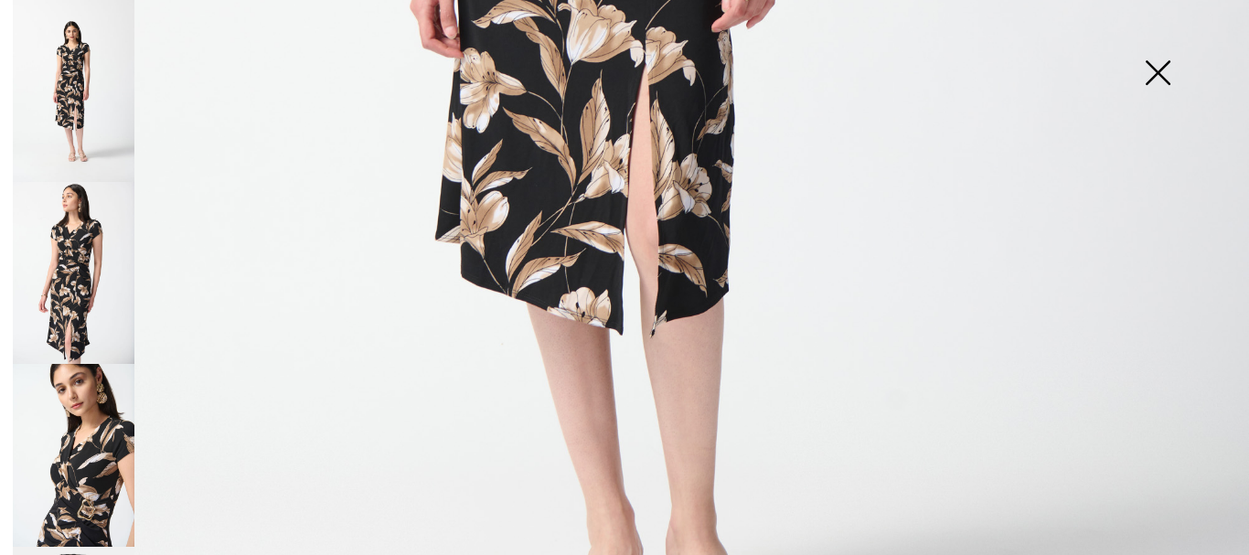
click at [1161, 70] on img at bounding box center [1157, 74] width 91 height 94
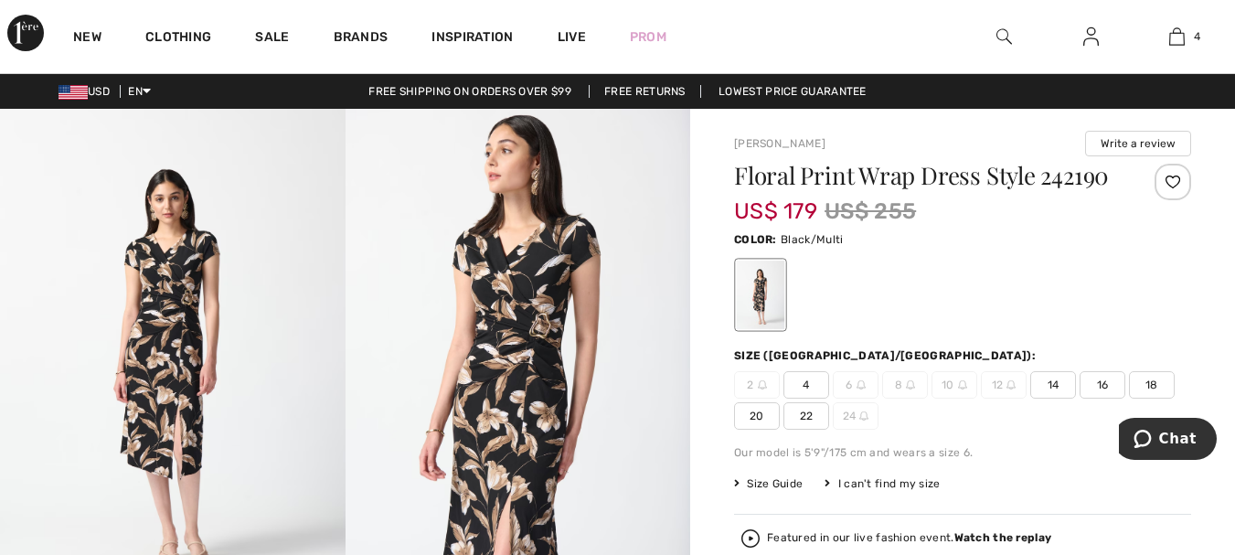
click at [808, 381] on span "4" at bounding box center [807, 384] width 46 height 27
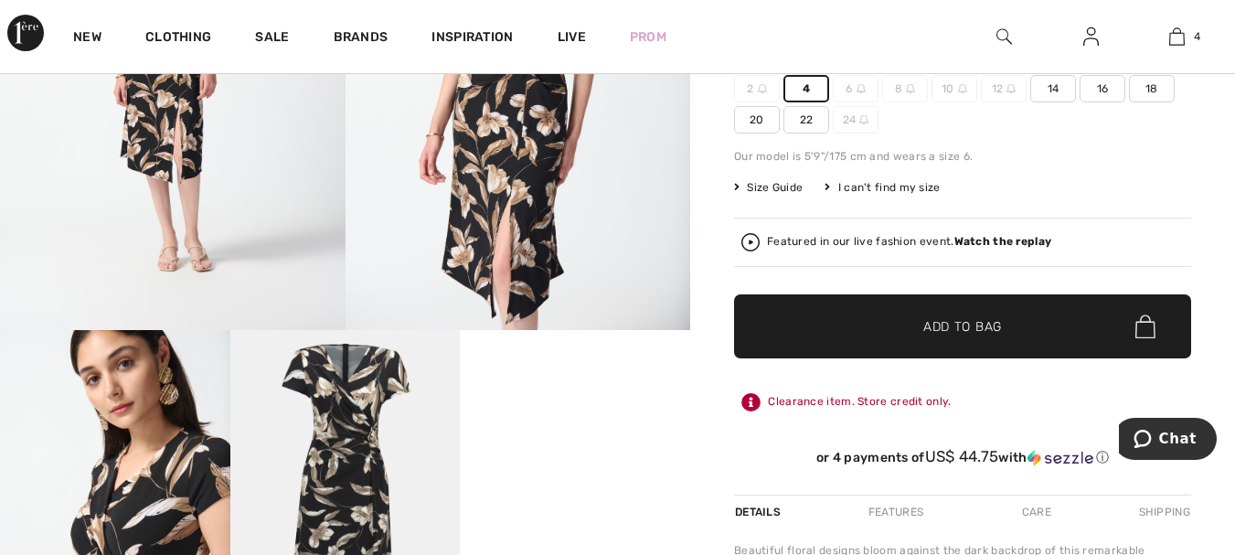
scroll to position [366, 0]
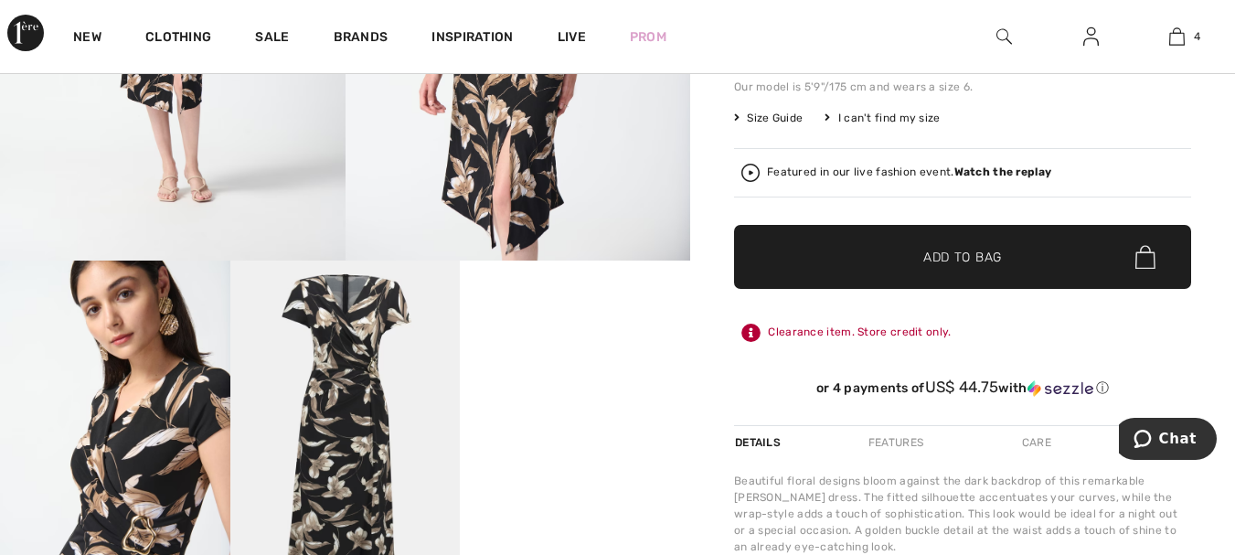
click at [928, 266] on span "Add to Bag" at bounding box center [962, 257] width 79 height 19
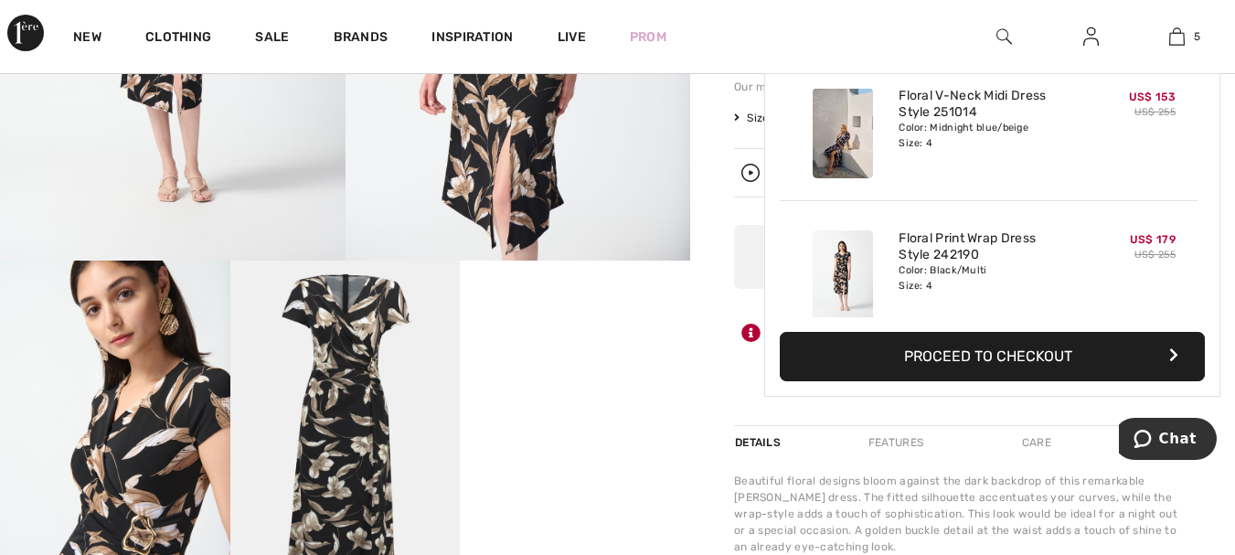
scroll to position [485, 0]
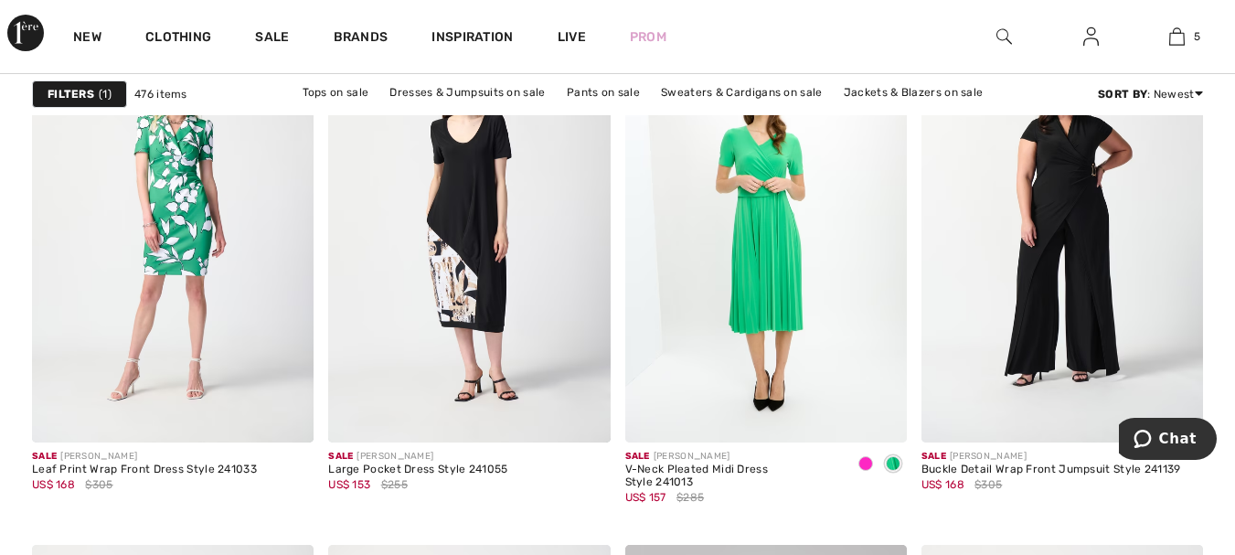
scroll to position [6675, 0]
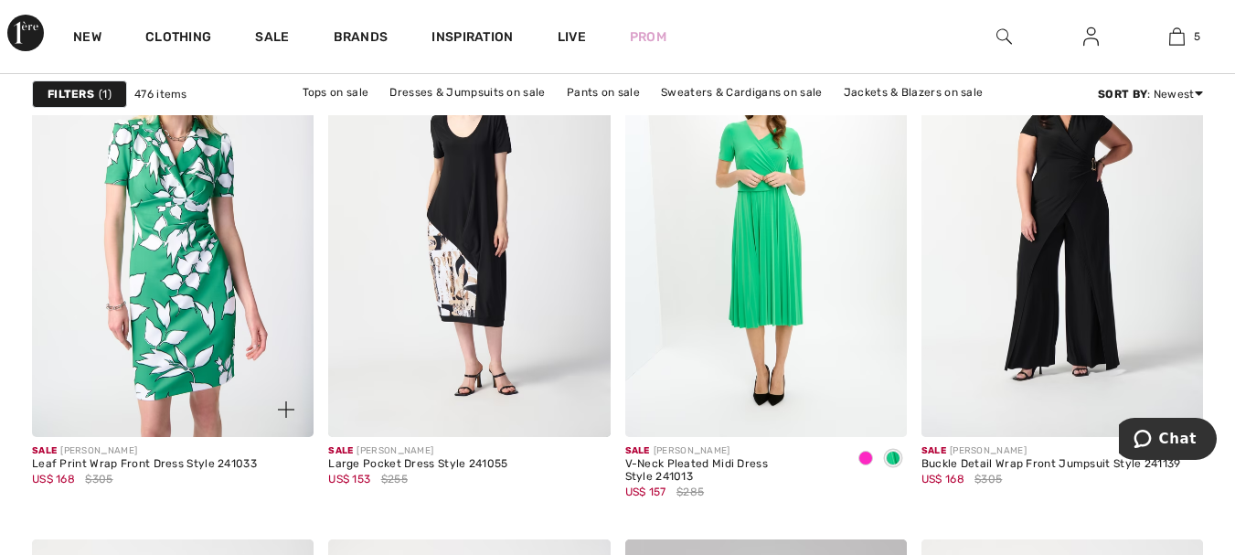
click at [204, 160] on img at bounding box center [173, 226] width 282 height 422
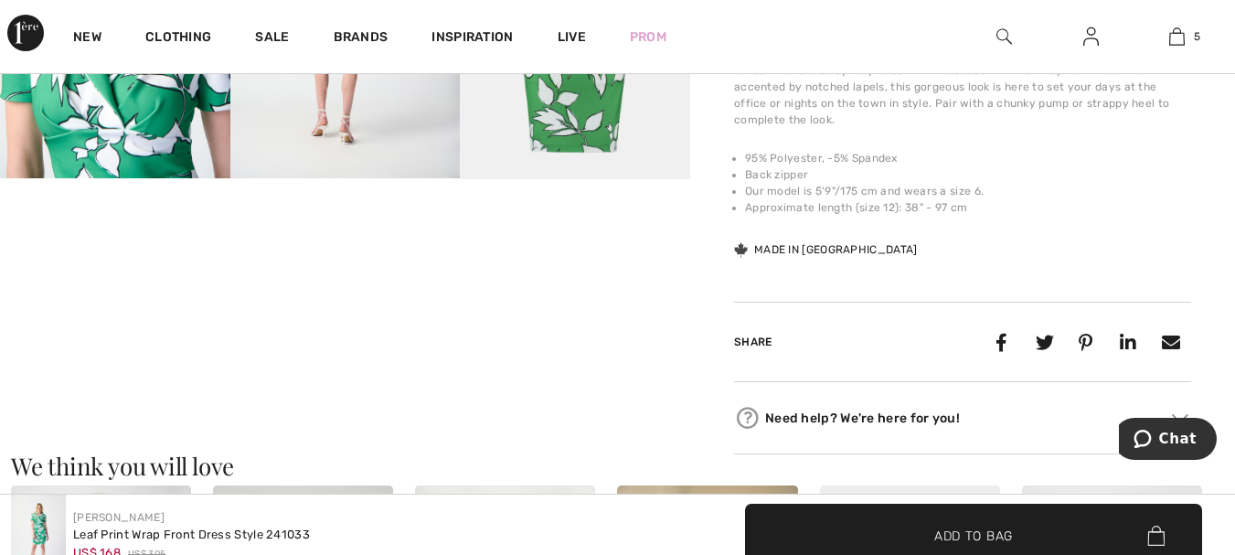
scroll to position [549, 0]
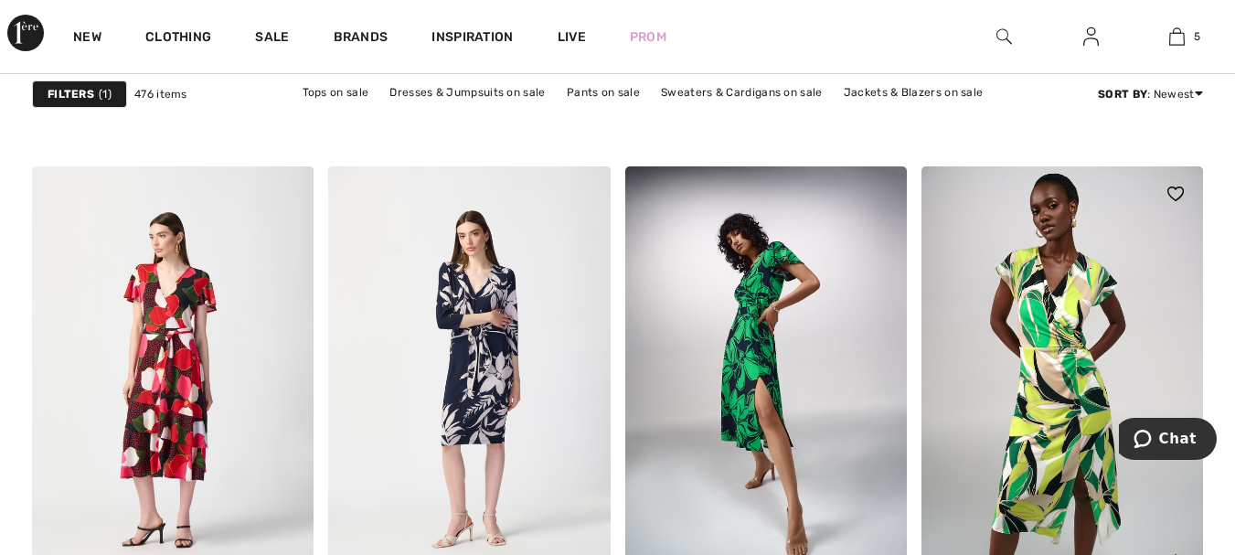
scroll to position [7498, 0]
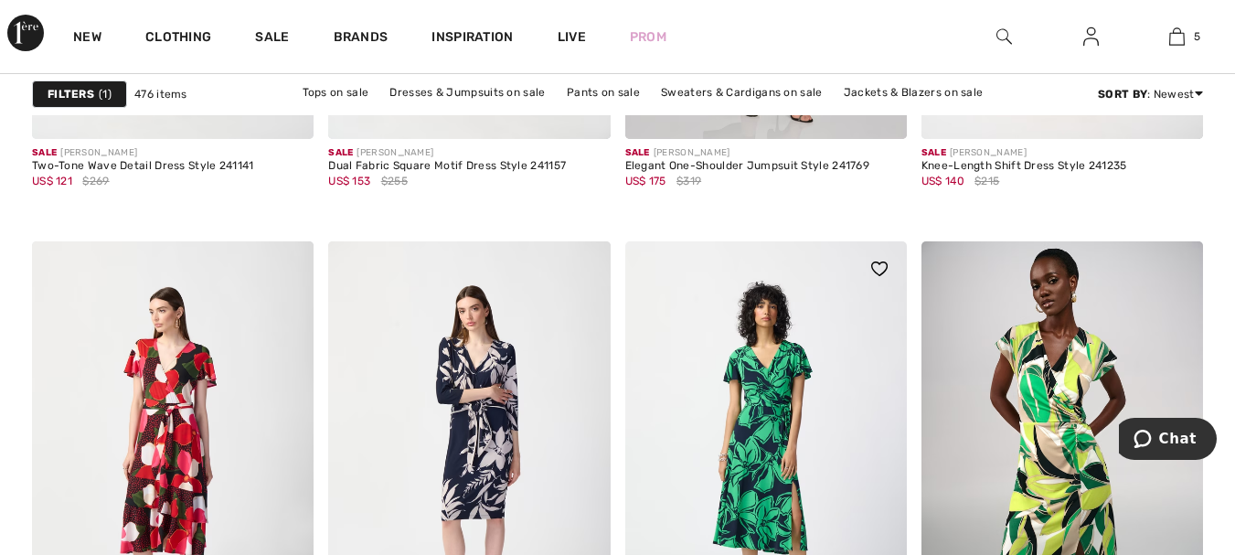
click at [765, 368] on img at bounding box center [766, 452] width 282 height 422
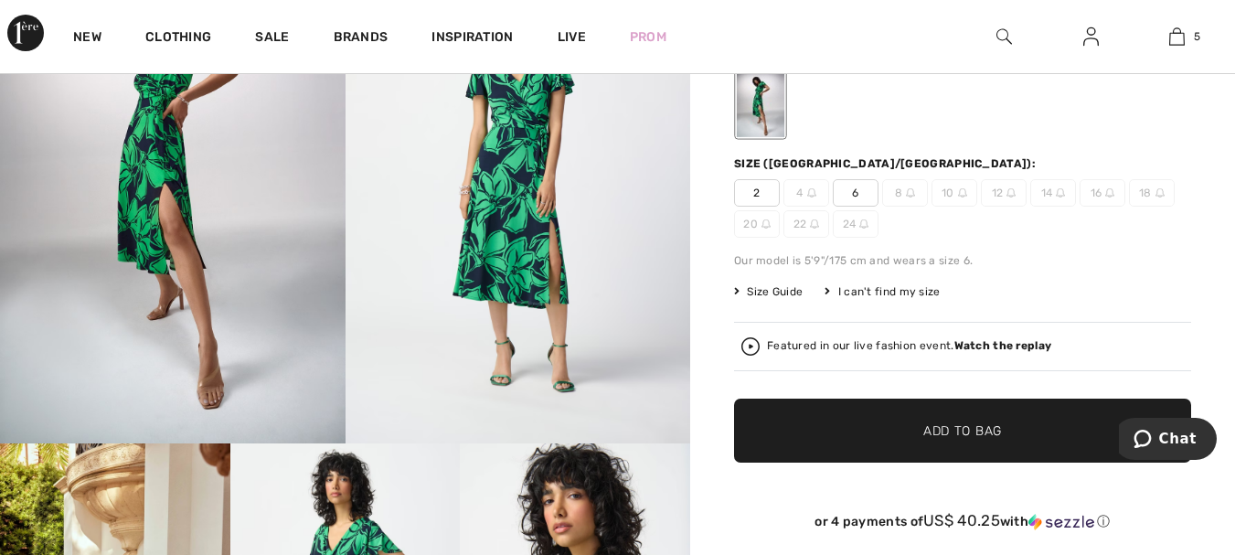
scroll to position [91, 0]
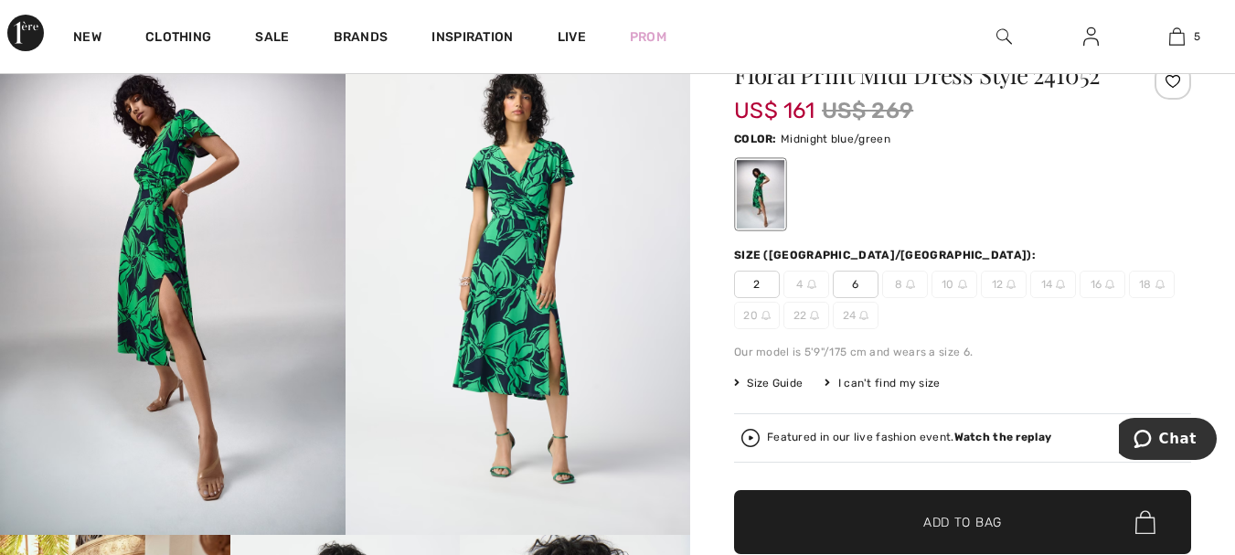
click at [848, 288] on span "6" at bounding box center [856, 284] width 46 height 27
click at [875, 517] on span "✔ Added to Bag Add to Bag" at bounding box center [962, 522] width 457 height 64
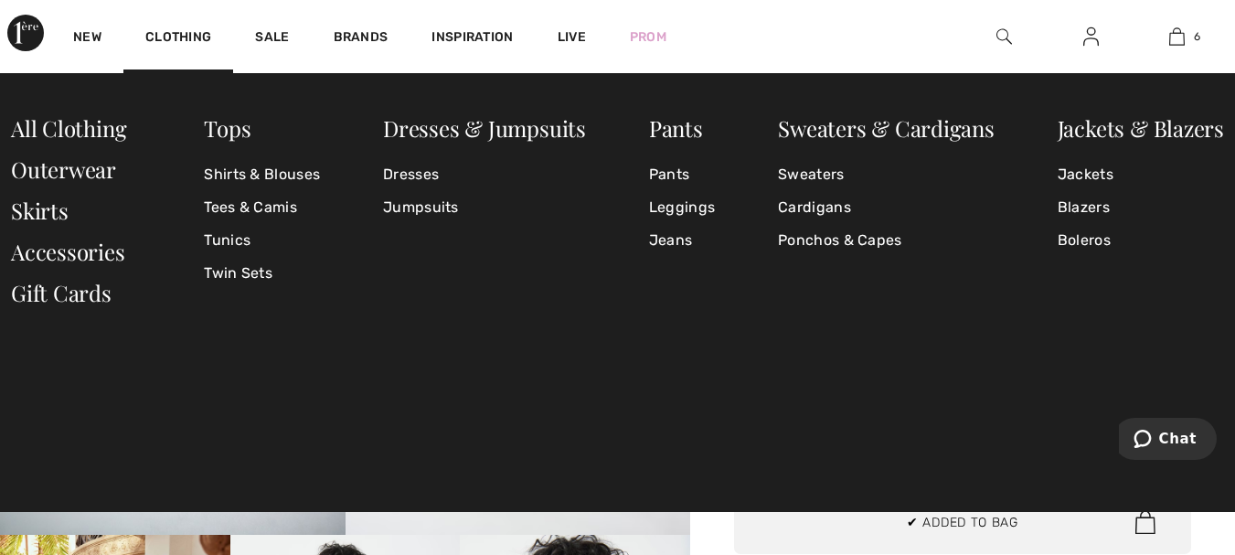
scroll to position [627, 0]
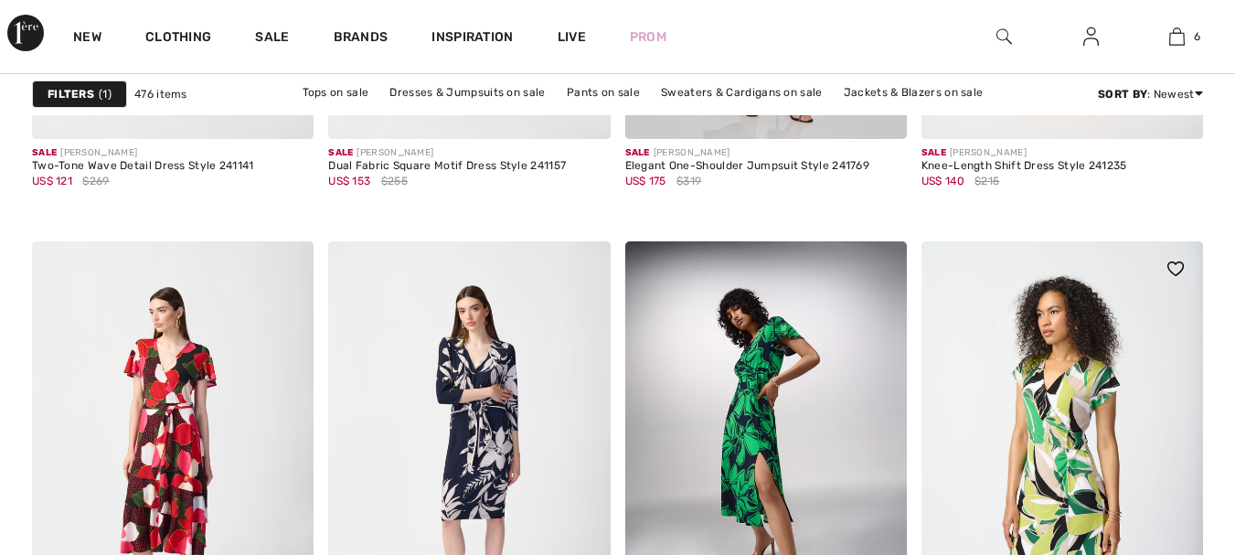
scroll to position [7498, 0]
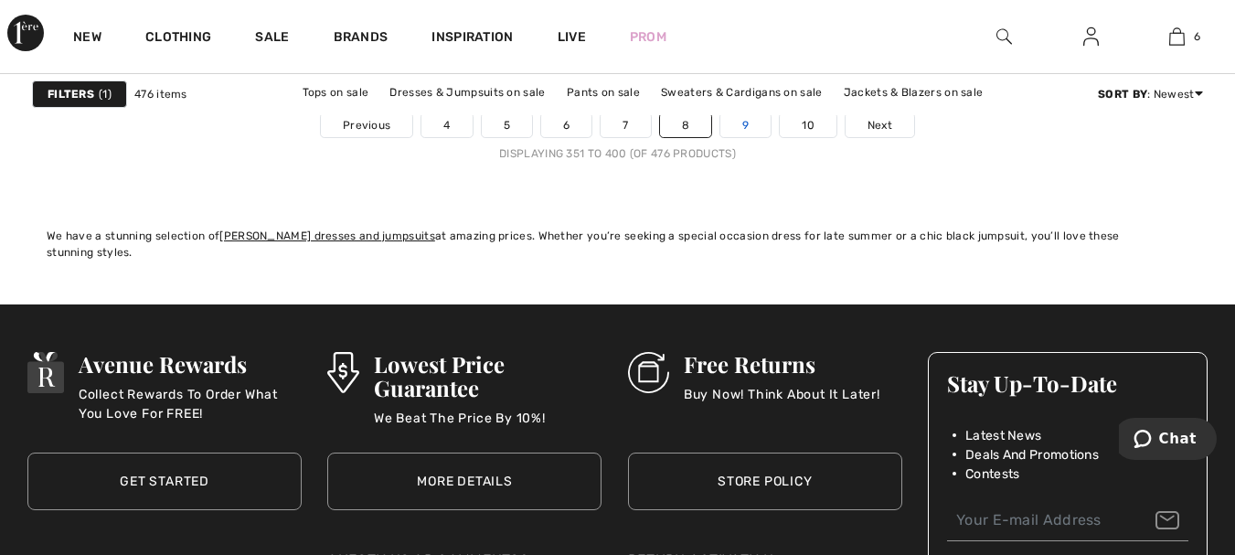
click at [738, 126] on link "9" at bounding box center [745, 125] width 50 height 24
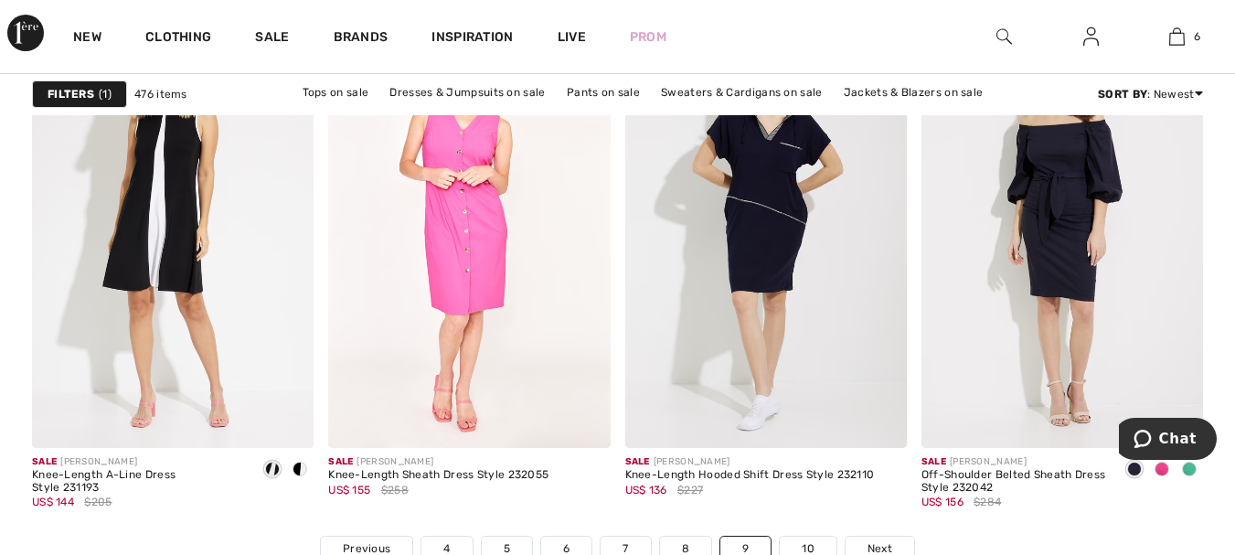
scroll to position [7772, 0]
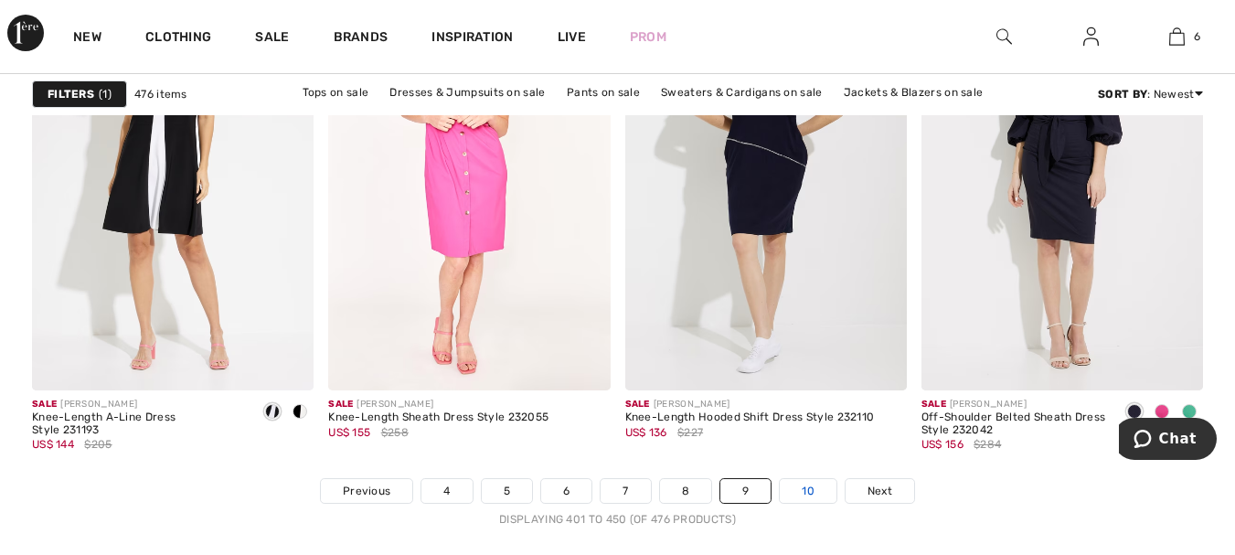
click at [804, 491] on link "10" at bounding box center [808, 491] width 57 height 24
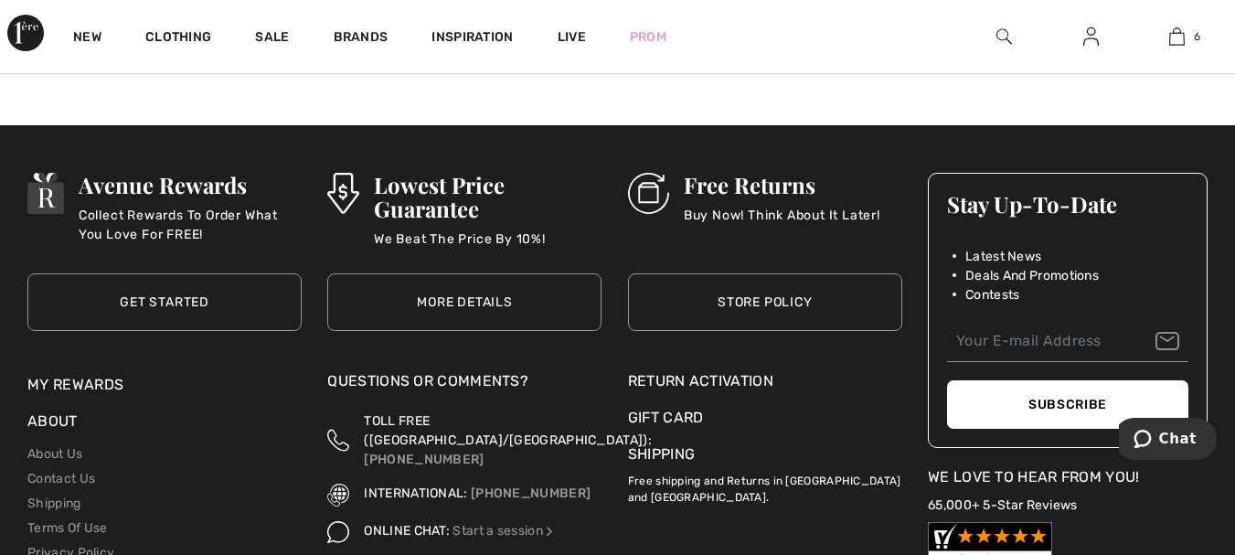
scroll to position [5486, 0]
